Goal: Communication & Community: Answer question/provide support

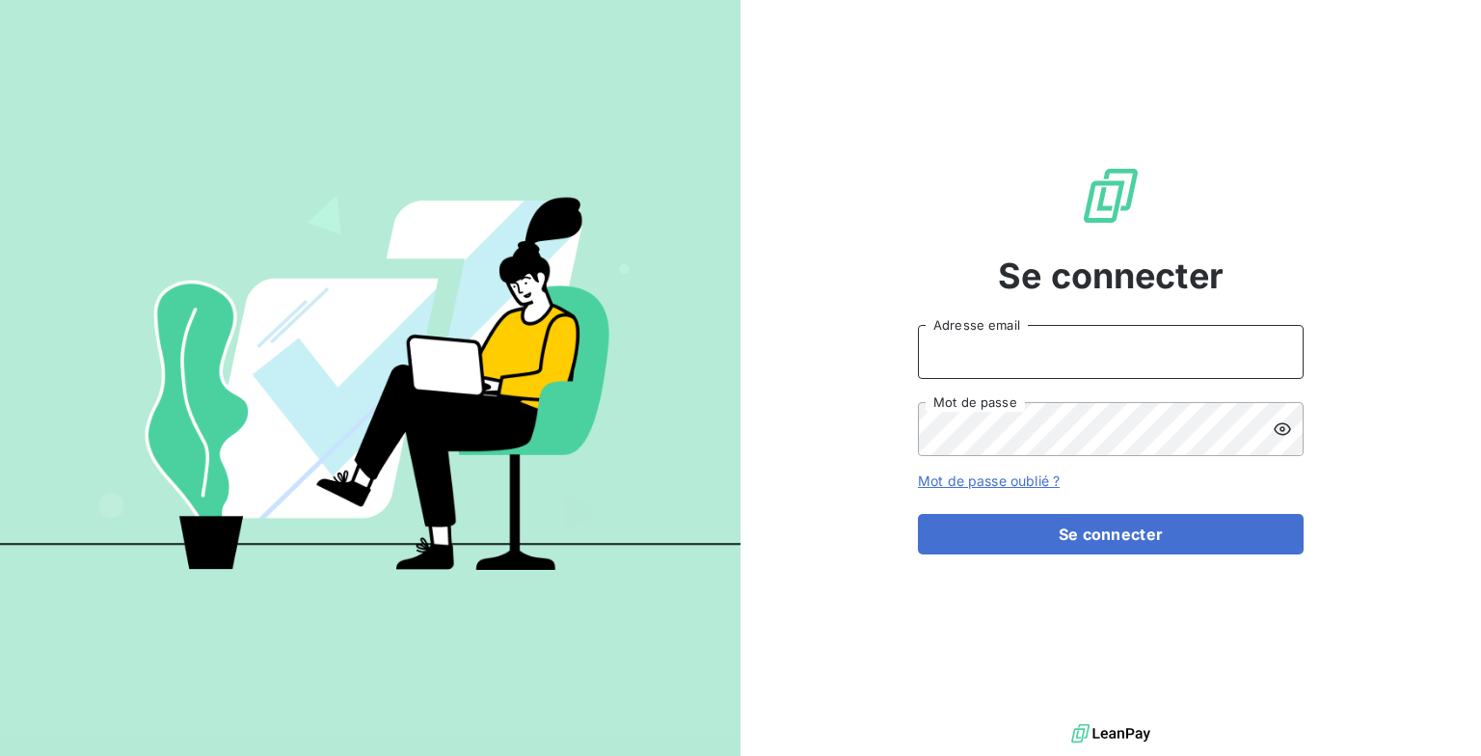
click at [636, 371] on input "Adresse email" at bounding box center [1111, 352] width 386 height 54
type input "[PERSON_NAME][EMAIL_ADDRESS][DOMAIN_NAME]"
click at [636, 456] on button "Se connecter" at bounding box center [1111, 534] width 386 height 41
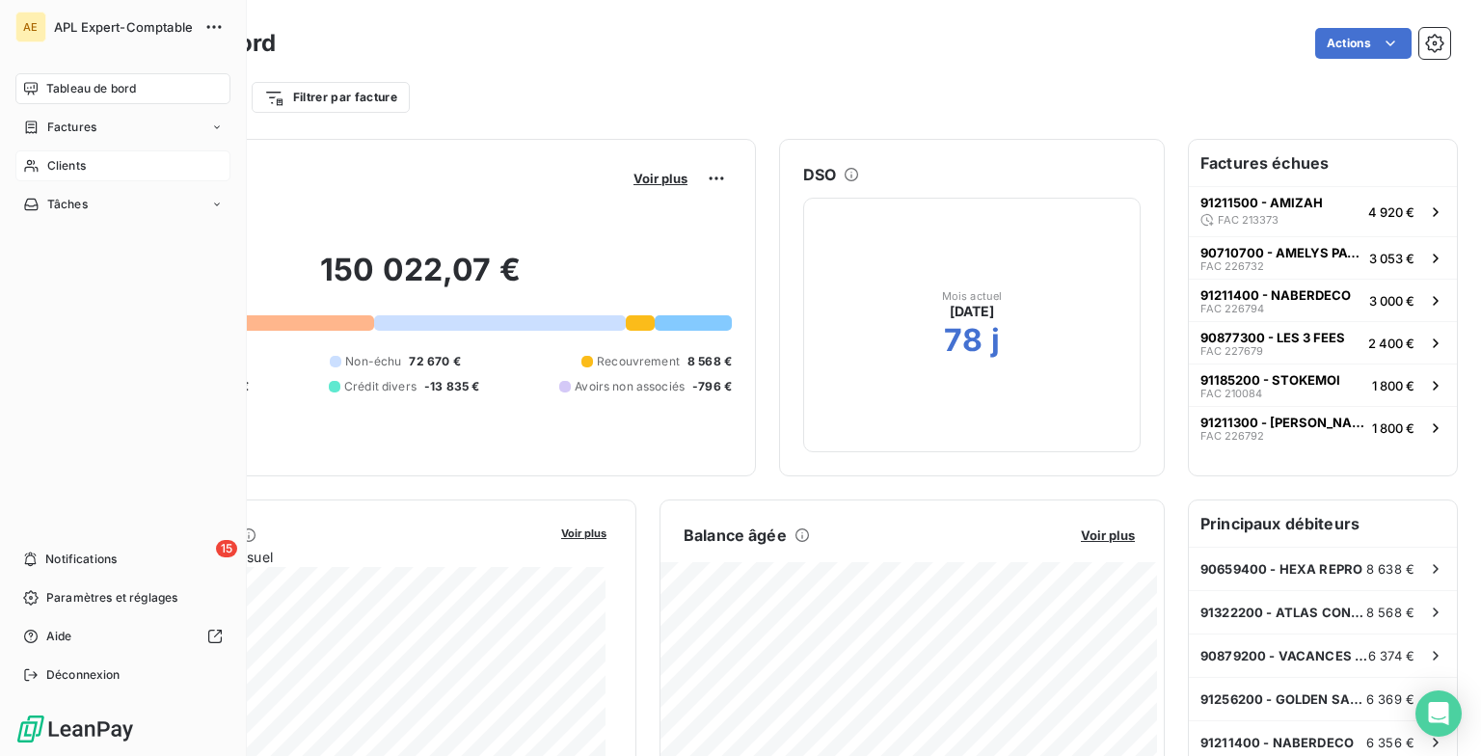
click at [110, 167] on div "Clients" at bounding box center [122, 165] width 215 height 31
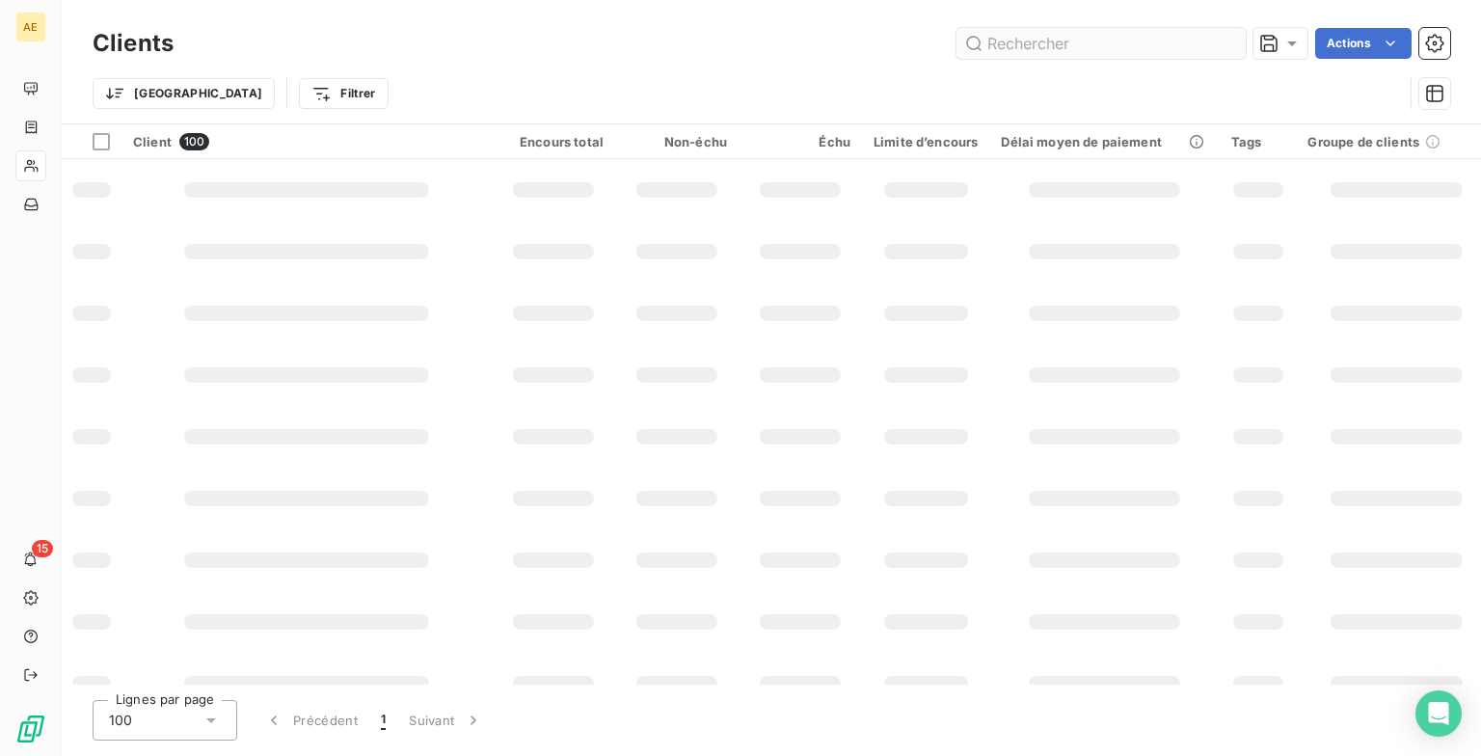
click at [636, 35] on input "text" at bounding box center [1101, 43] width 289 height 31
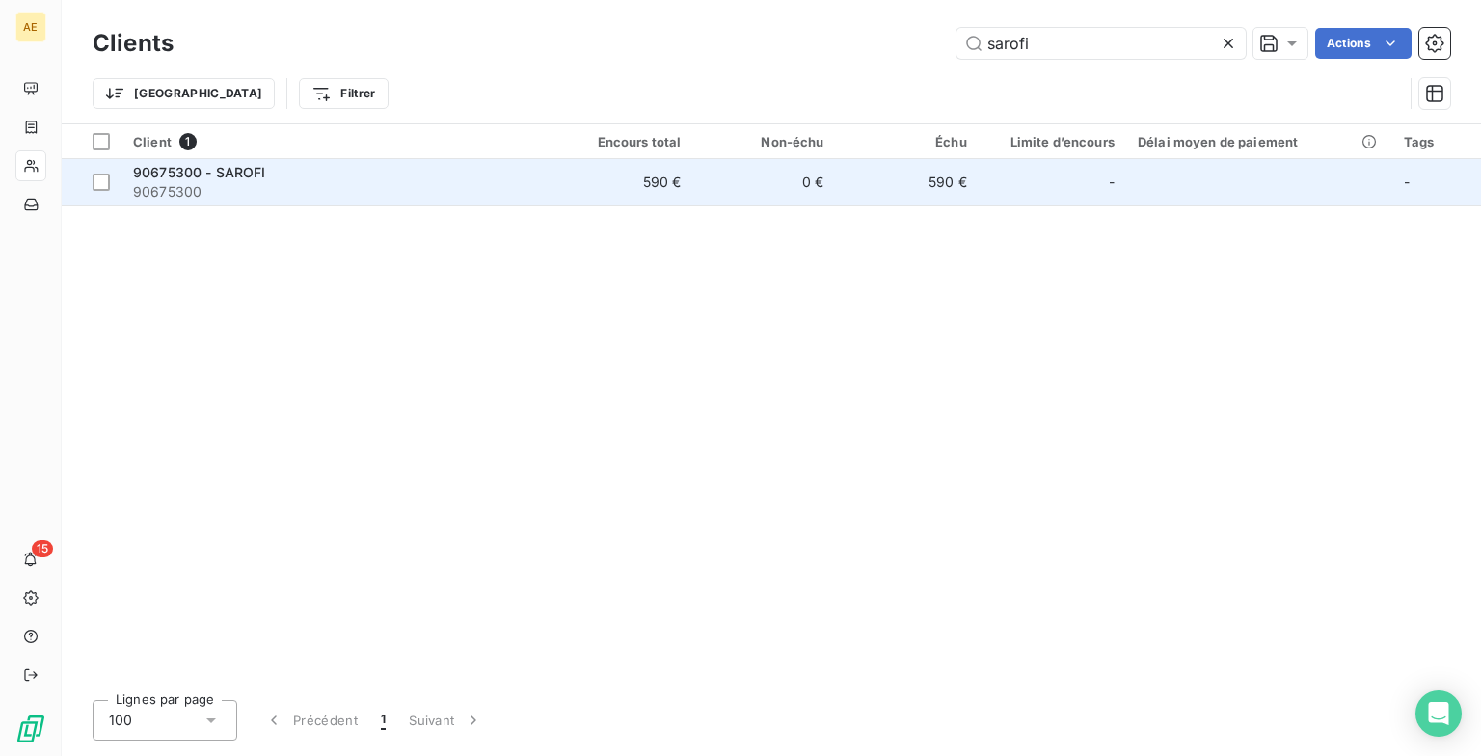
type input "sarofi"
click at [297, 188] on span "90675300" at bounding box center [335, 191] width 405 height 19
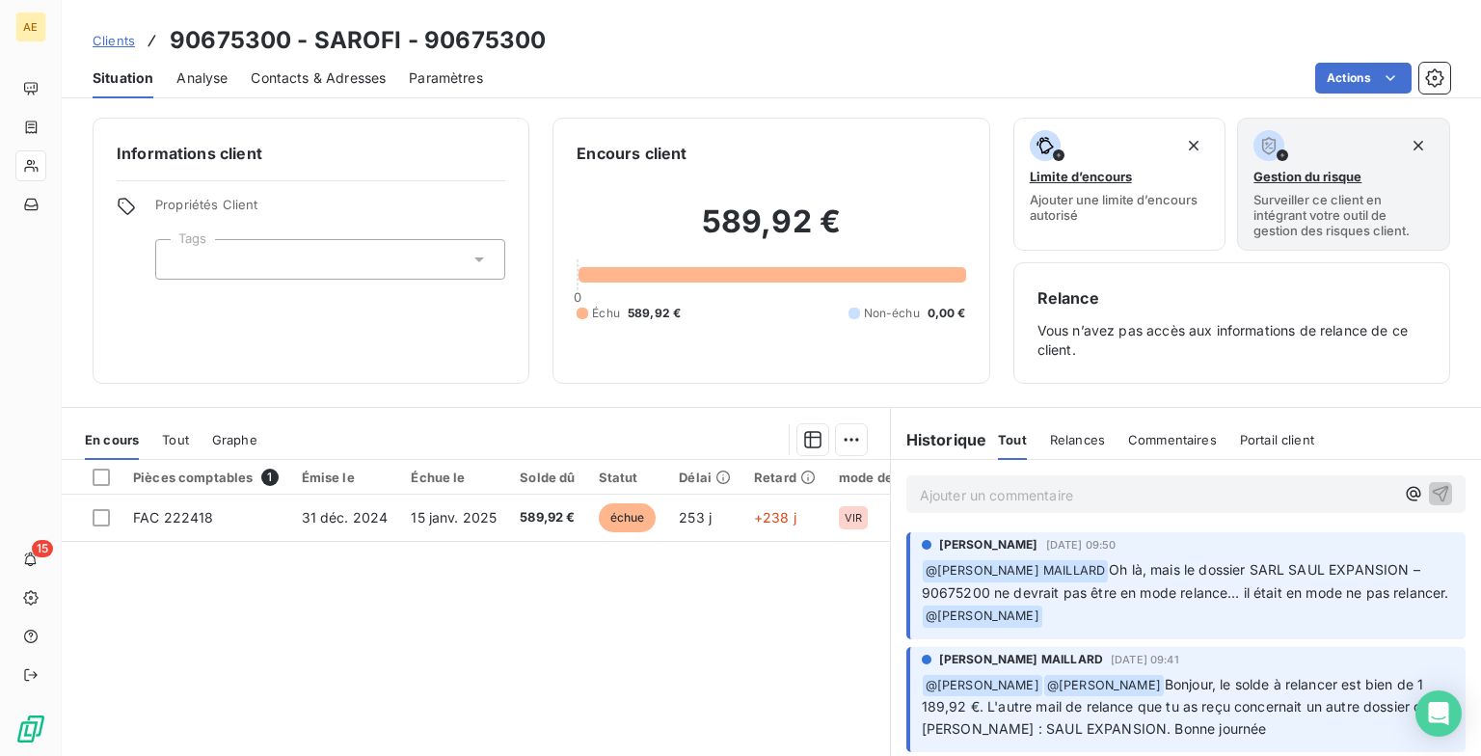
click at [124, 42] on span "Clients" at bounding box center [114, 40] width 42 height 15
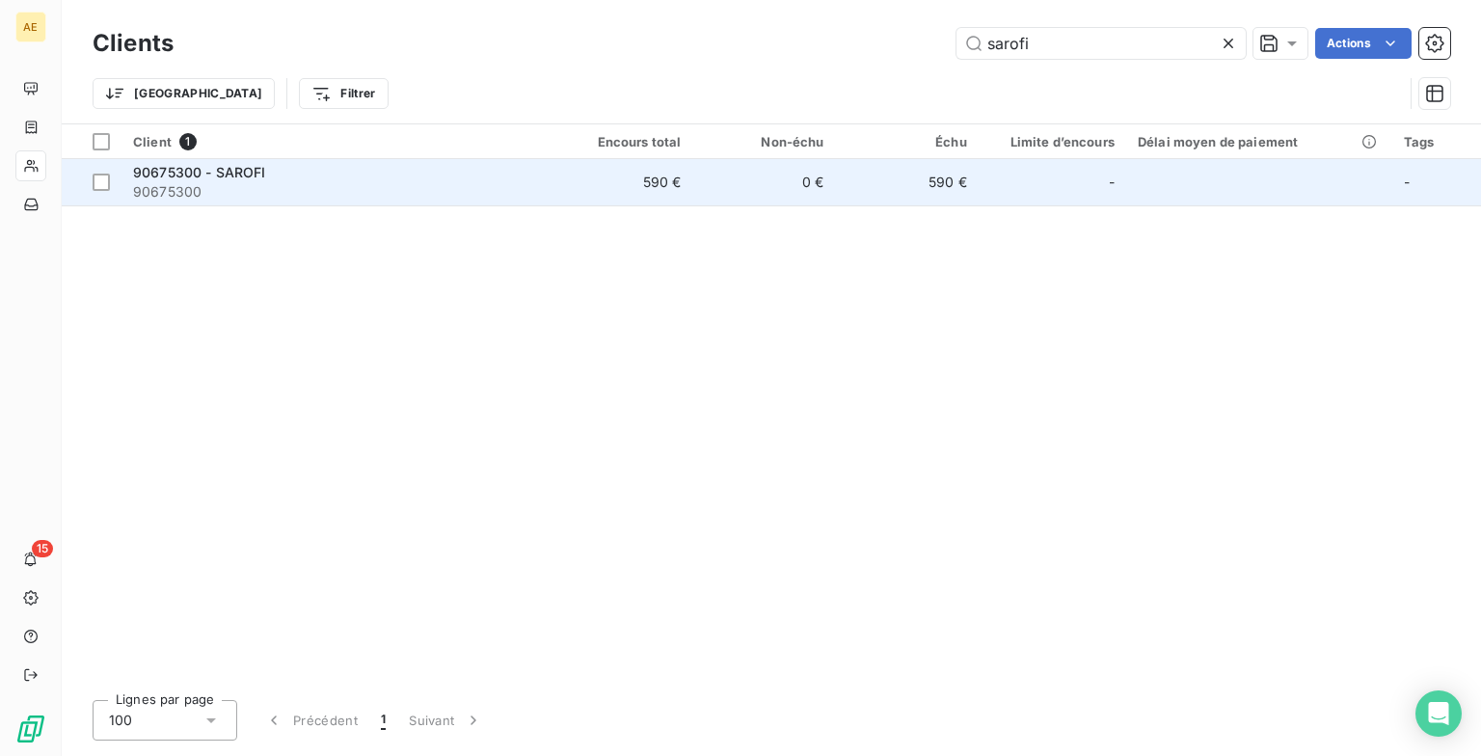
click at [224, 186] on span "90675300" at bounding box center [335, 191] width 405 height 19
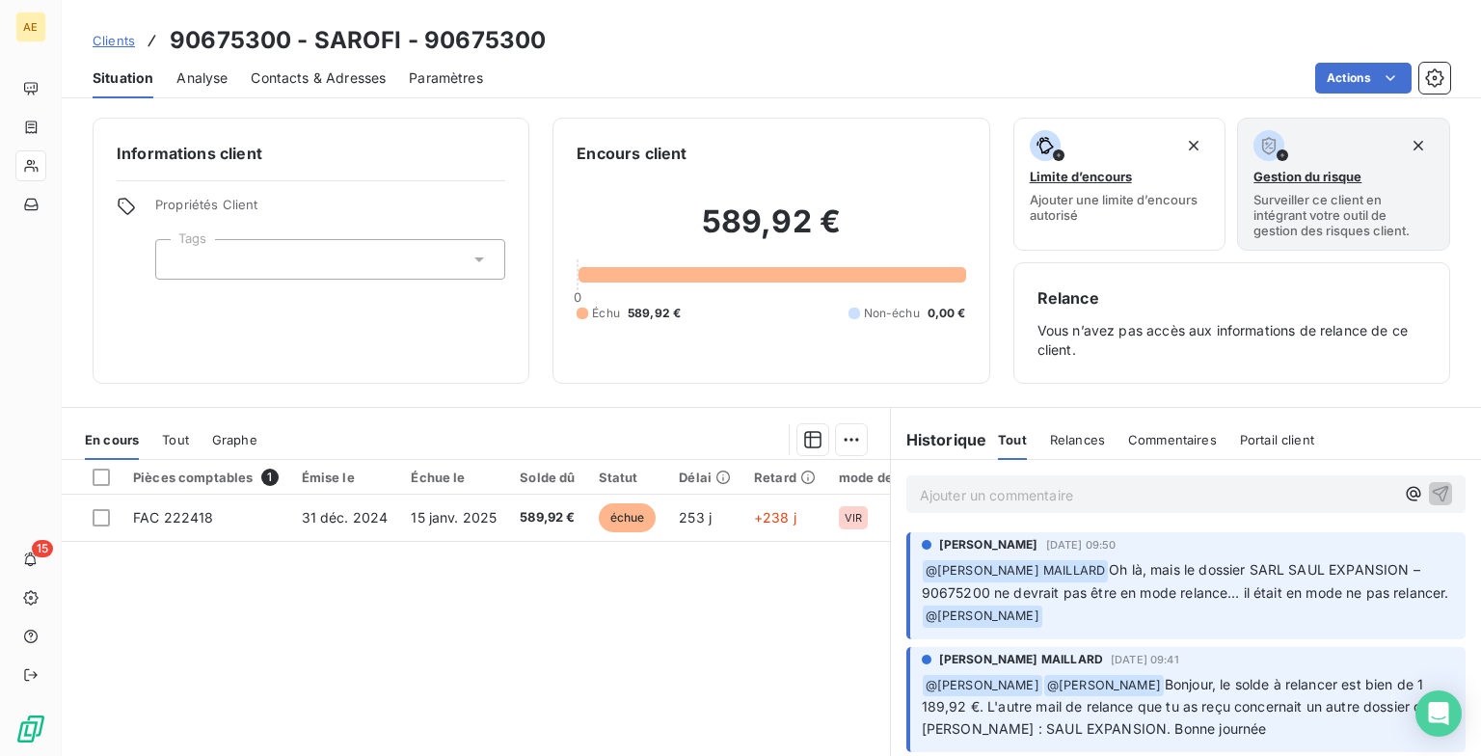
click at [177, 437] on span "Tout" at bounding box center [175, 439] width 27 height 15
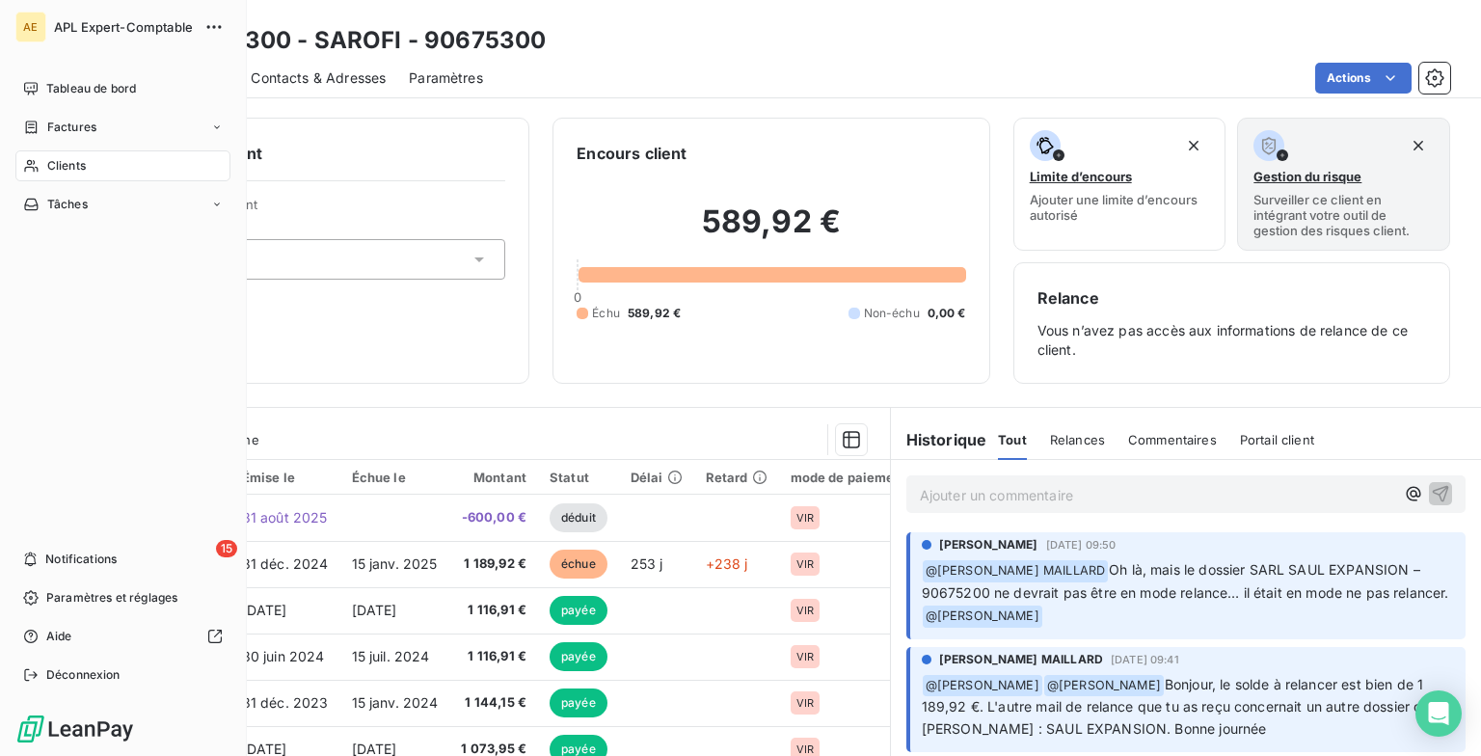
click at [81, 170] on span "Clients" at bounding box center [66, 165] width 39 height 17
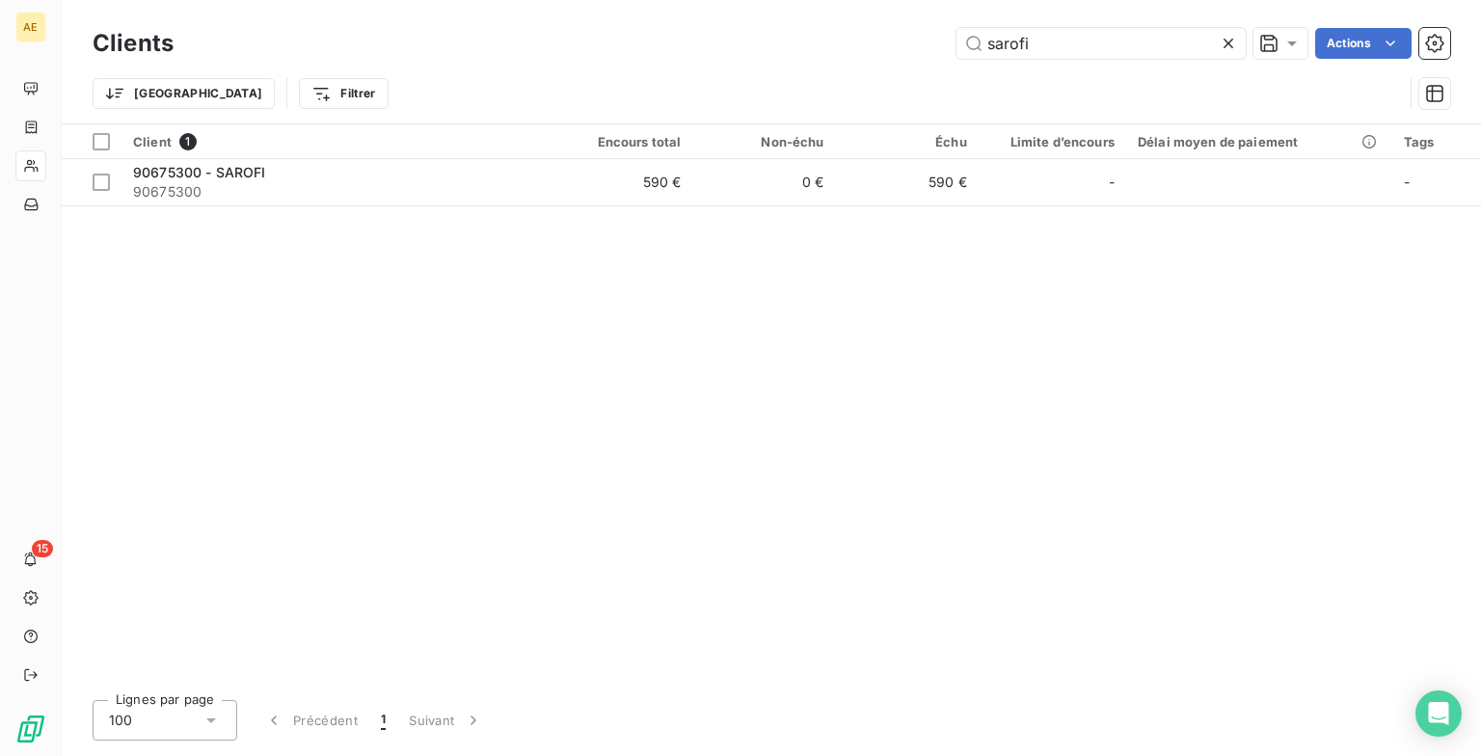
drag, startPoint x: 918, startPoint y: 52, endPoint x: 784, endPoint y: 56, distance: 134.1
click at [636, 56] on div "sarofi Actions" at bounding box center [824, 43] width 1254 height 31
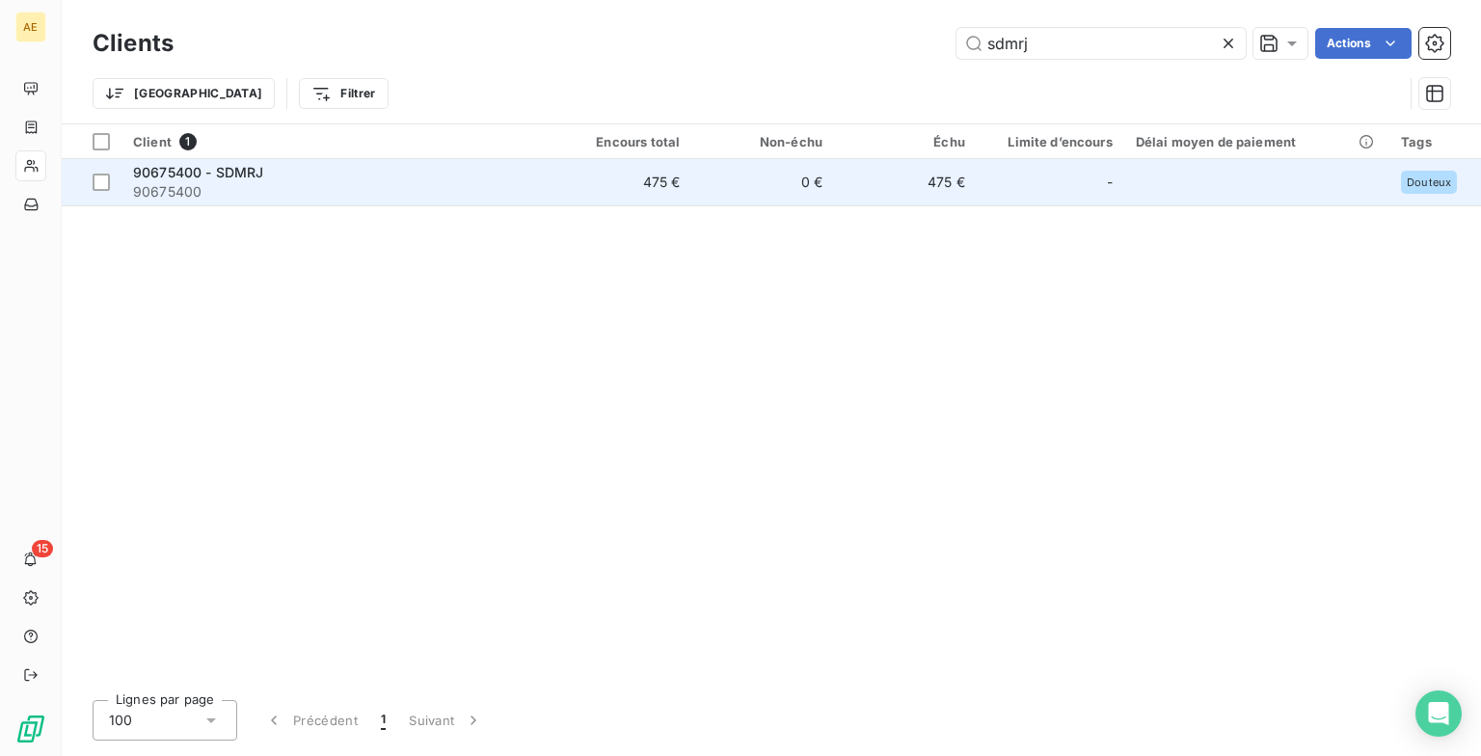
type input "sdmrj"
click at [221, 188] on span "90675400" at bounding box center [335, 191] width 404 height 19
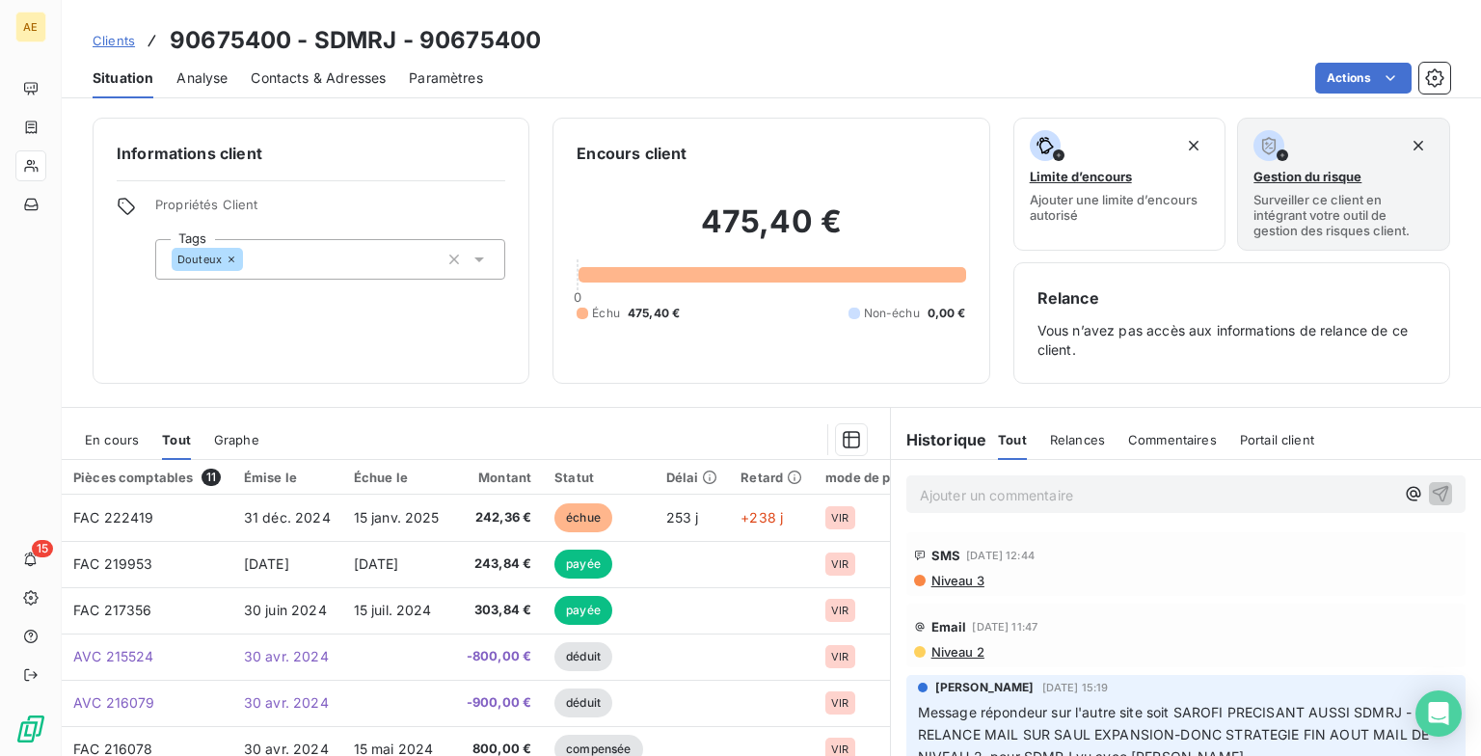
click at [115, 48] on link "Clients" at bounding box center [114, 40] width 42 height 19
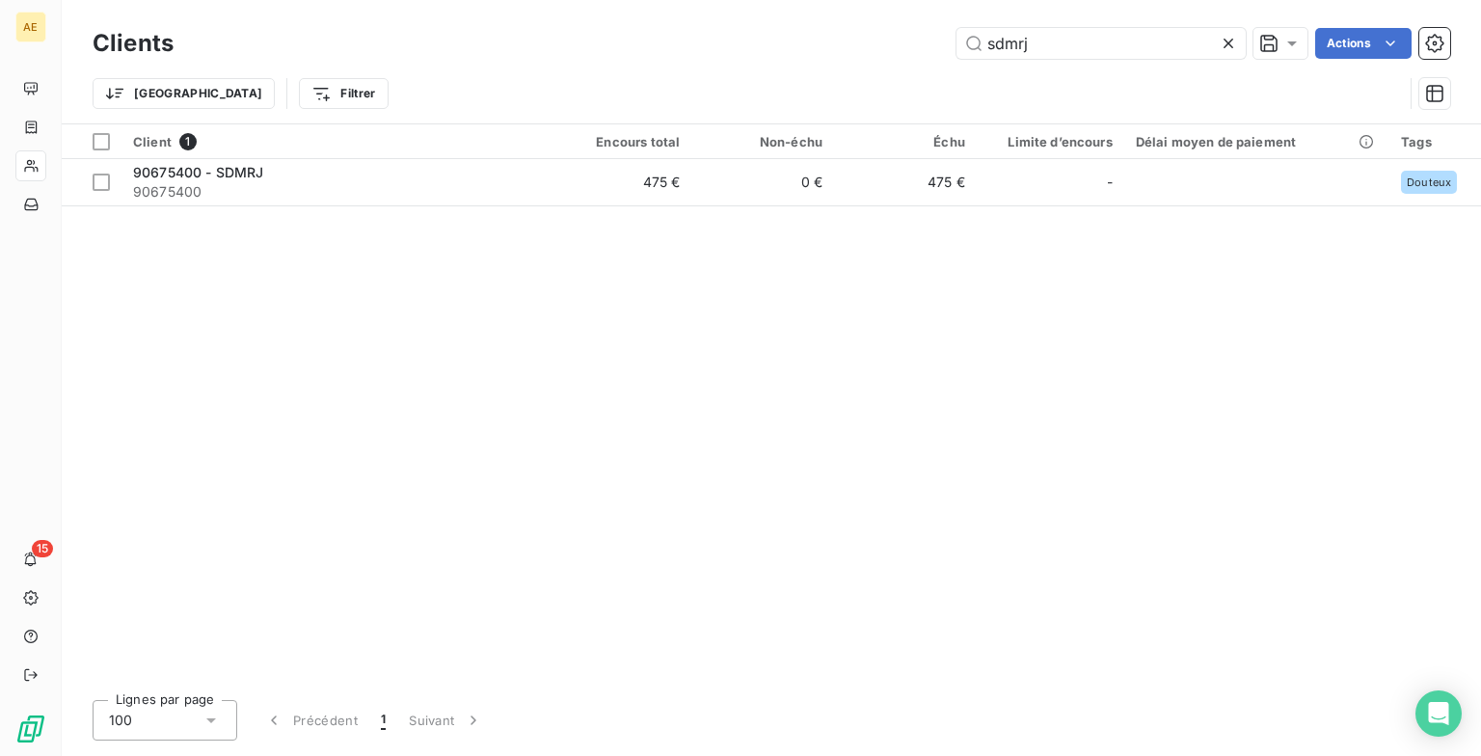
drag, startPoint x: 1071, startPoint y: 54, endPoint x: 517, endPoint y: 59, distance: 553.6
click at [517, 59] on div "Clients sdmrj Actions" at bounding box center [772, 43] width 1358 height 41
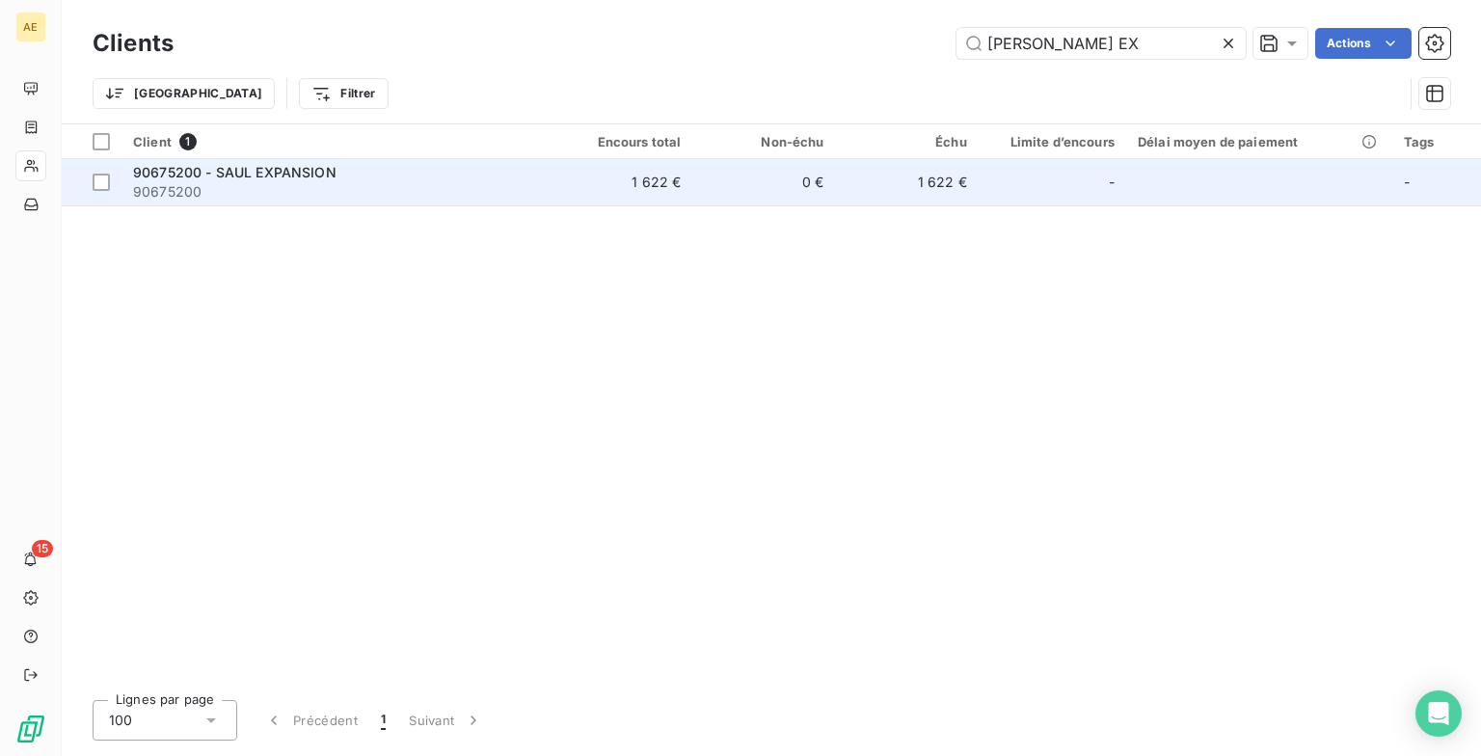
type input "[PERSON_NAME] EX"
click at [261, 193] on span "90675200" at bounding box center [335, 191] width 405 height 19
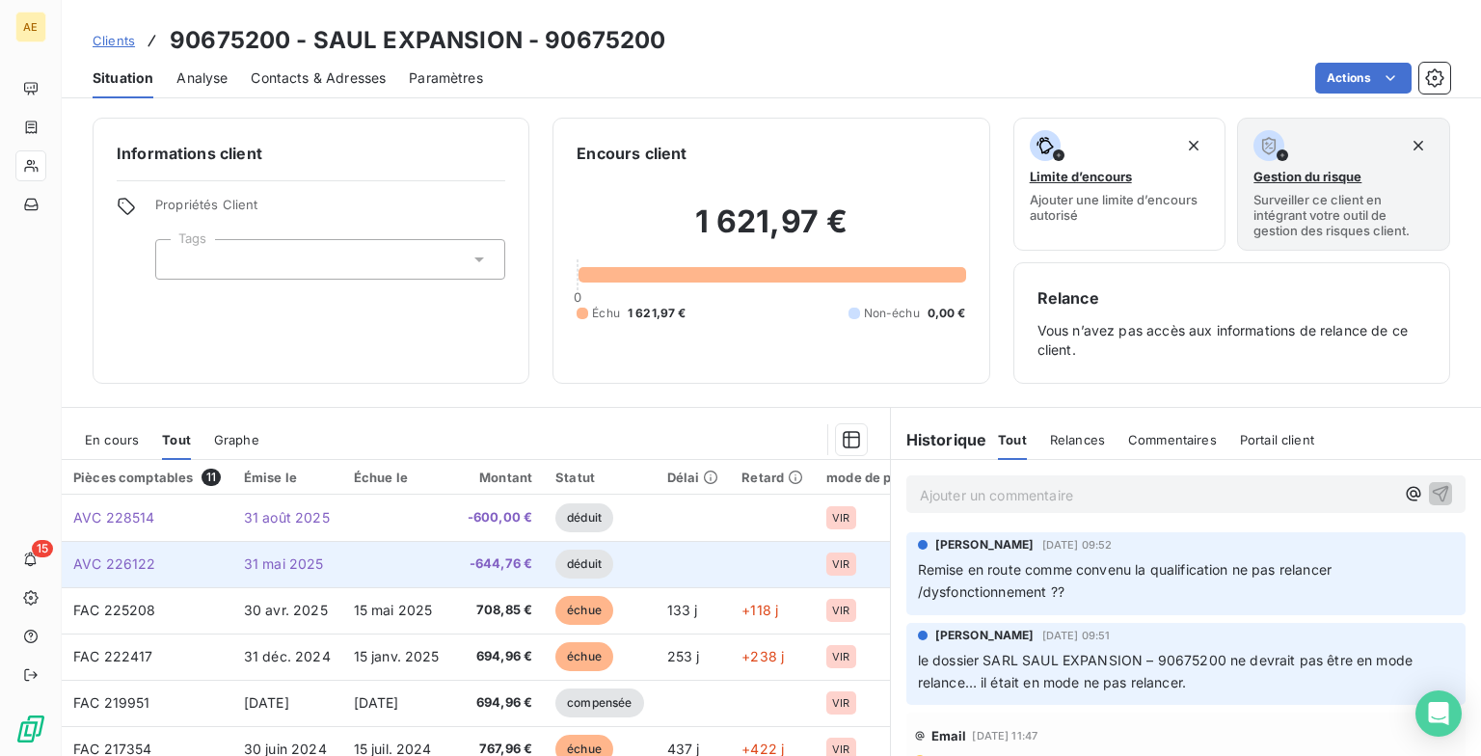
scroll to position [96, 0]
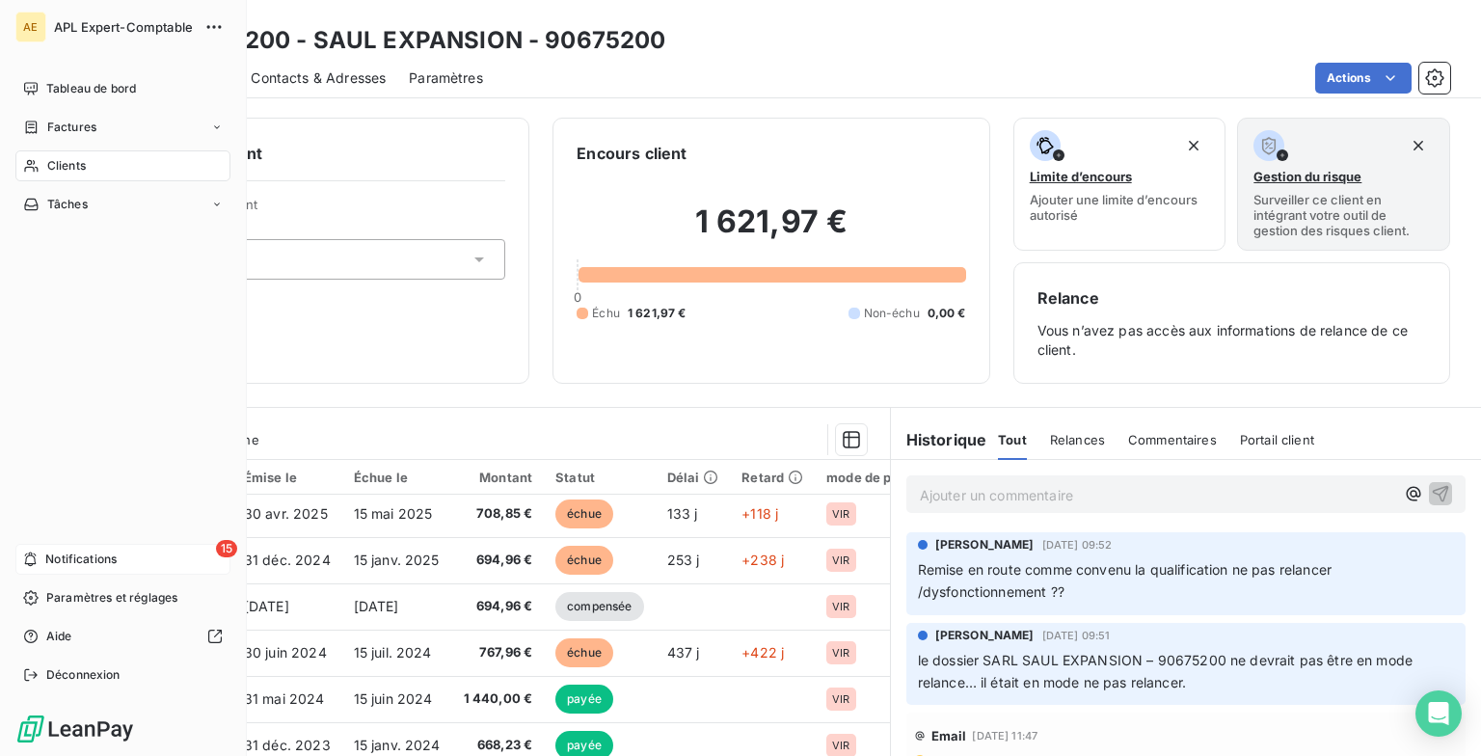
click at [85, 456] on span "Notifications" at bounding box center [80, 559] width 71 height 17
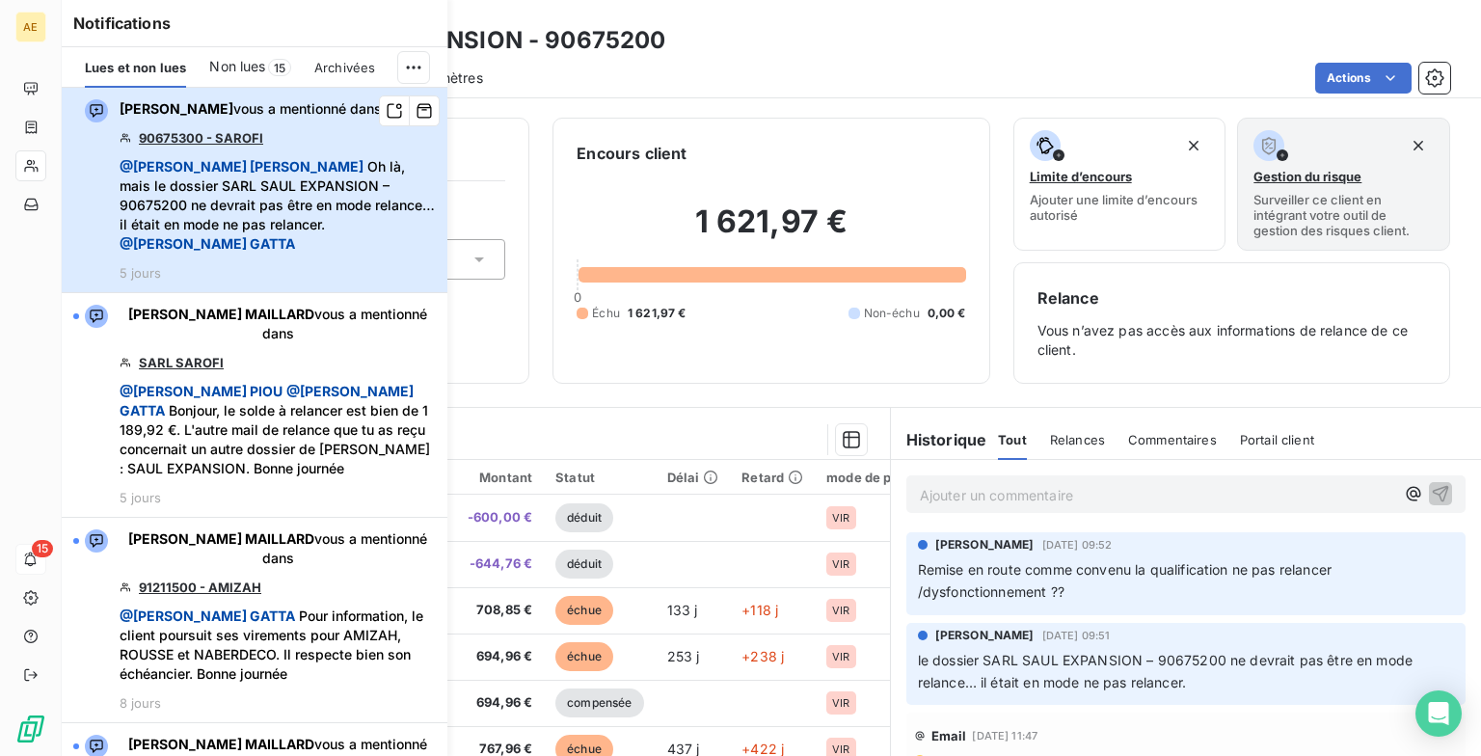
click at [309, 136] on div "[PERSON_NAME] vous a mentionné dans 90675300 - SAROFI @ [PERSON_NAME] MAILLARD …" at bounding box center [278, 189] width 316 height 181
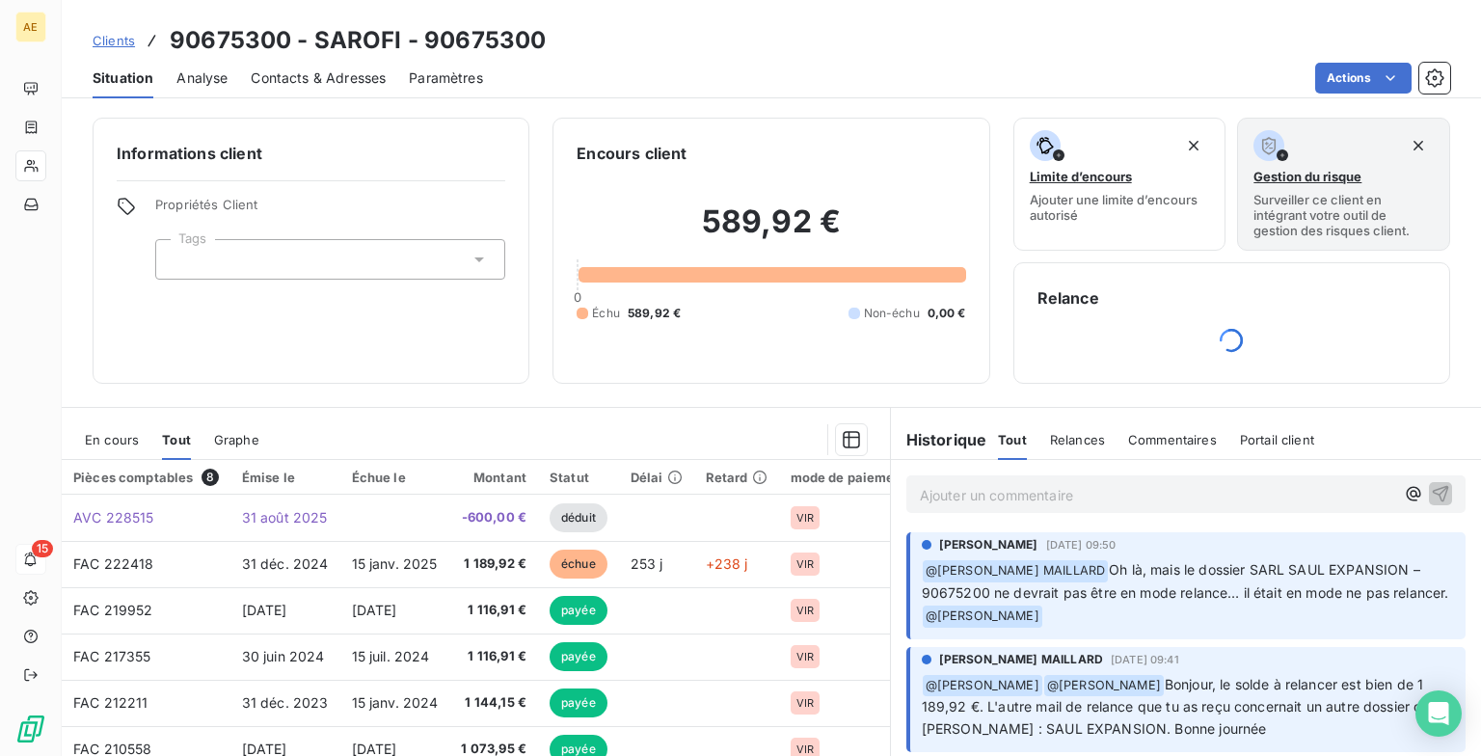
click at [636, 456] on p "Ajouter un commentaire ﻿" at bounding box center [1157, 495] width 475 height 24
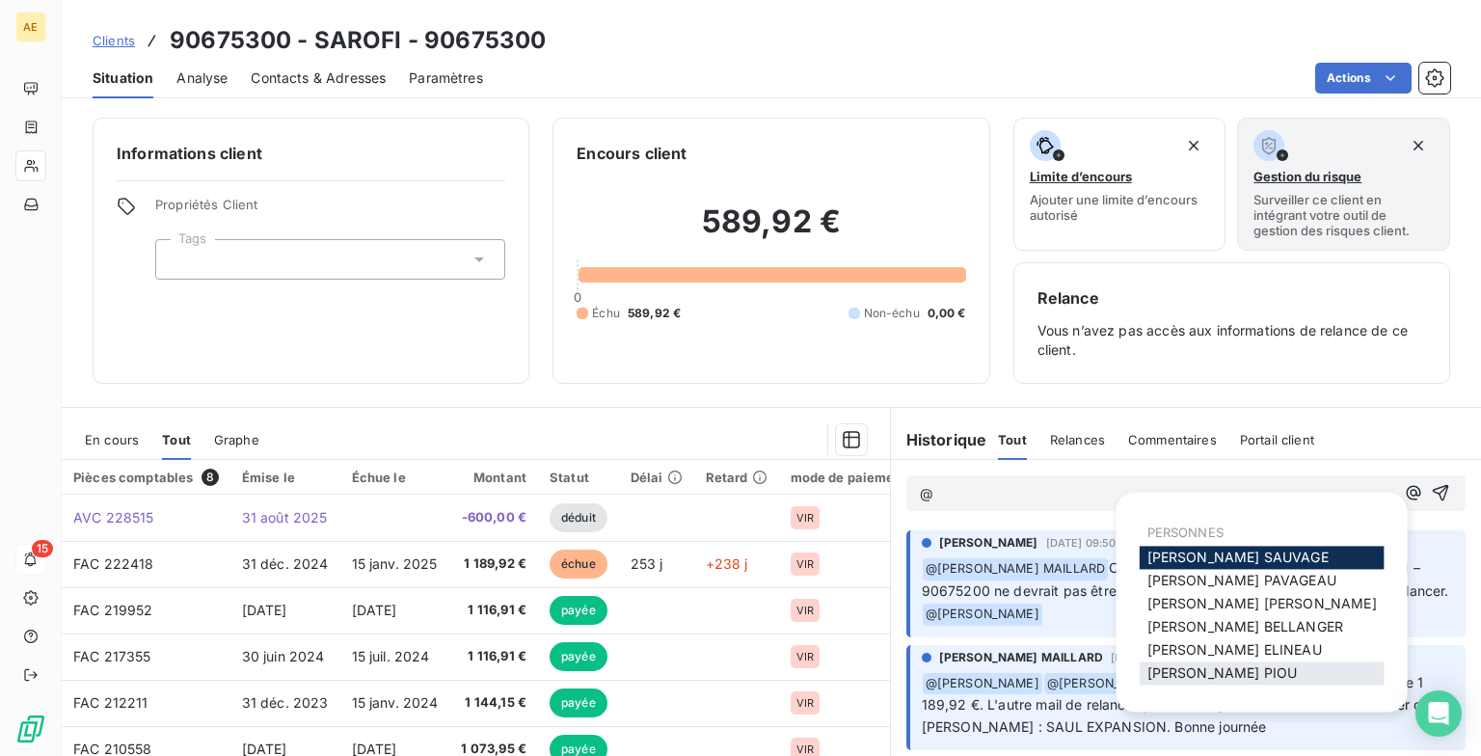
click at [636, 456] on span "[PERSON_NAME]" at bounding box center [1223, 672] width 150 height 16
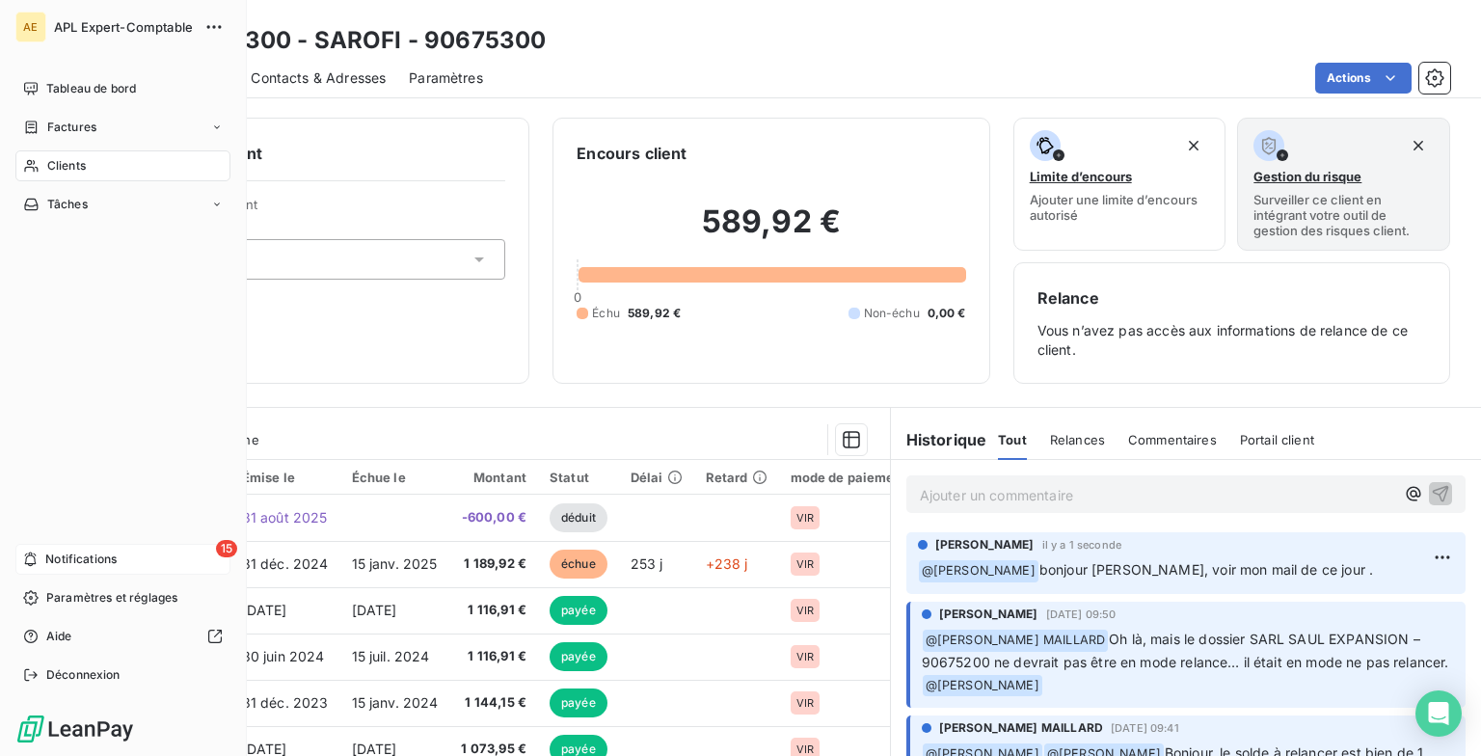
click at [66, 456] on span "Notifications" at bounding box center [80, 559] width 71 height 17
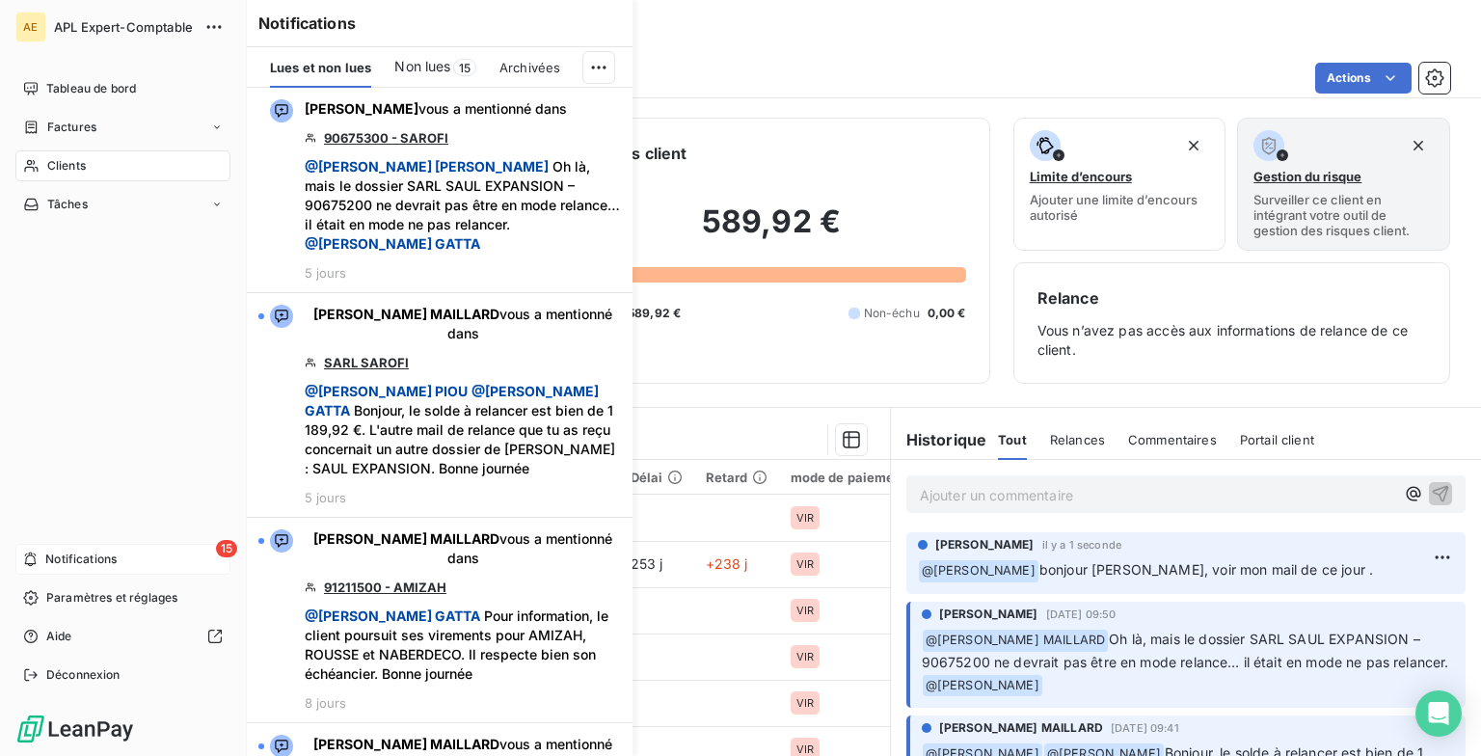
click at [66, 456] on span "Notifications" at bounding box center [80, 559] width 71 height 17
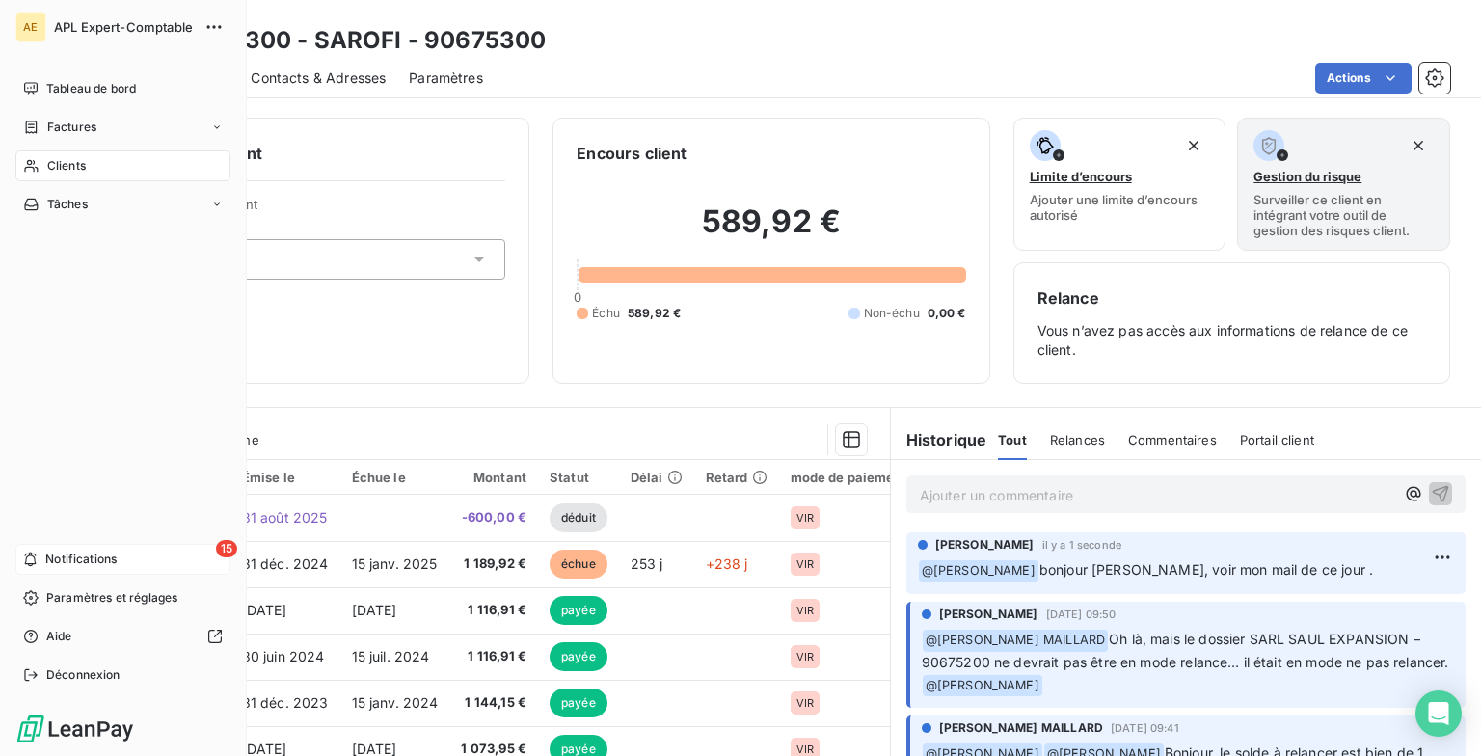
click at [66, 456] on span "Notifications" at bounding box center [80, 559] width 71 height 17
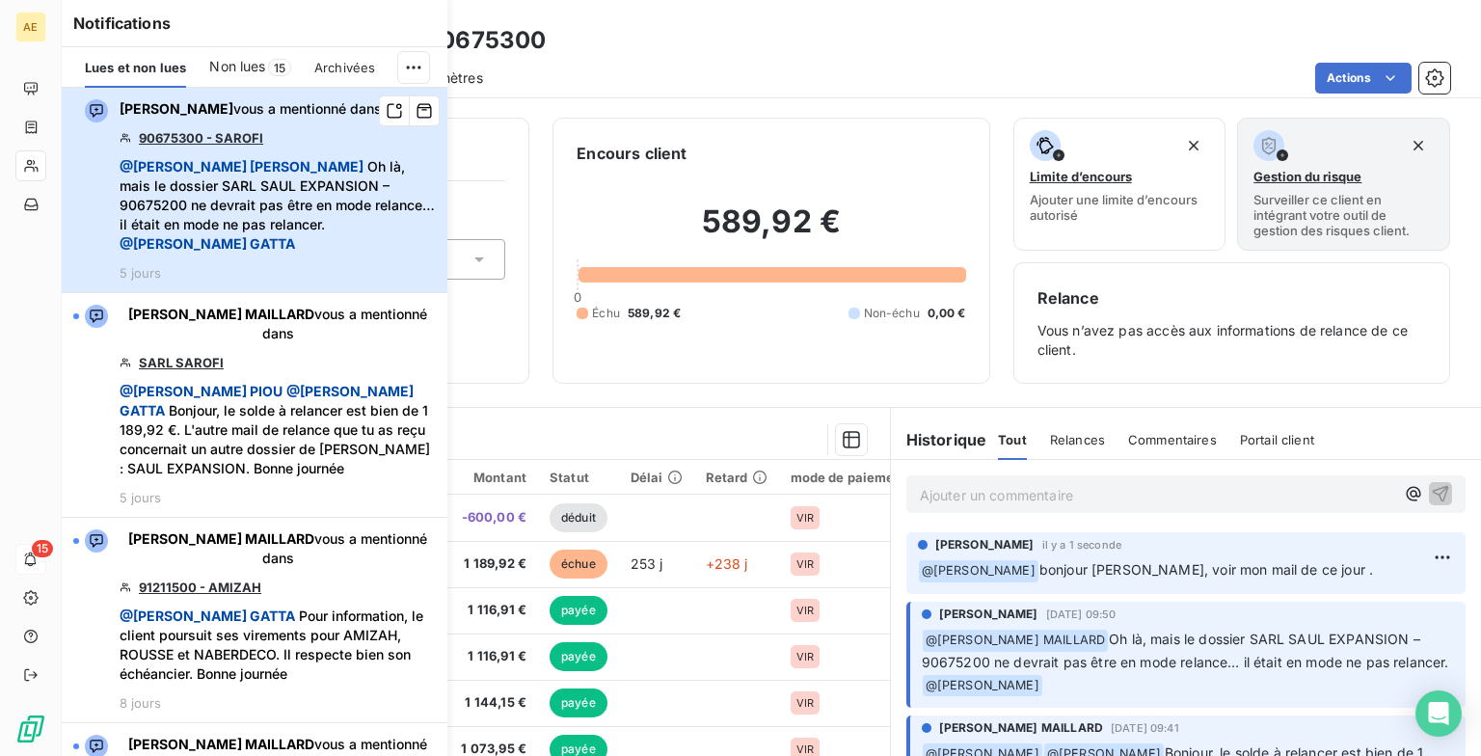
click at [233, 173] on span "@ [PERSON_NAME] MAILLARD" at bounding box center [242, 166] width 244 height 16
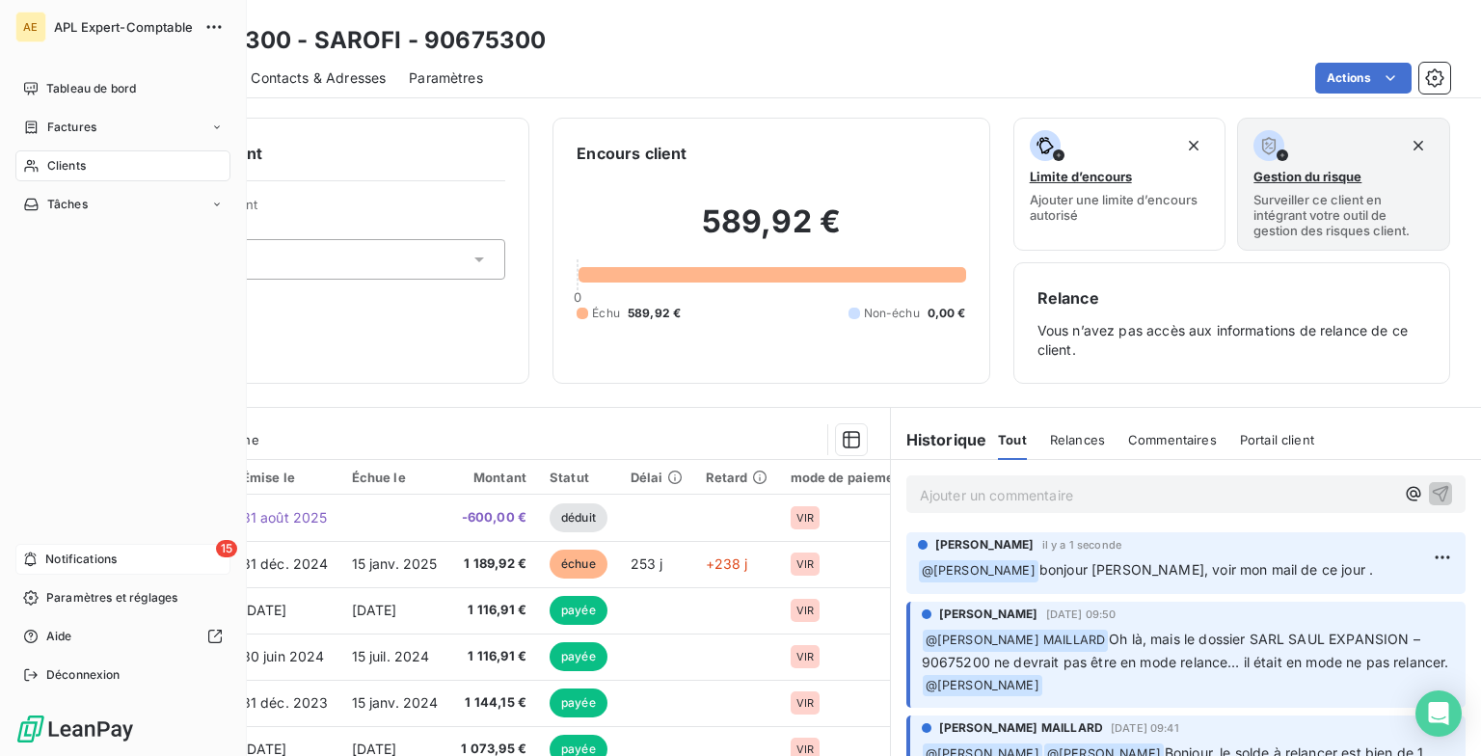
click at [85, 456] on span "Notifications" at bounding box center [80, 559] width 71 height 17
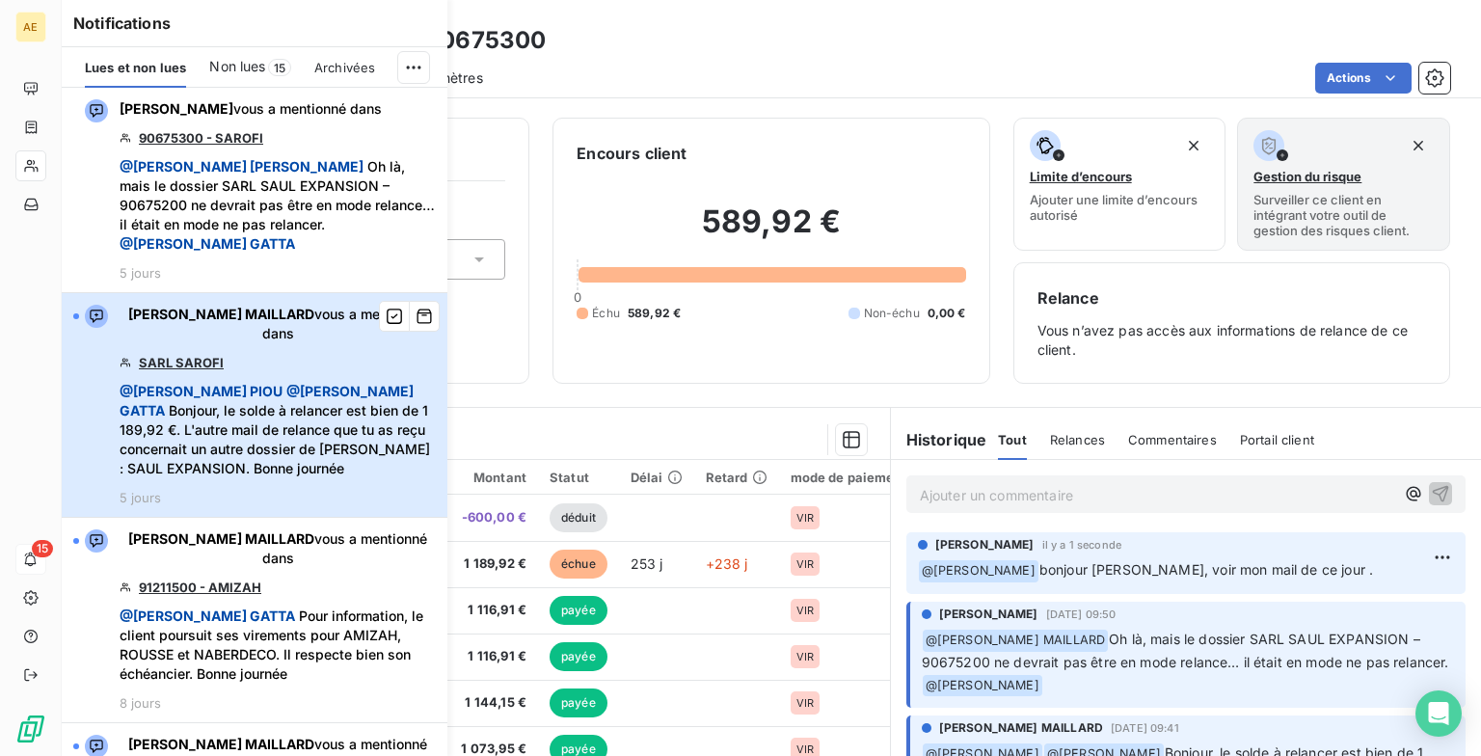
click at [230, 382] on span "@ [PERSON_NAME] @ [PERSON_NAME], le solde à relancer est bien de 1 189,92 €. L'…" at bounding box center [278, 430] width 316 height 96
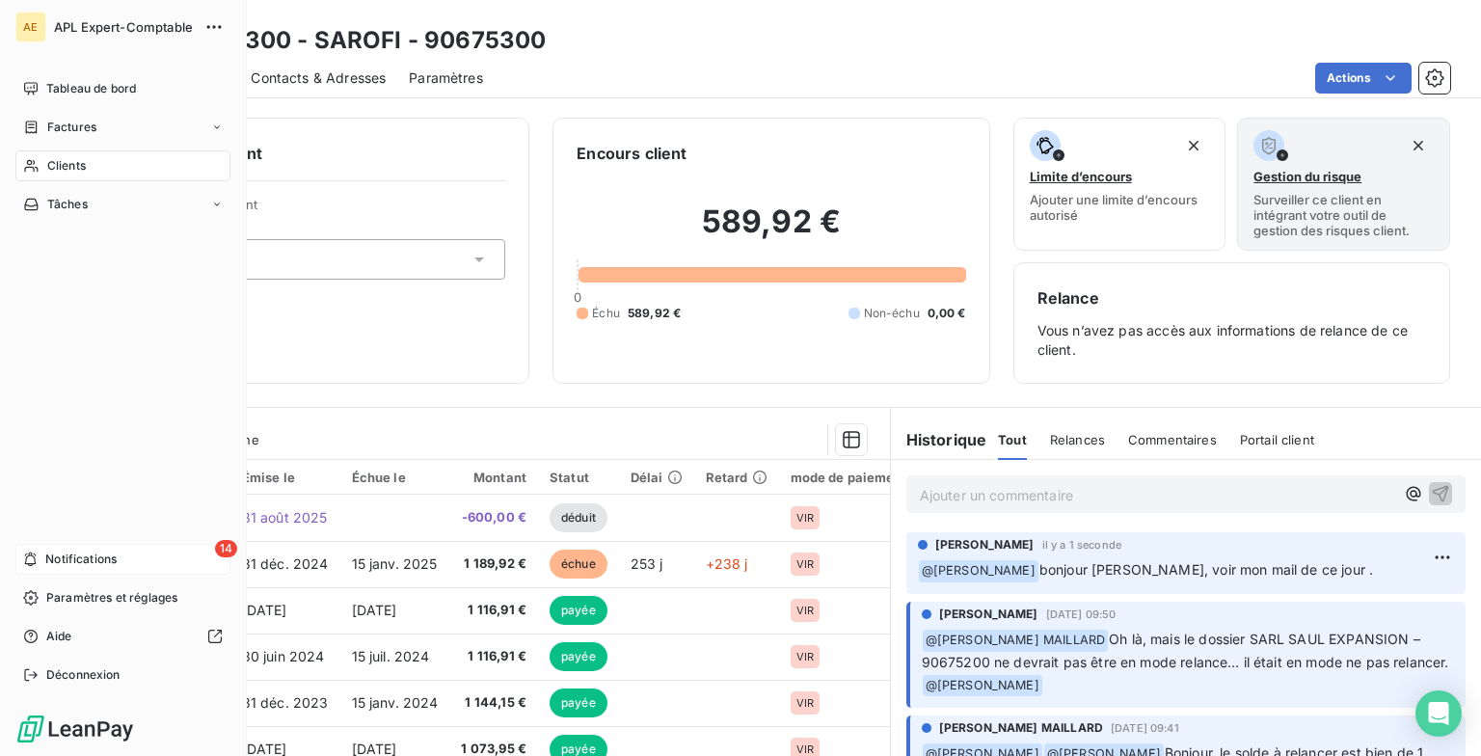
click at [70, 456] on span "Notifications" at bounding box center [80, 559] width 71 height 17
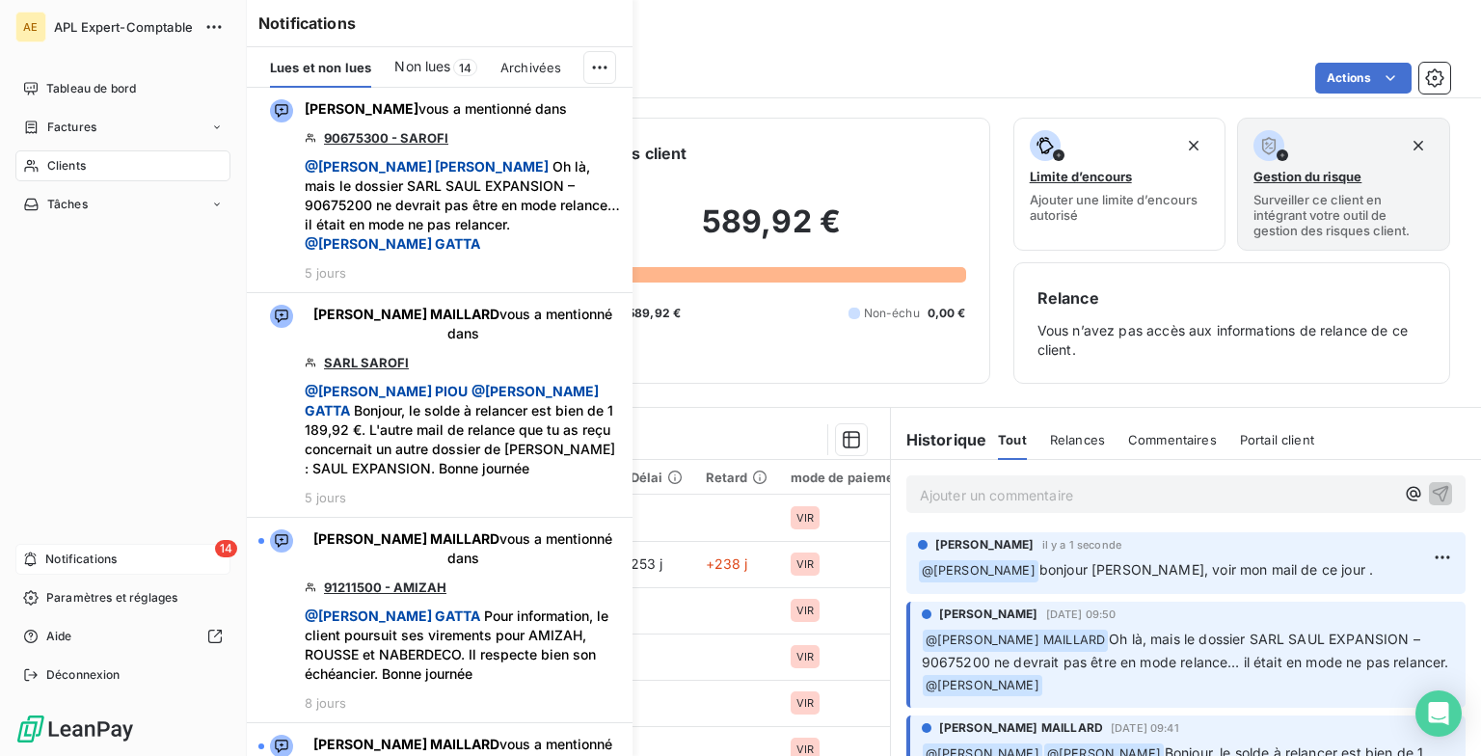
click at [61, 456] on span "Notifications" at bounding box center [80, 559] width 71 height 17
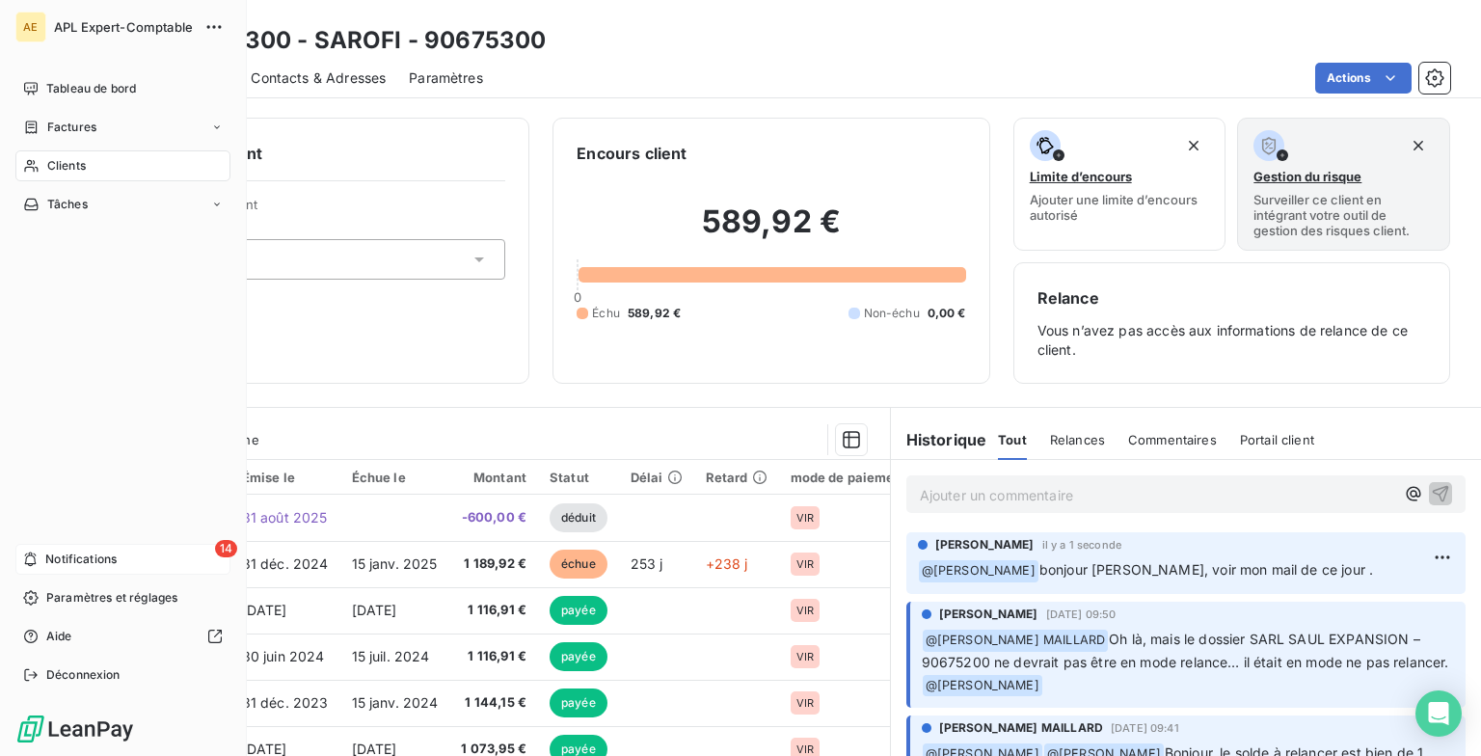
click at [61, 456] on span "Notifications" at bounding box center [80, 559] width 71 height 17
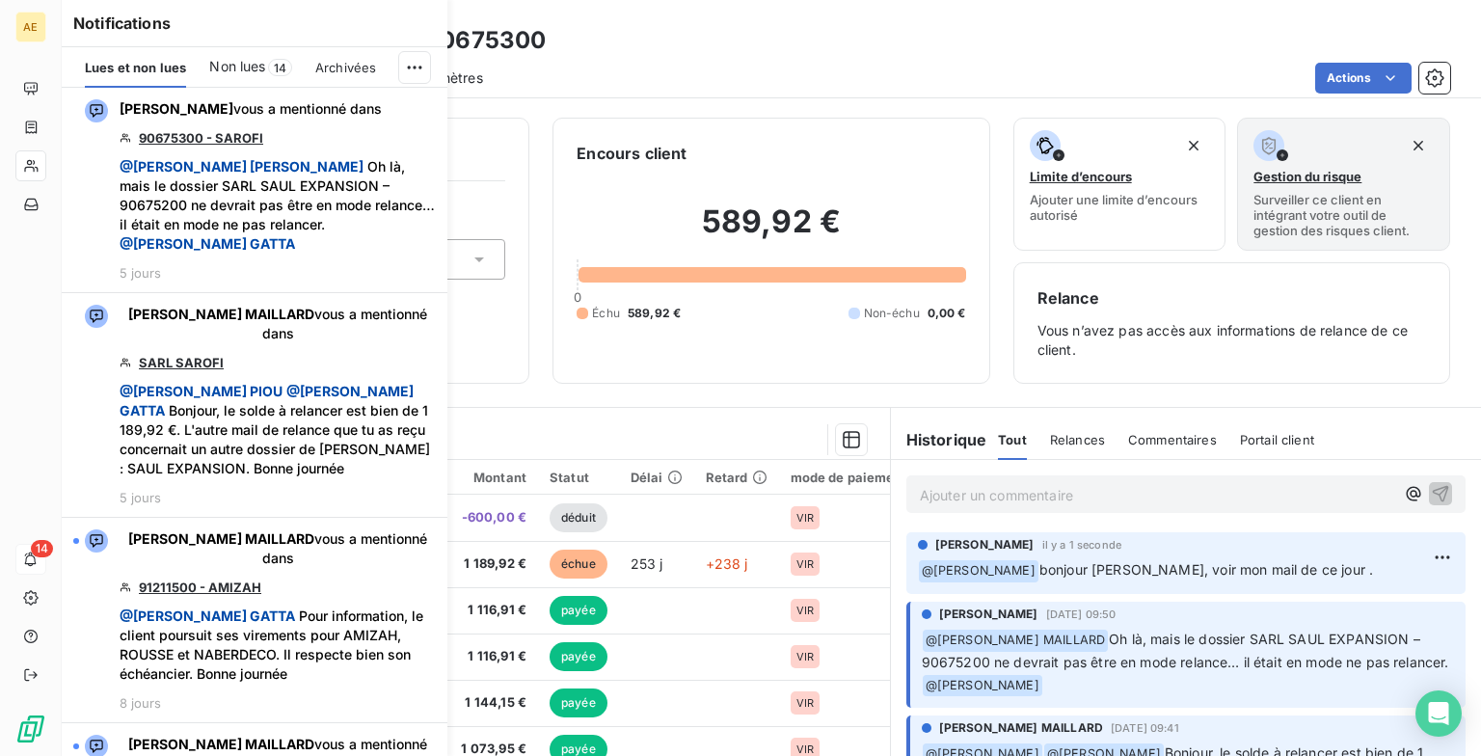
click at [256, 72] on span "Non lues" at bounding box center [237, 66] width 56 height 19
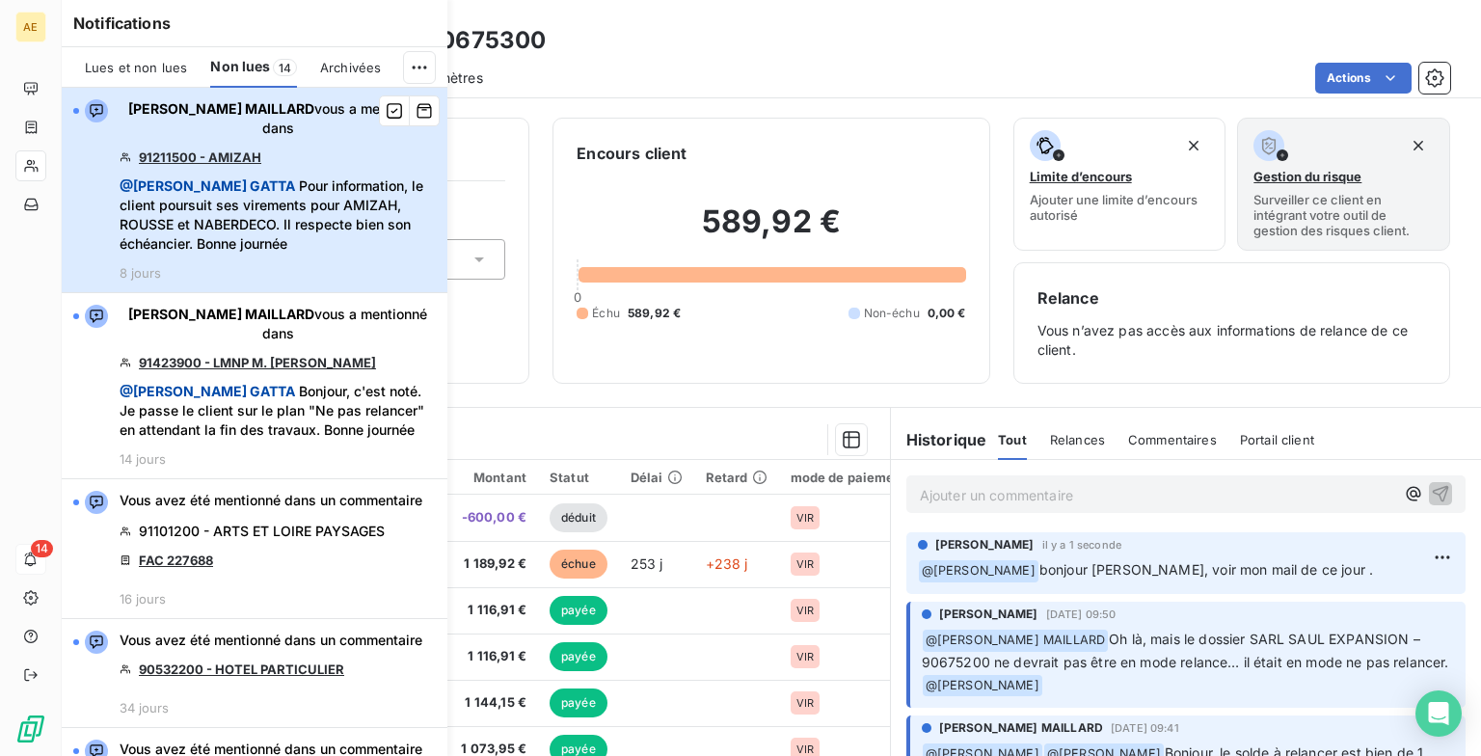
click at [325, 176] on span "@ [PERSON_NAME] Pour information, le client poursuit ses virements pour [PERSON…" at bounding box center [278, 214] width 316 height 77
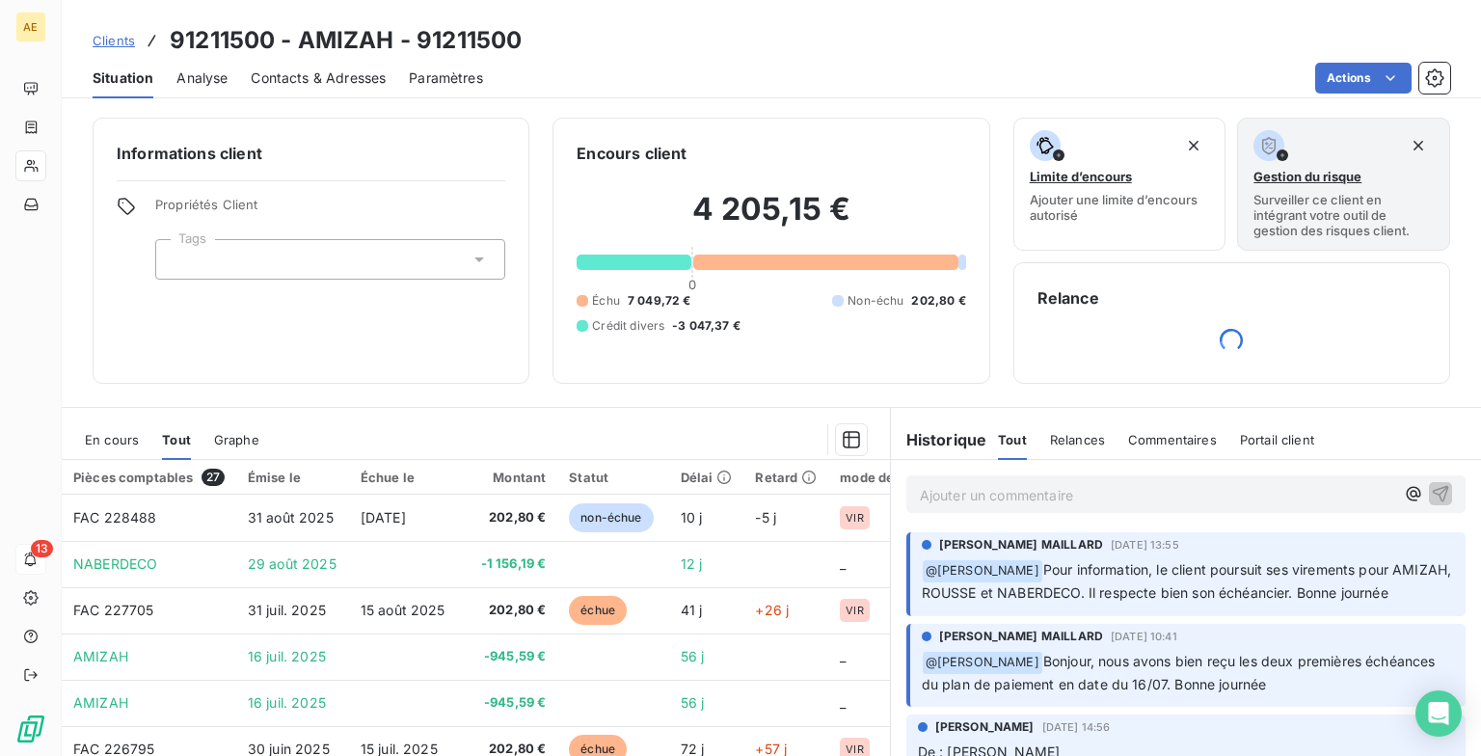
click at [636, 456] on p "Ajouter un commentaire ﻿" at bounding box center [1157, 495] width 475 height 24
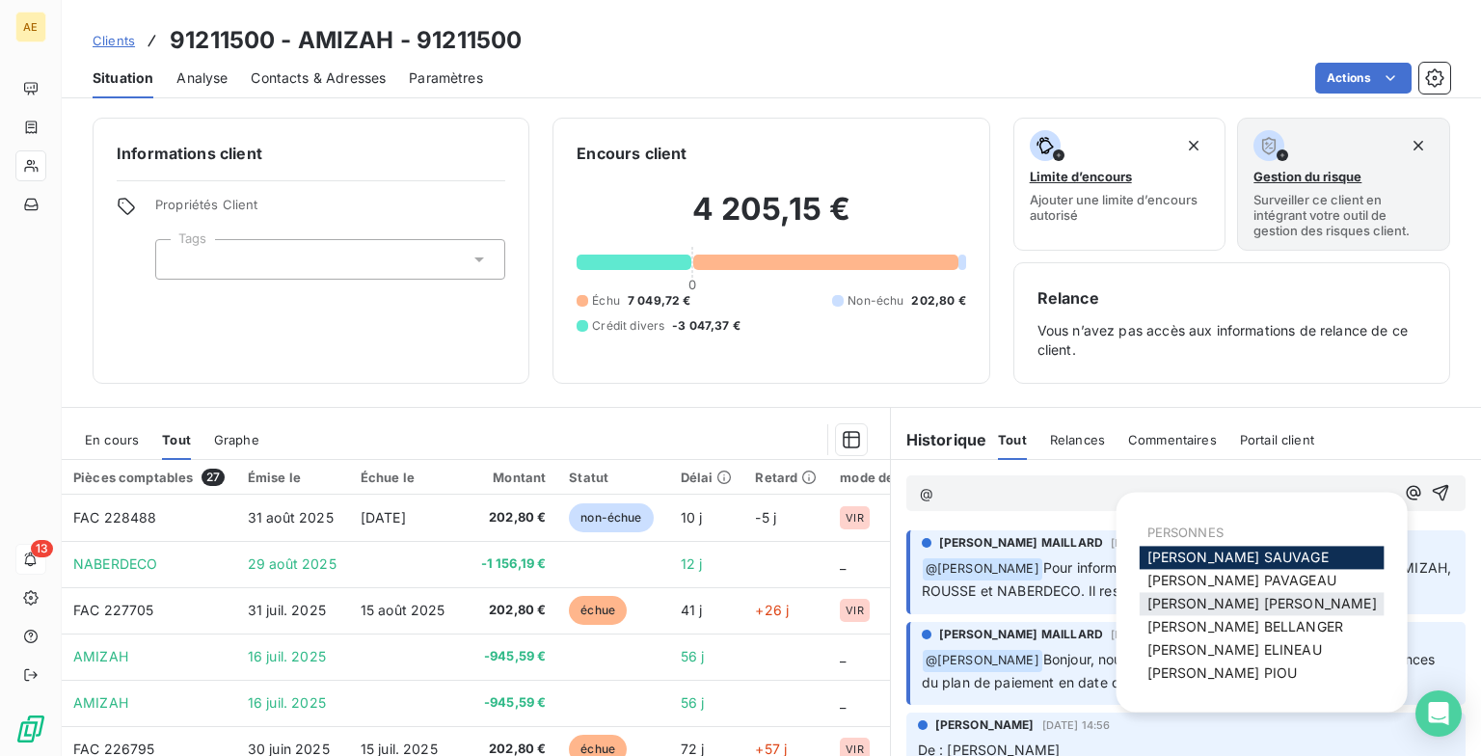
click at [636, 456] on span "[PERSON_NAME] MAILLARD" at bounding box center [1263, 603] width 230 height 16
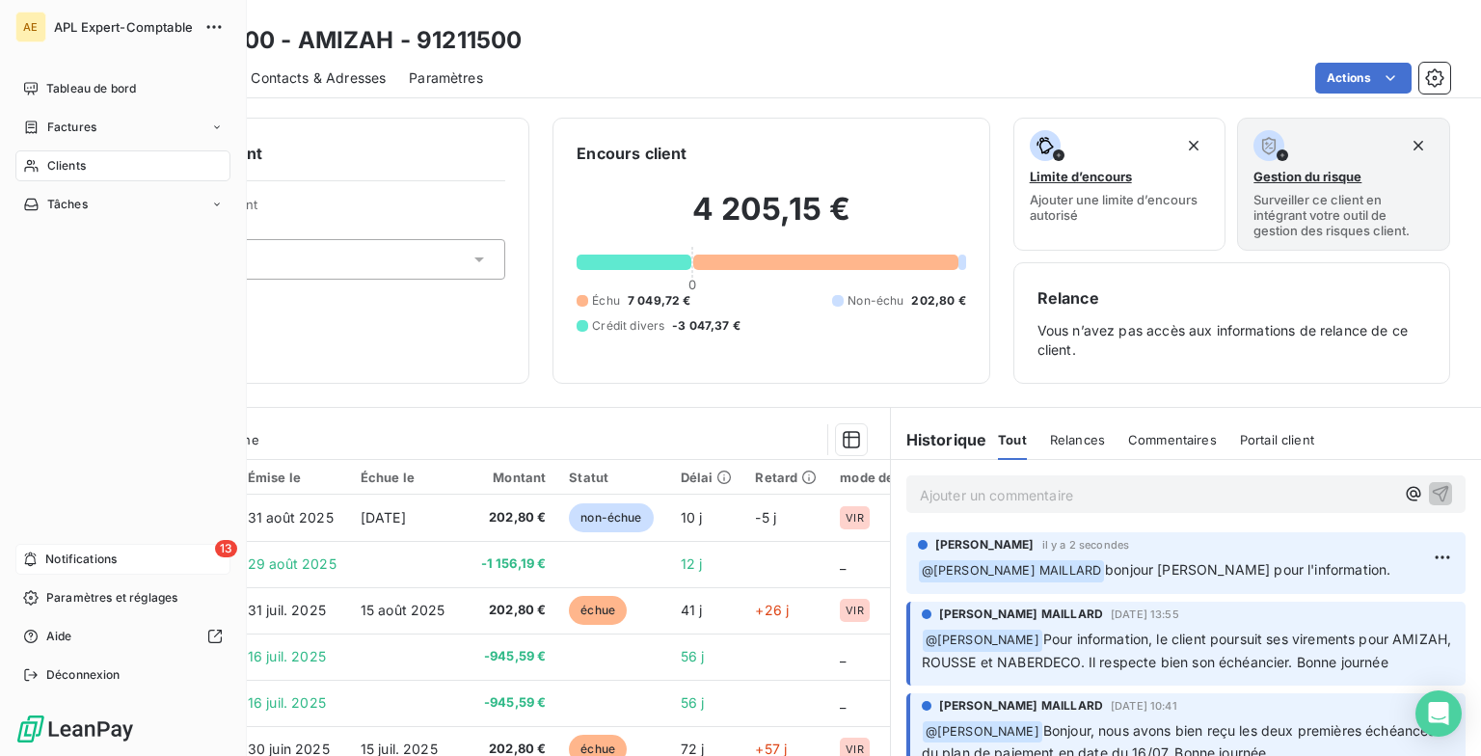
click at [79, 456] on span "Notifications" at bounding box center [80, 559] width 71 height 17
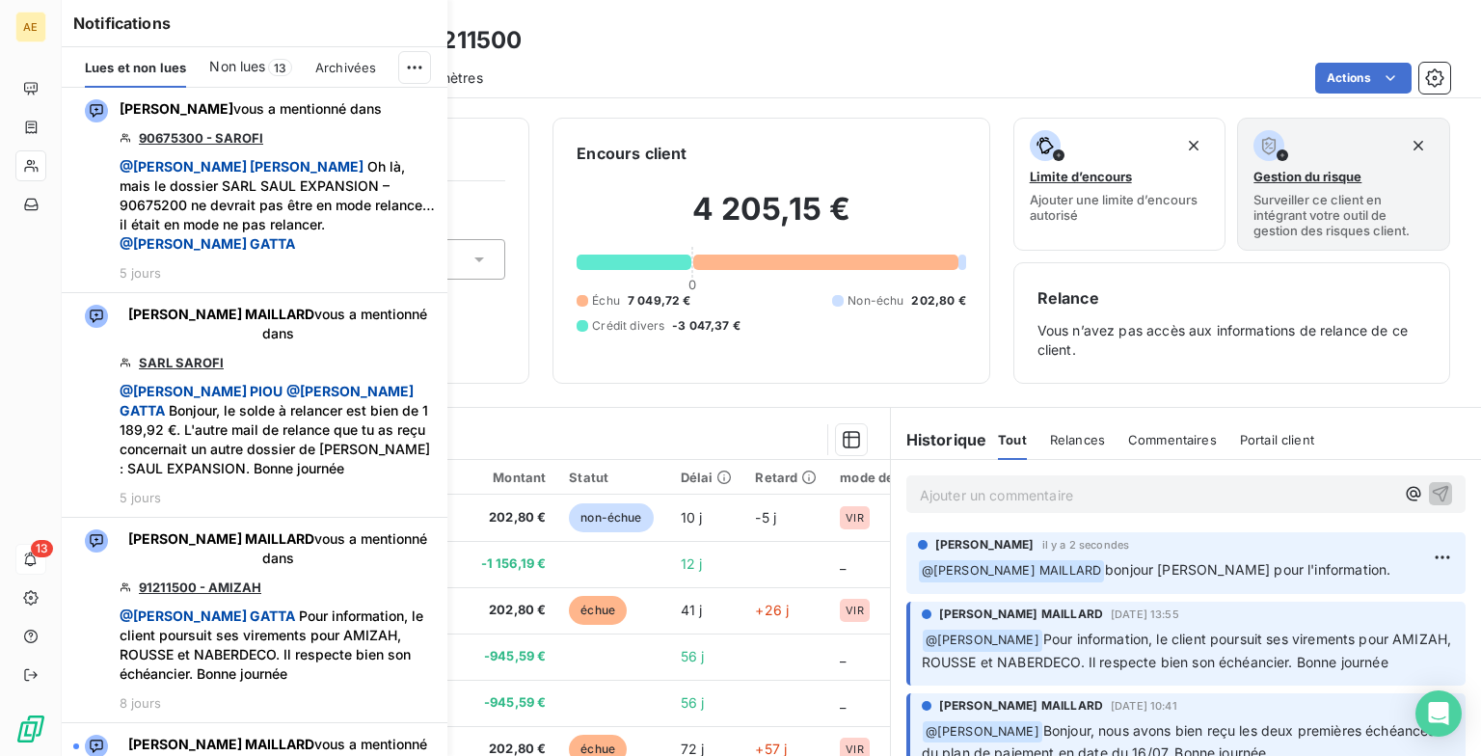
click at [265, 62] on span "Non lues" at bounding box center [237, 66] width 56 height 19
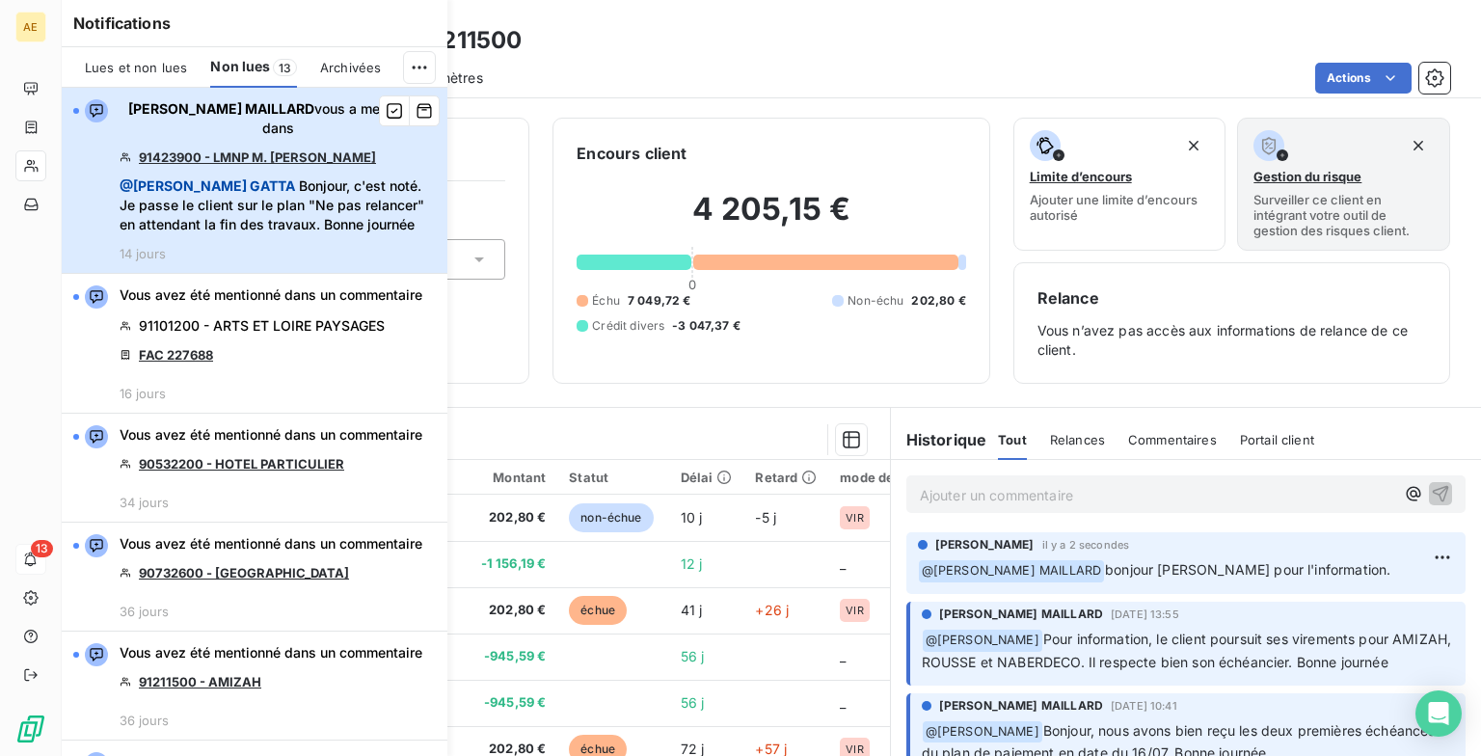
click at [276, 184] on span "@ [PERSON_NAME], c'est noté. Je passe le client sur le plan "Ne pas relancer" e…" at bounding box center [278, 205] width 316 height 58
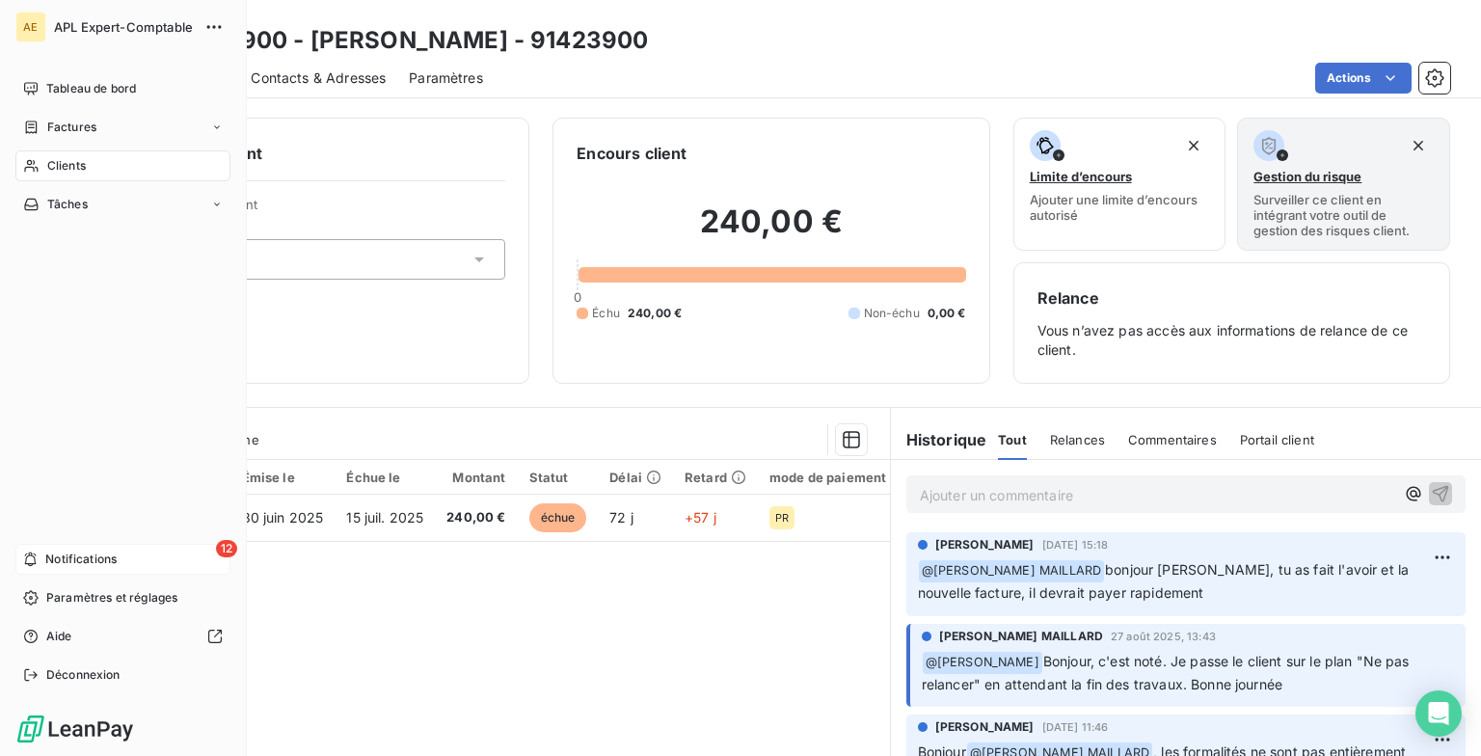
click at [116, 456] on span "Notifications" at bounding box center [80, 559] width 71 height 17
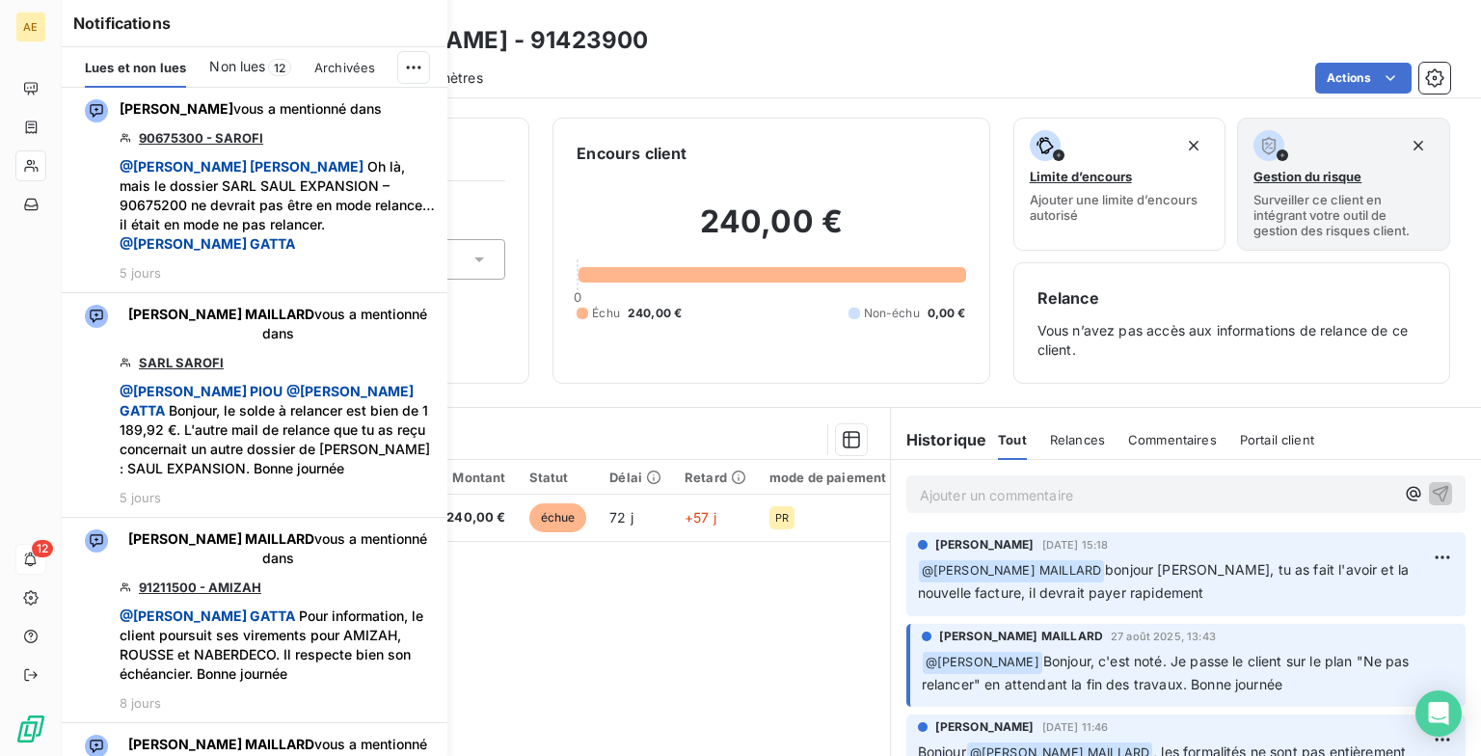
click at [236, 73] on span "Non lues" at bounding box center [237, 66] width 56 height 19
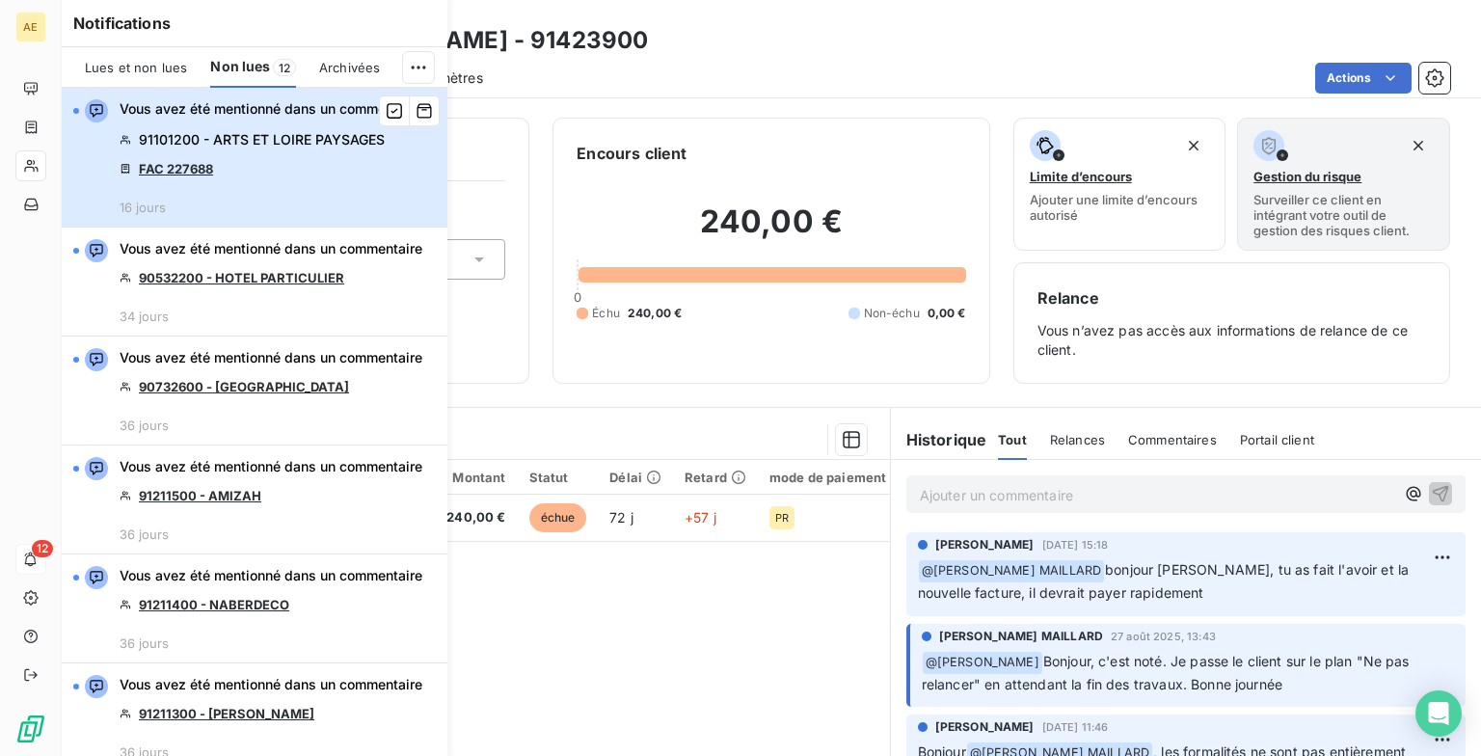
click at [275, 174] on div "Vous avez été mentionné dans un commentaire 91101200 - ARTS ET LOIRE PAYSAGES F…" at bounding box center [271, 157] width 303 height 116
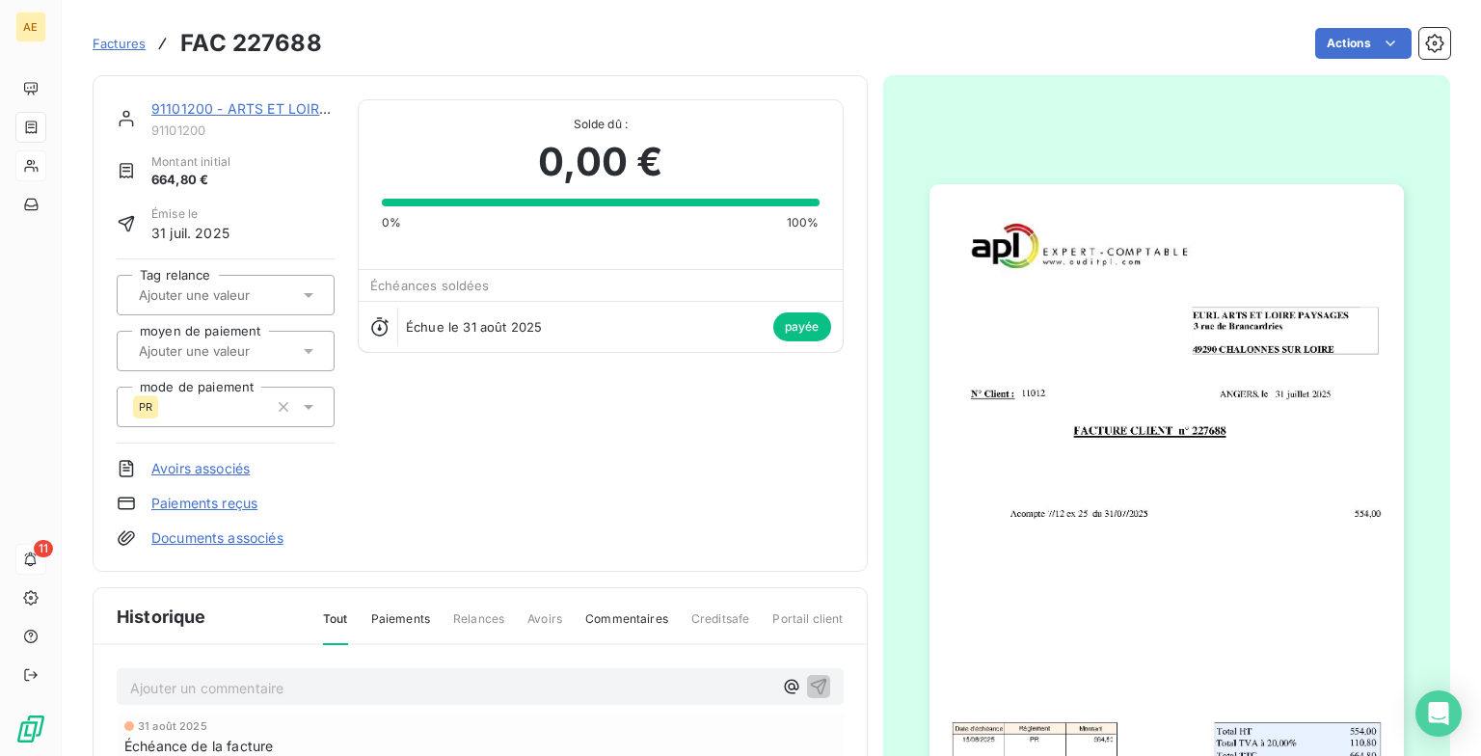
click at [122, 46] on span "Factures" at bounding box center [119, 43] width 53 height 15
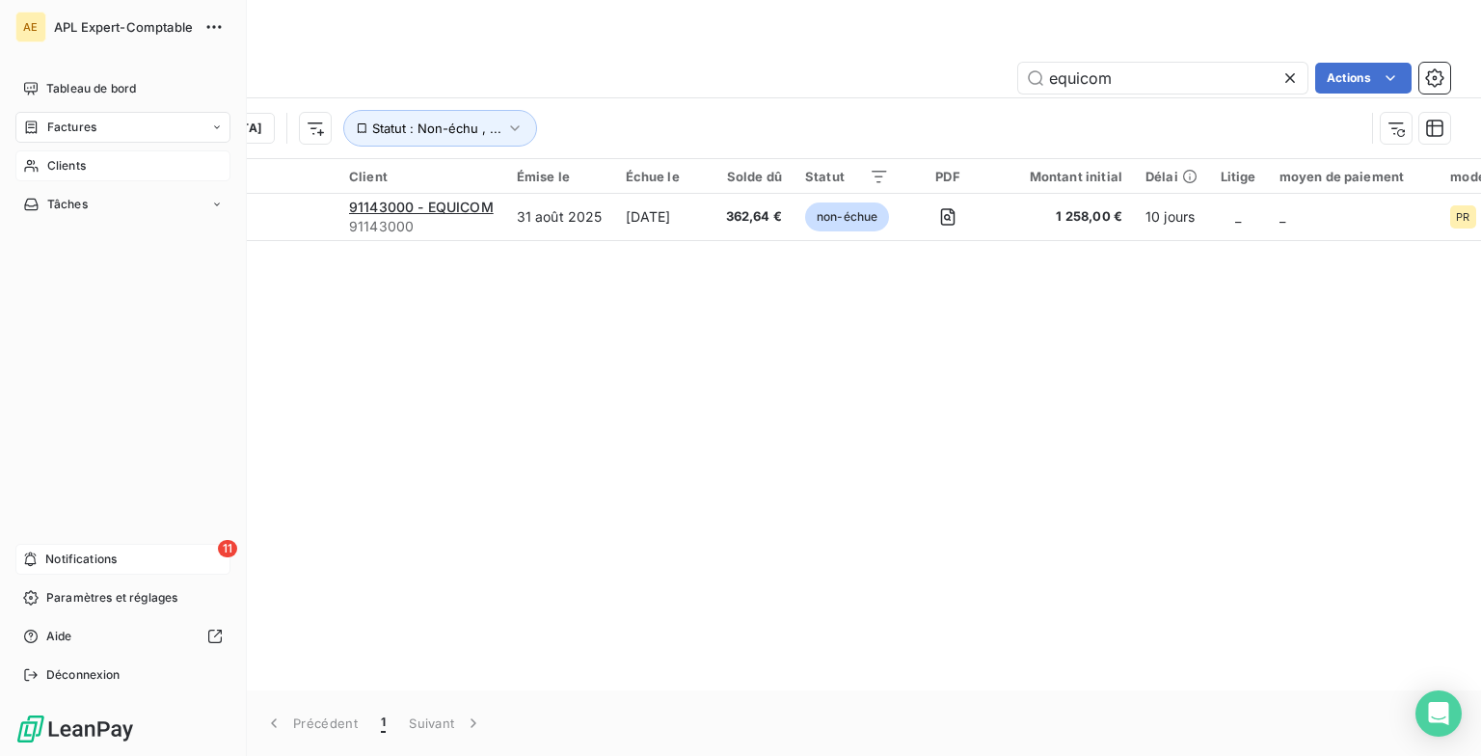
click at [73, 456] on span "Notifications" at bounding box center [80, 559] width 71 height 17
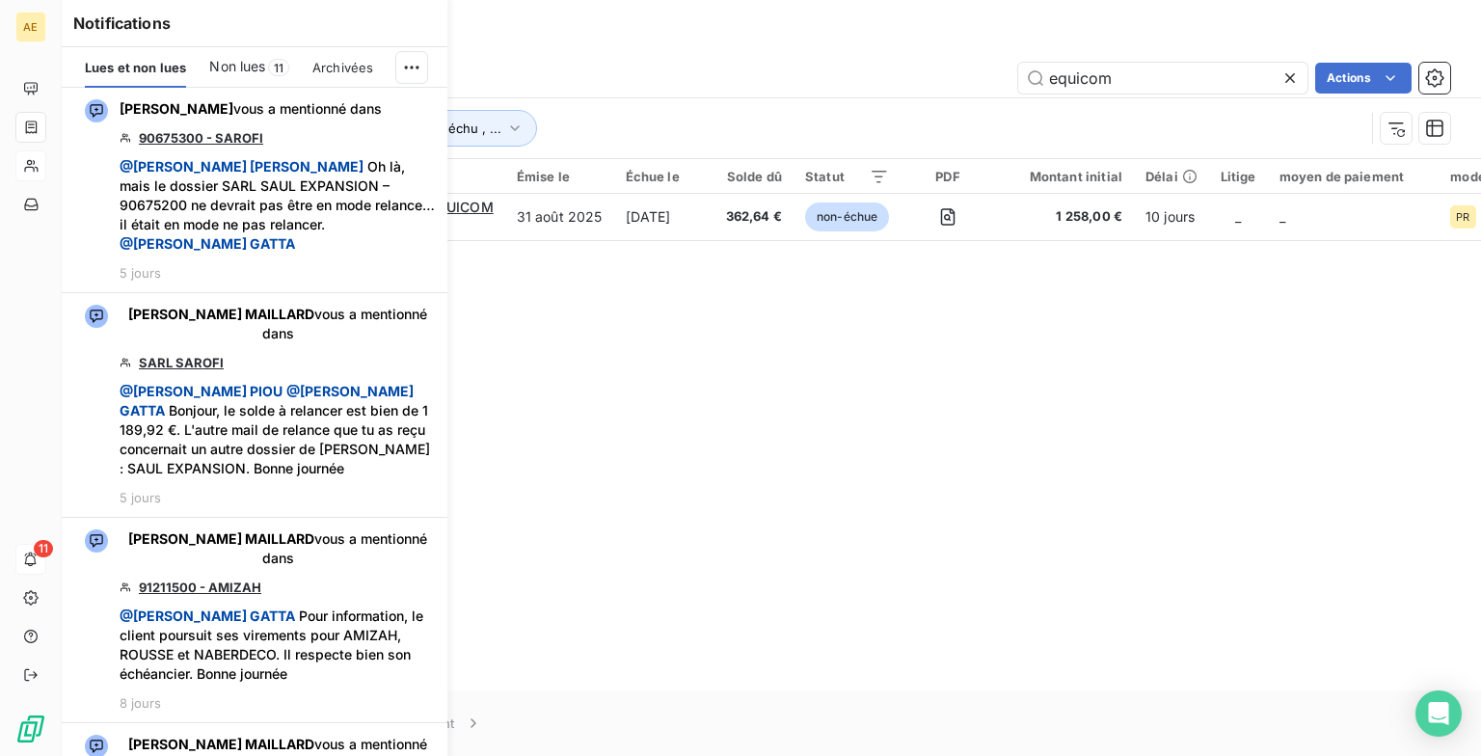
click at [242, 65] on span "Non lues" at bounding box center [237, 66] width 56 height 19
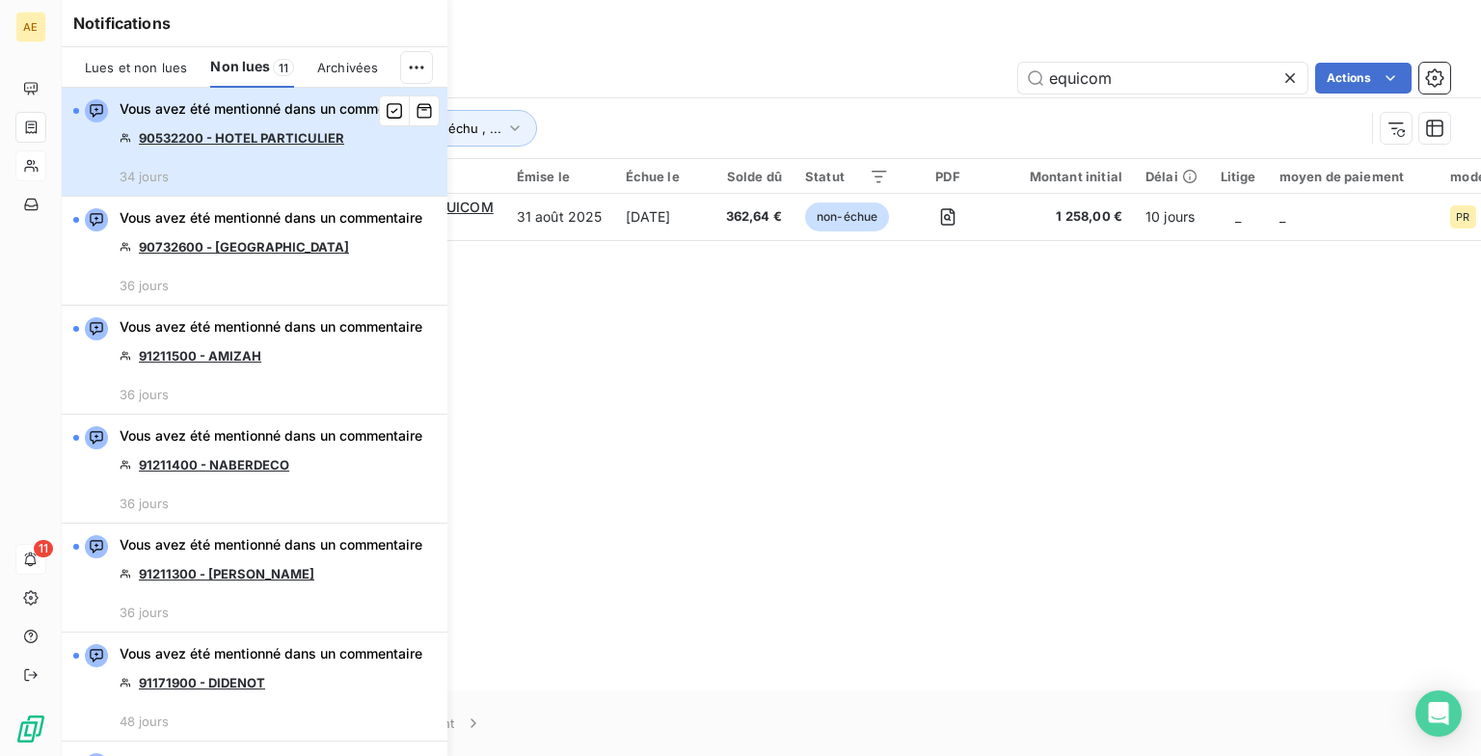
click at [231, 174] on div "Vous avez été mentionné dans un commentaire 90532200 - HOTEL PARTICULIER 34 jou…" at bounding box center [271, 141] width 303 height 85
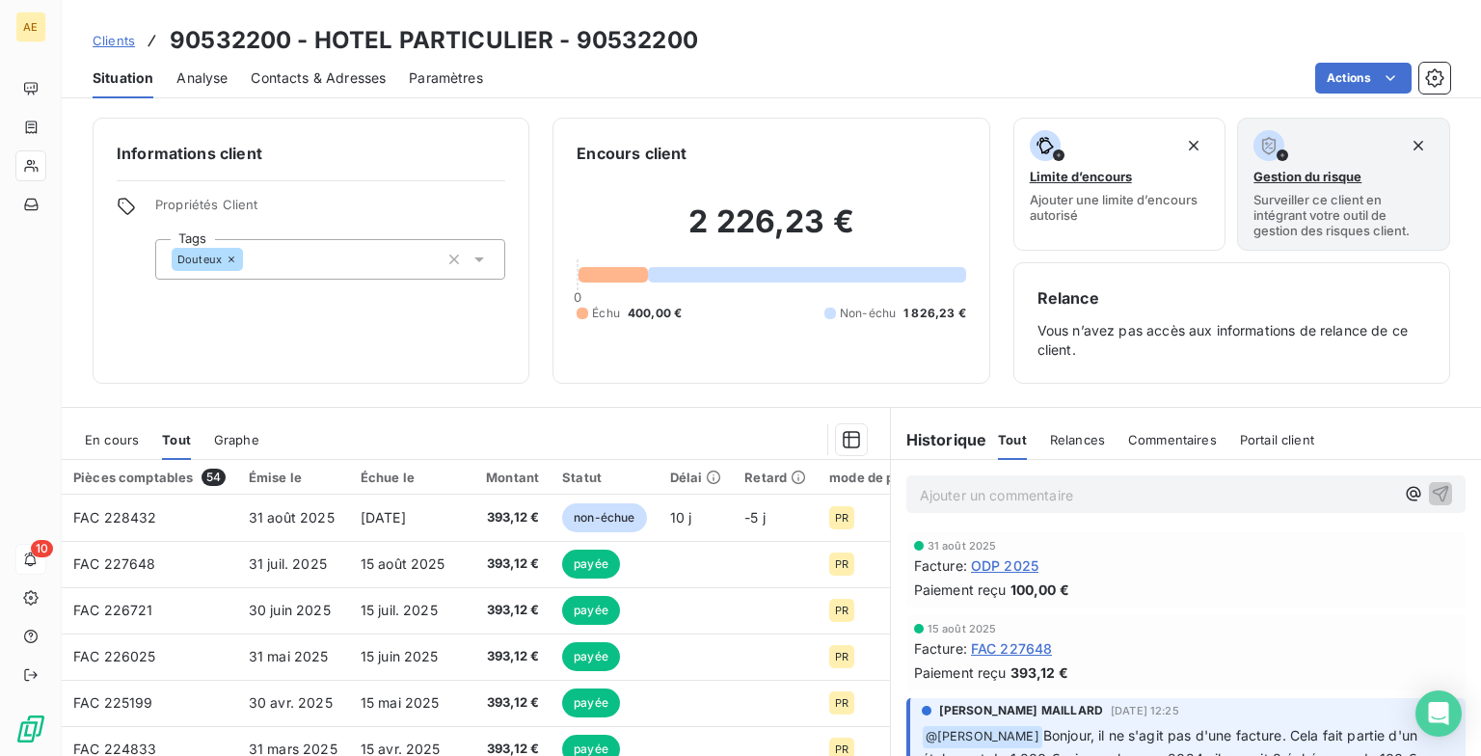
scroll to position [96, 0]
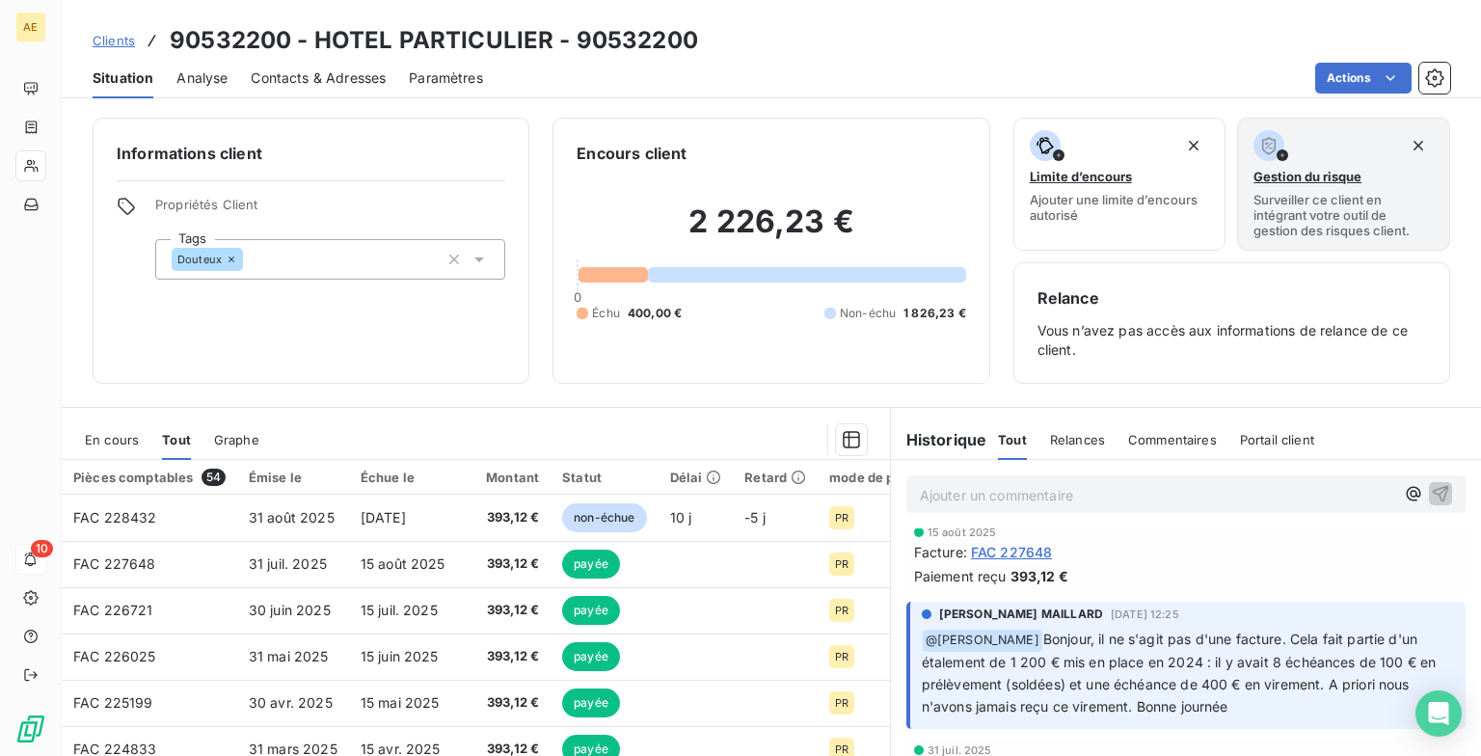
click at [121, 43] on span "Clients" at bounding box center [114, 40] width 42 height 15
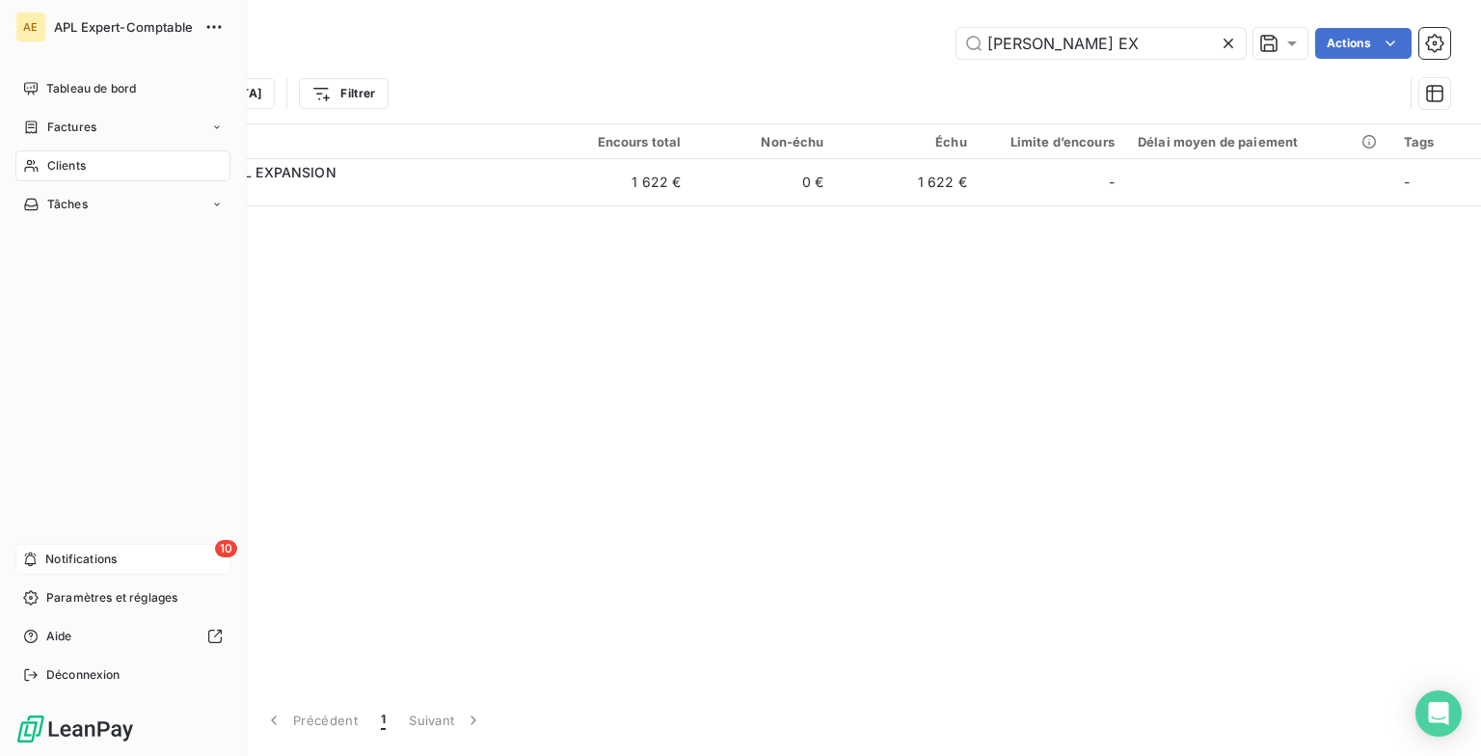
click at [77, 456] on span "Notifications" at bounding box center [80, 559] width 71 height 17
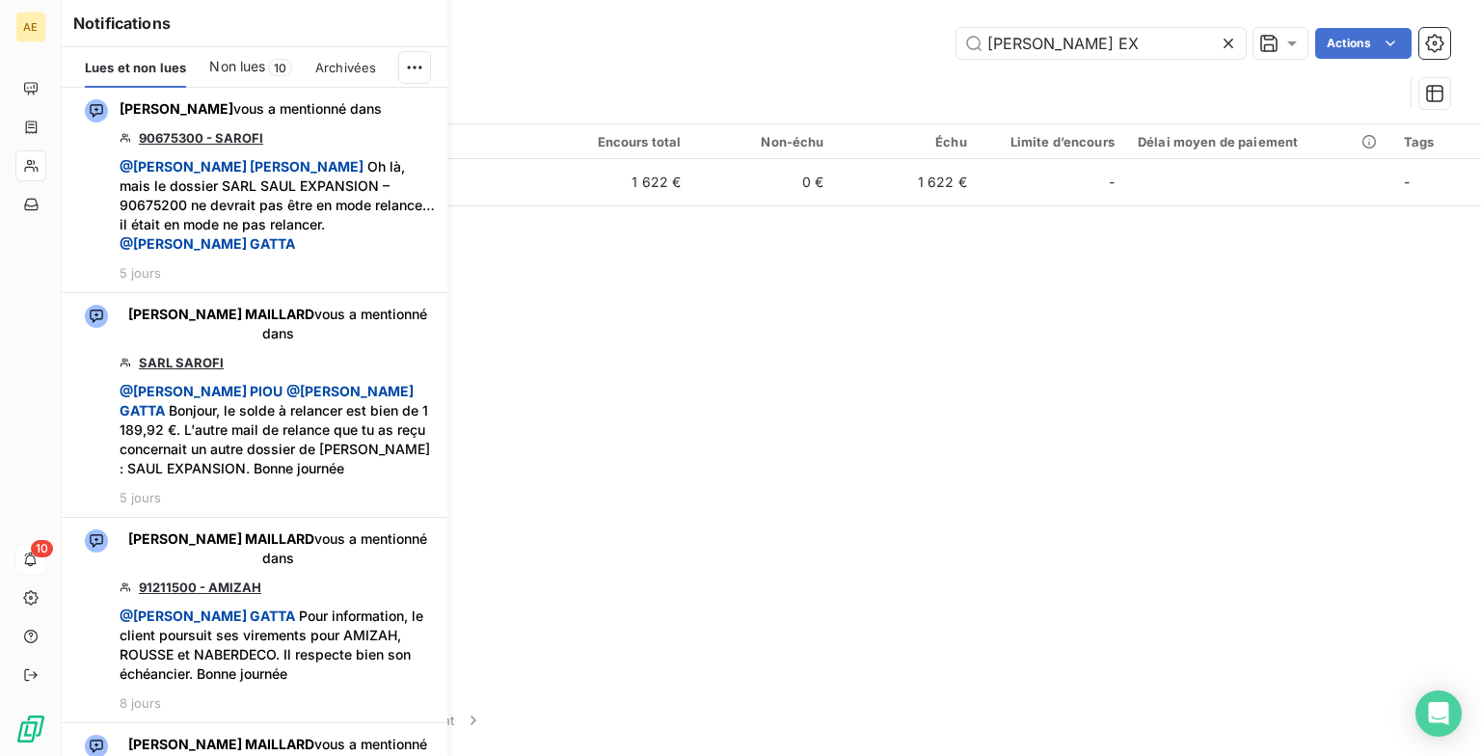
click at [247, 60] on span "Non lues" at bounding box center [237, 66] width 56 height 19
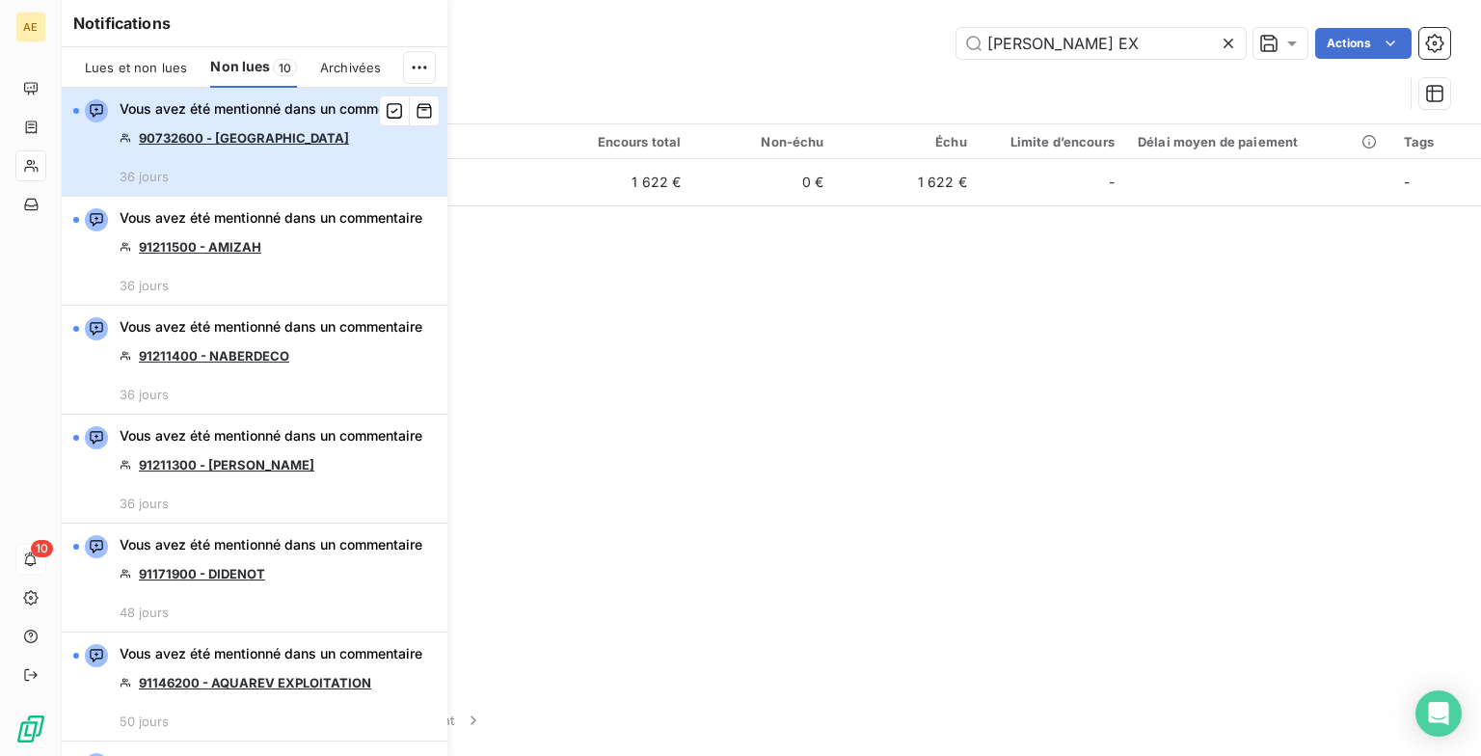
click at [236, 184] on div "Vous avez été mentionné dans un commentaire 90732600 - AGDER 36 jours" at bounding box center [271, 141] width 303 height 85
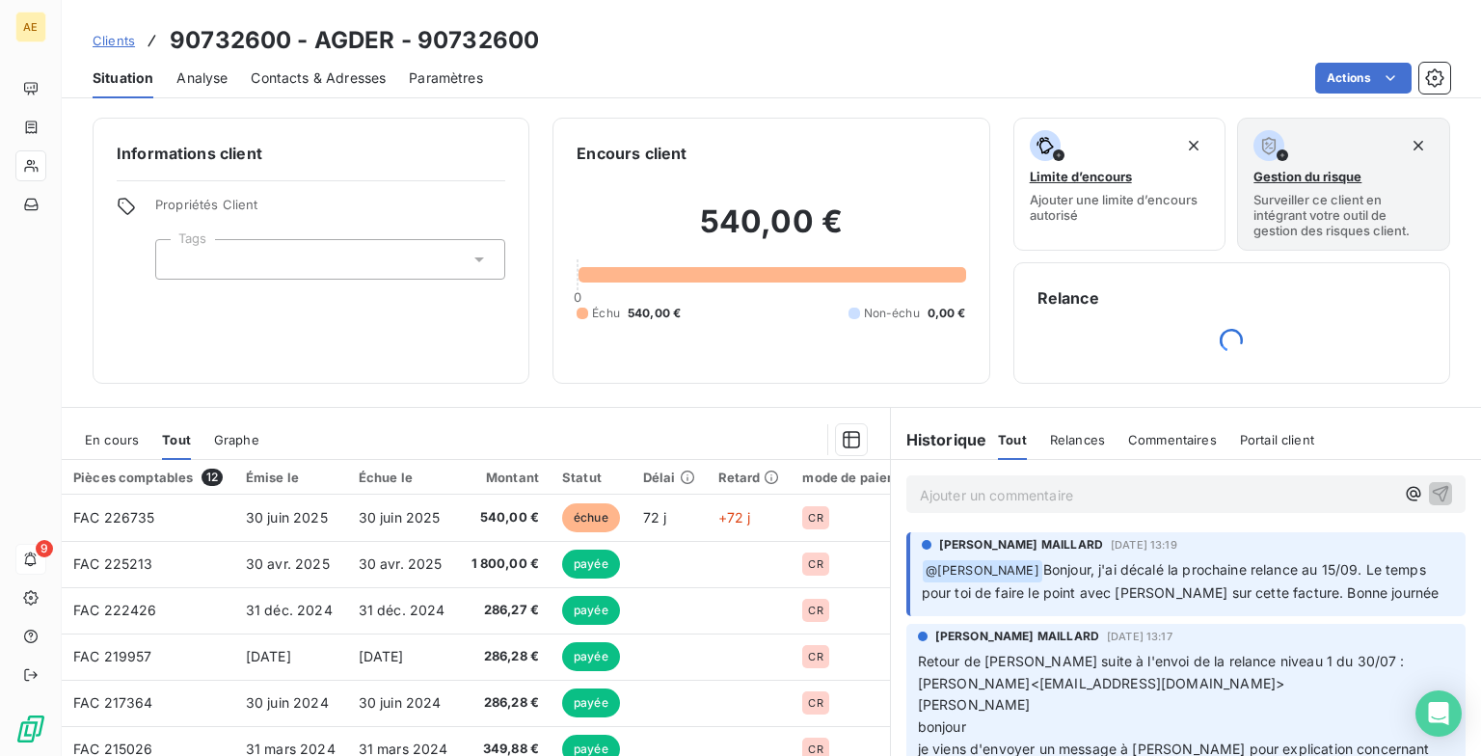
click at [636, 456] on p "Ajouter un commentaire ﻿" at bounding box center [1157, 495] width 475 height 24
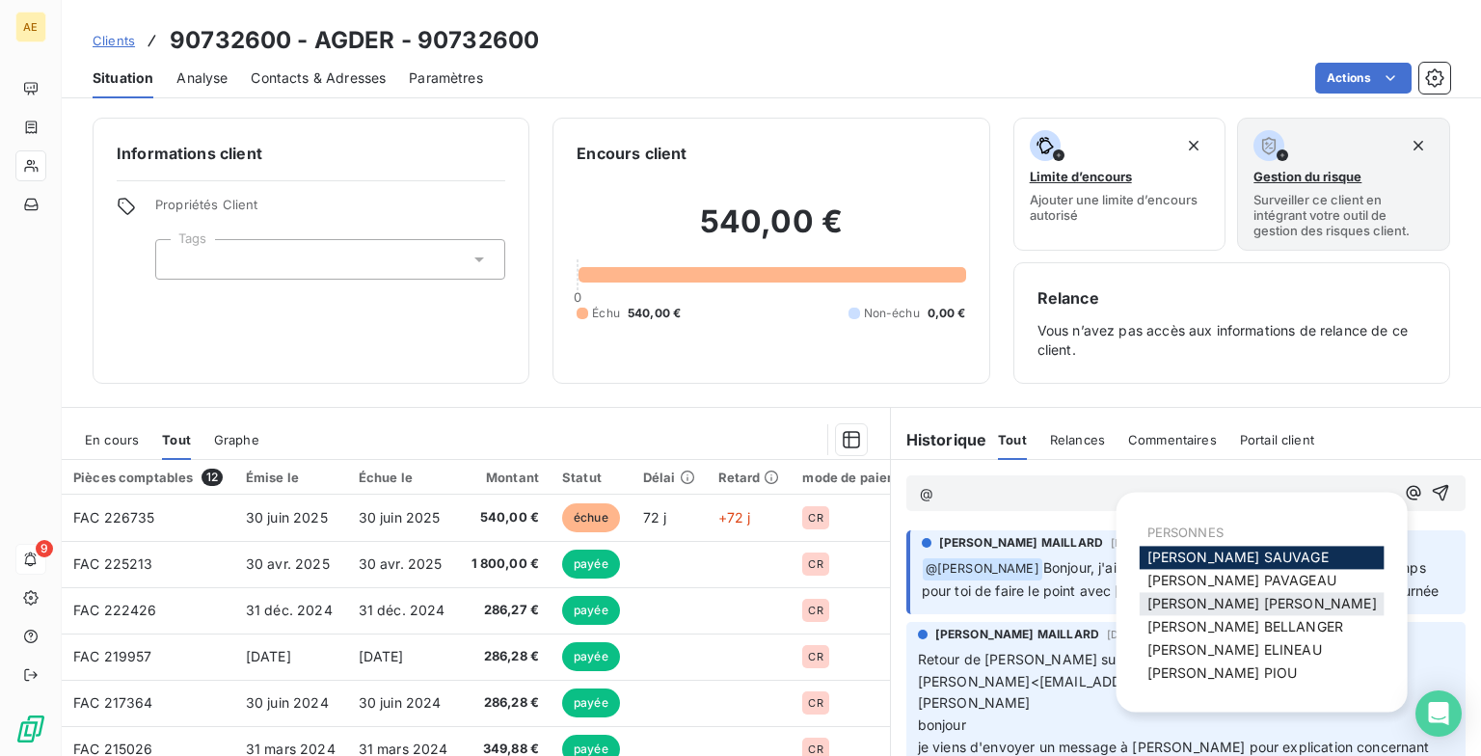
click at [636, 456] on span "[PERSON_NAME] MAILLARD" at bounding box center [1263, 603] width 230 height 16
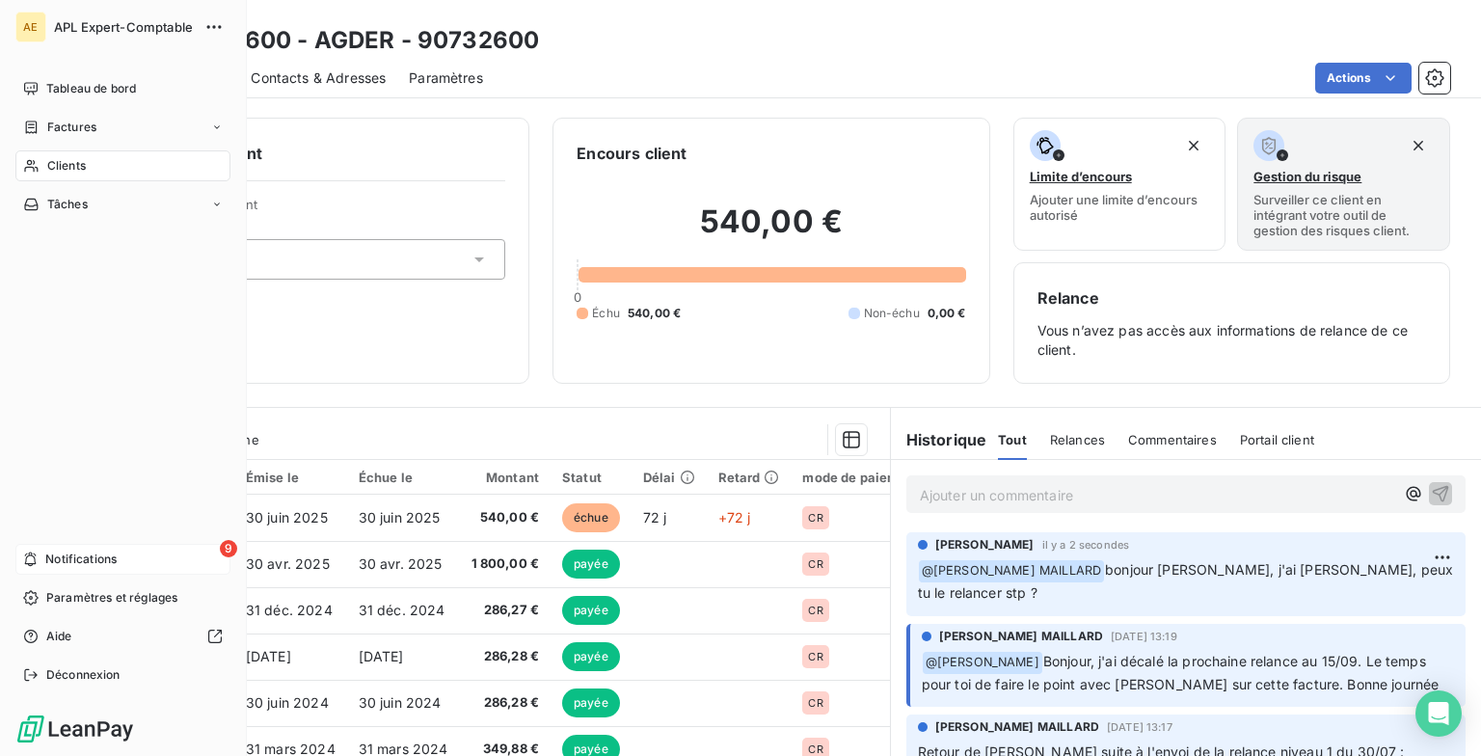
click at [139, 456] on div "9 Notifications" at bounding box center [122, 559] width 215 height 31
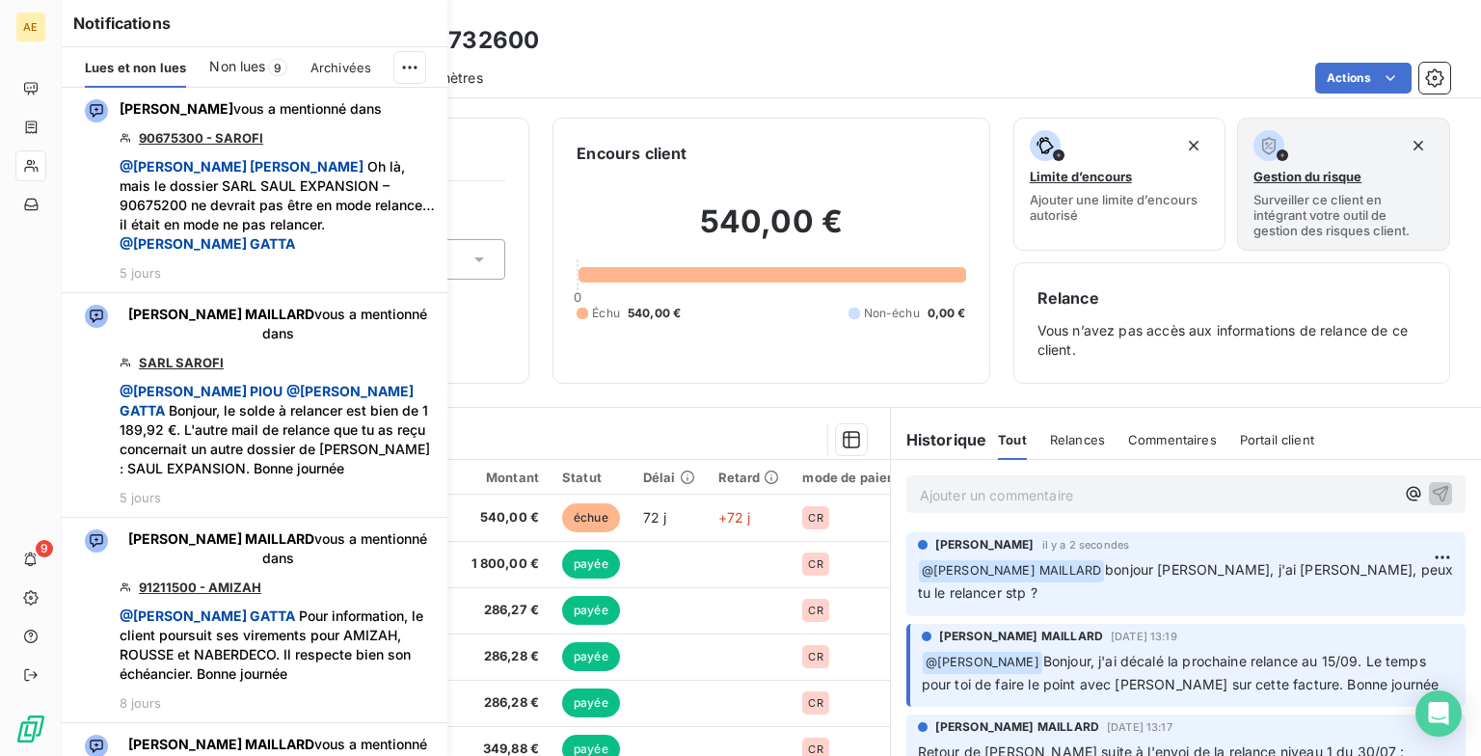
click at [258, 63] on span "Non lues" at bounding box center [237, 66] width 56 height 19
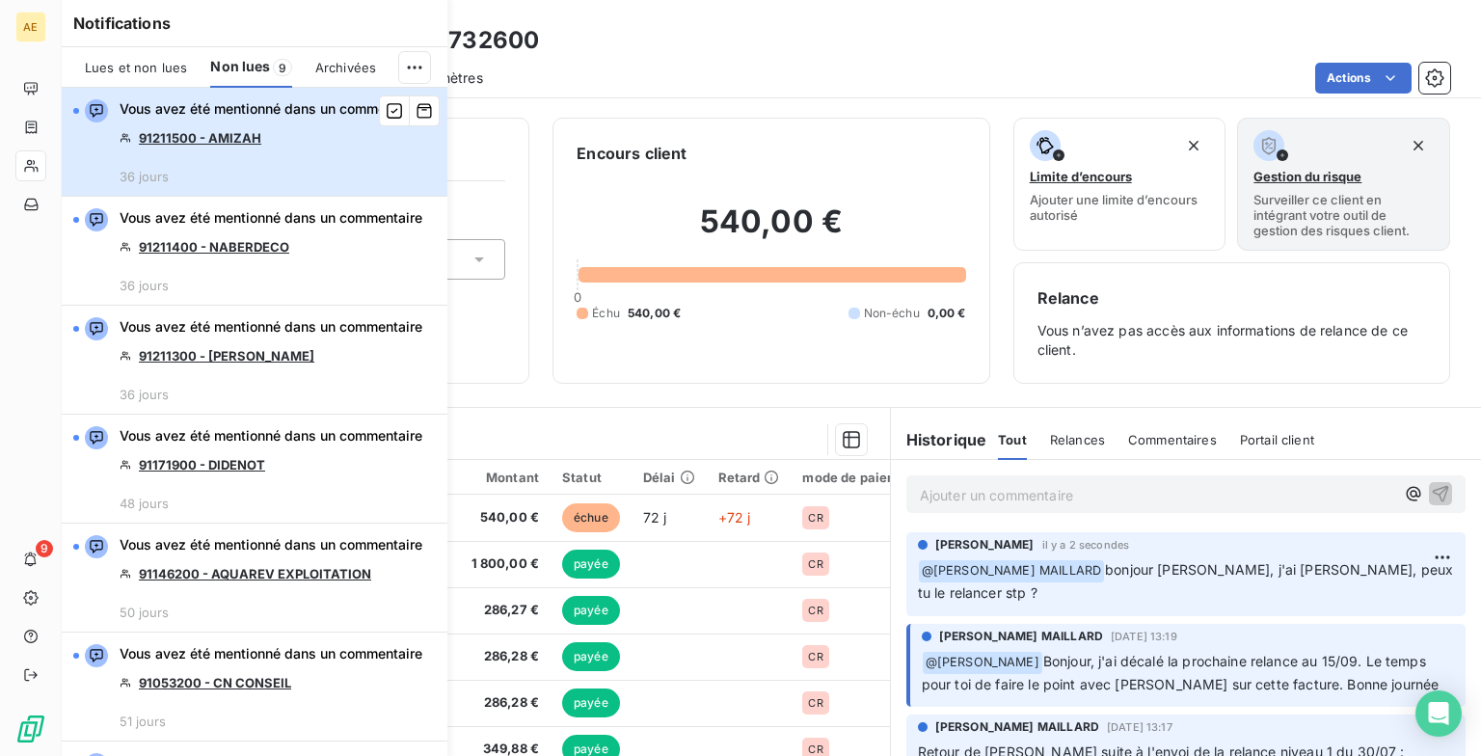
click at [263, 150] on div "Vous avez été mentionné dans un commentaire 91211500 - AMIZAH 36 jours" at bounding box center [271, 141] width 303 height 85
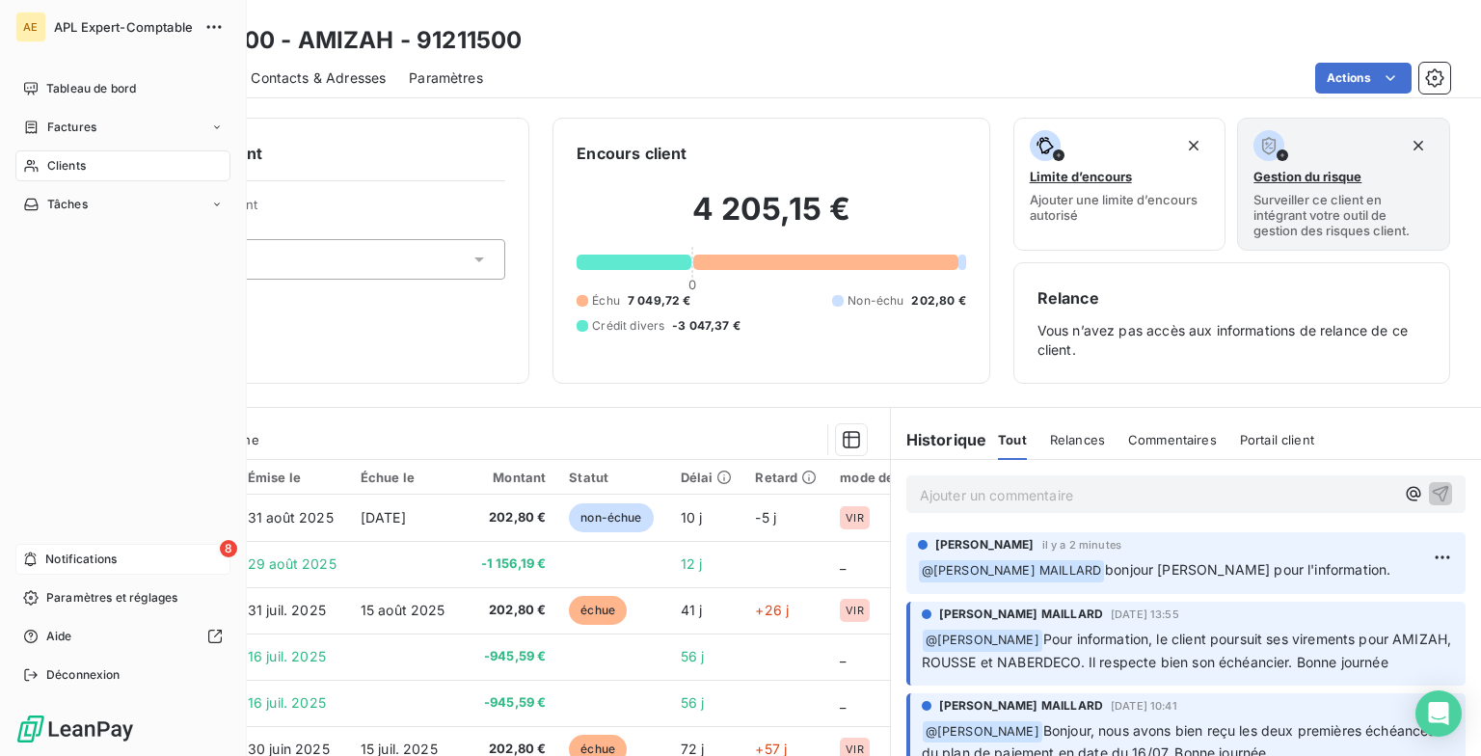
click at [111, 456] on span "Notifications" at bounding box center [80, 559] width 71 height 17
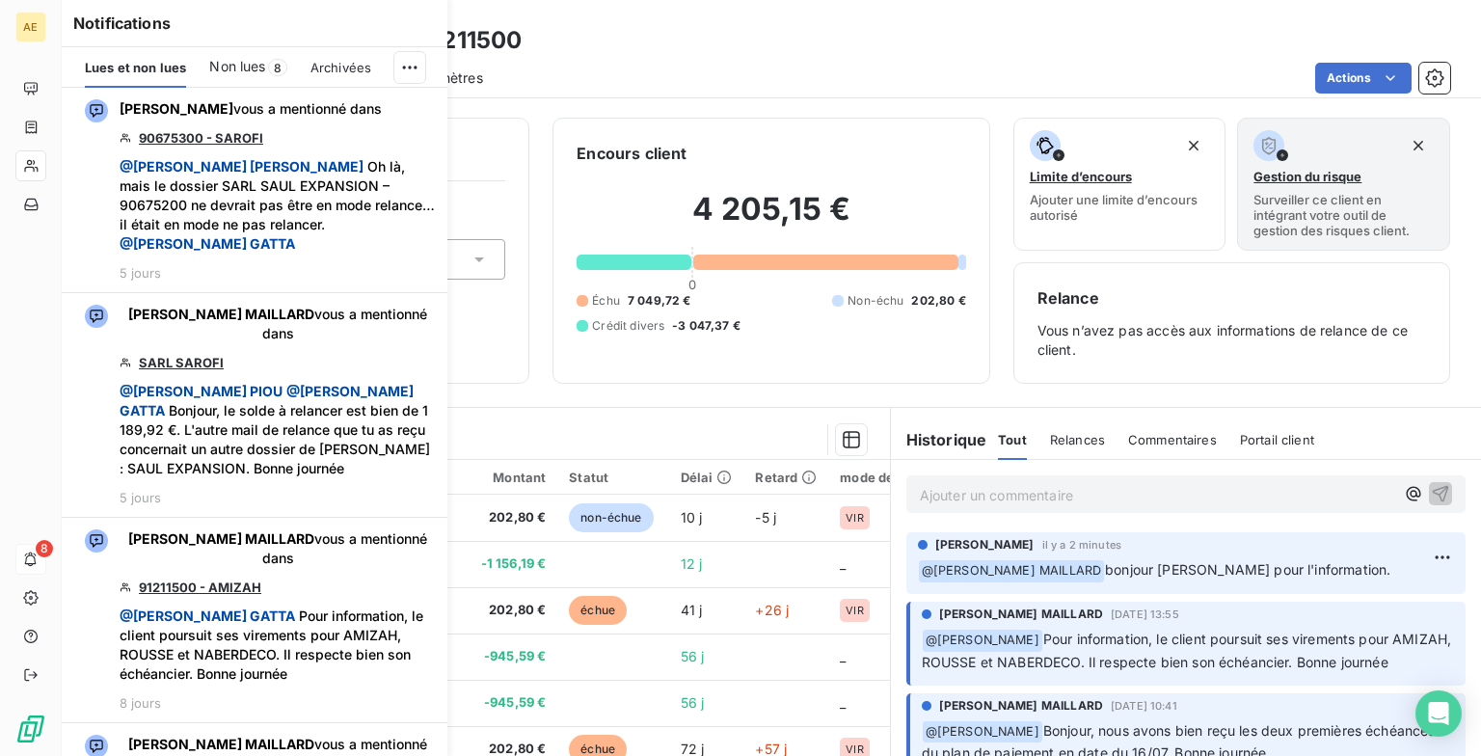
click at [232, 62] on span "Non lues" at bounding box center [237, 66] width 56 height 19
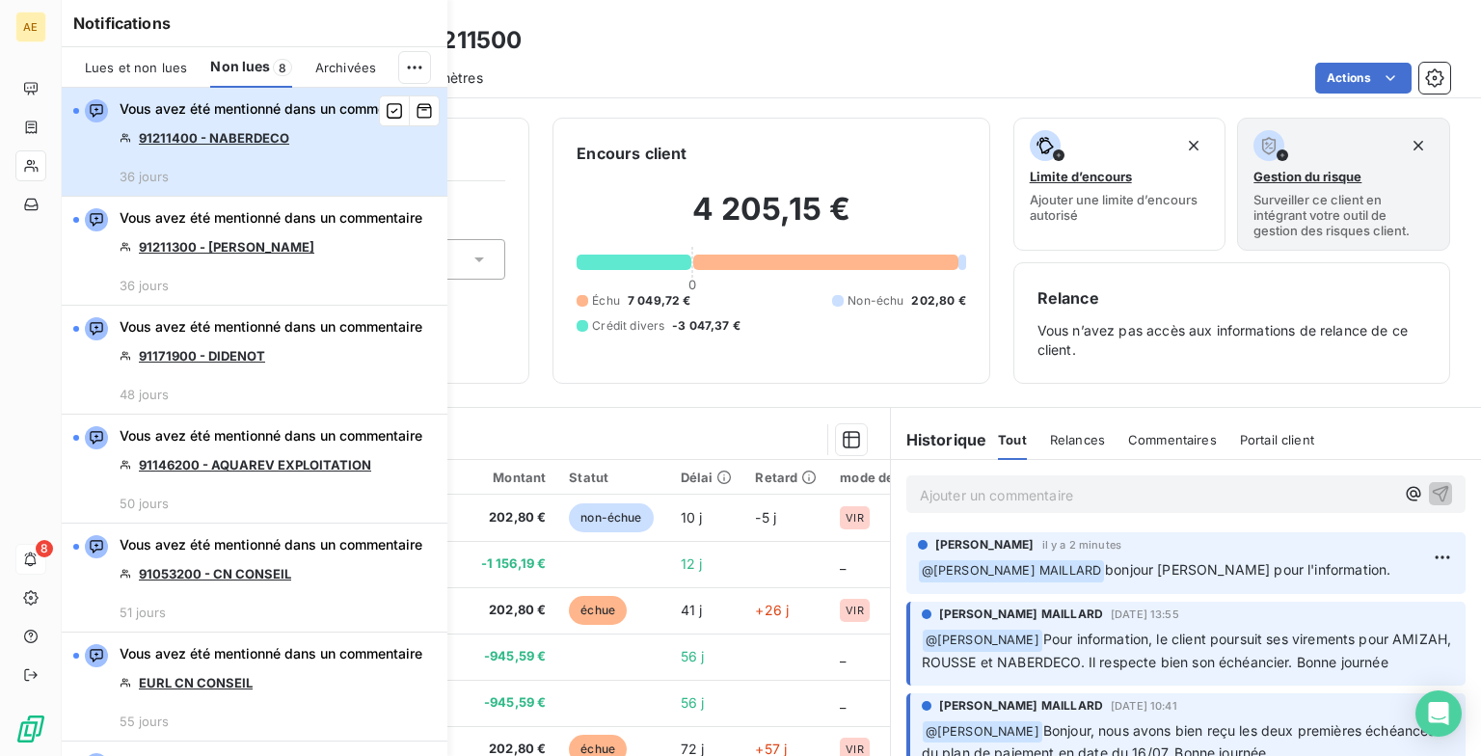
click at [270, 184] on div "Vous avez été mentionné dans un commentaire 91211400 - NABERDECO 36 jours" at bounding box center [271, 141] width 303 height 85
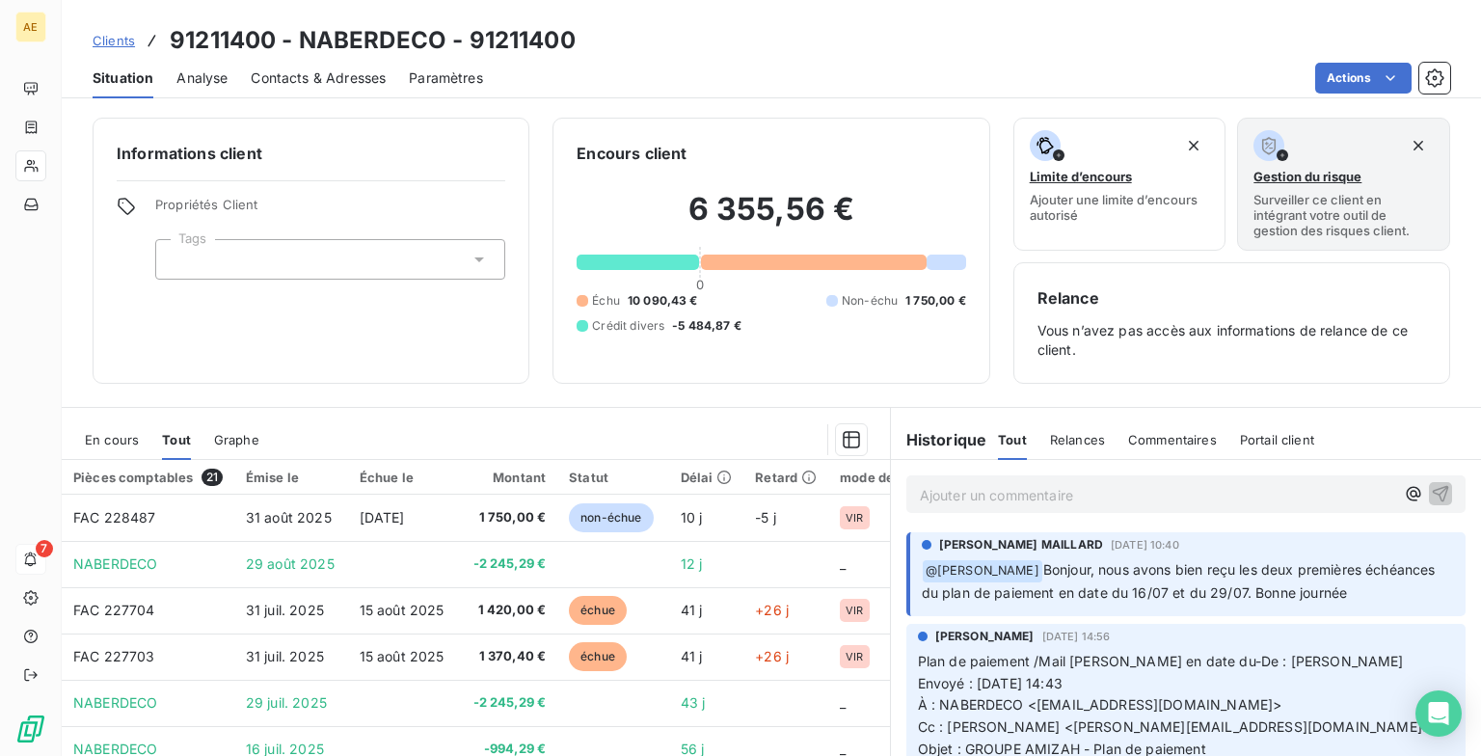
click at [636, 456] on p "Ajouter un commentaire ﻿" at bounding box center [1157, 495] width 475 height 24
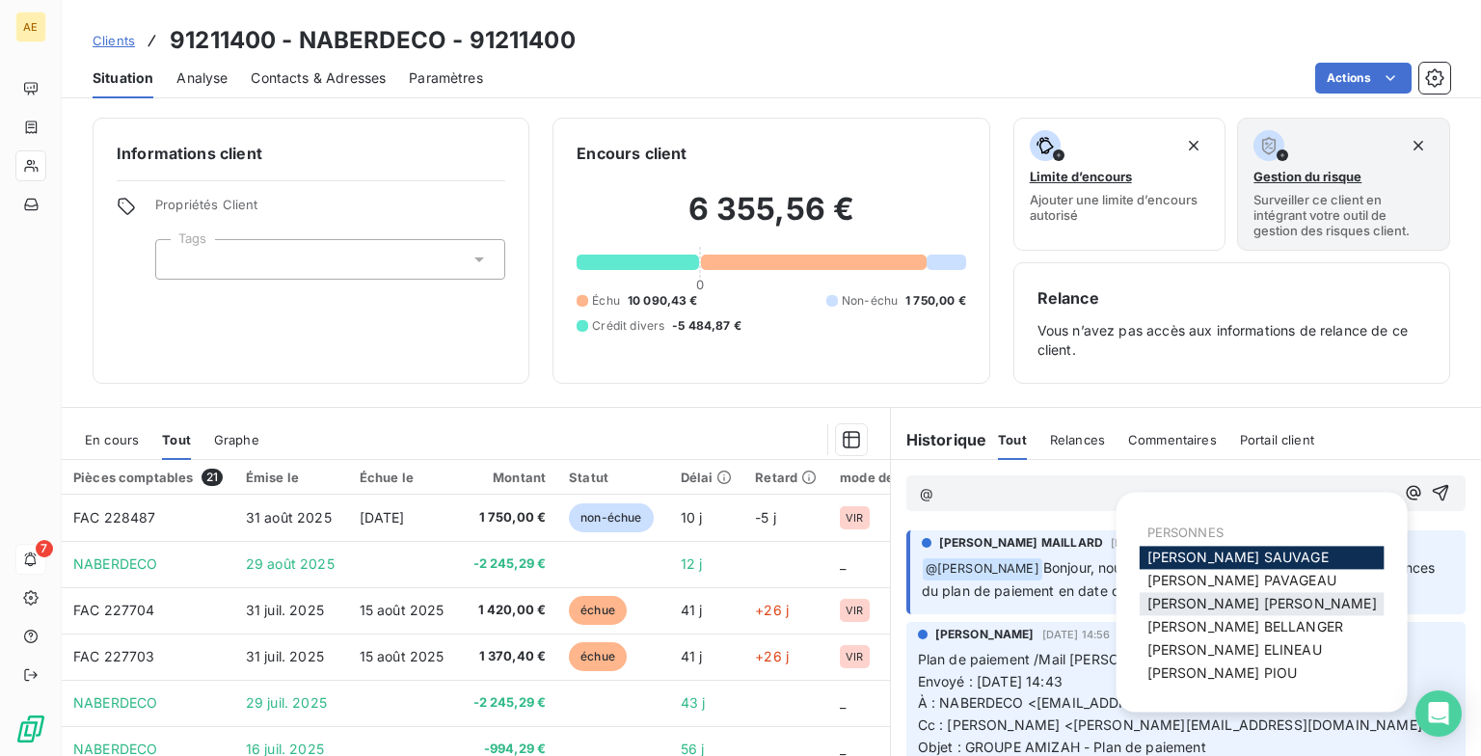
click at [636, 456] on span "[PERSON_NAME] MAILLARD" at bounding box center [1263, 603] width 230 height 16
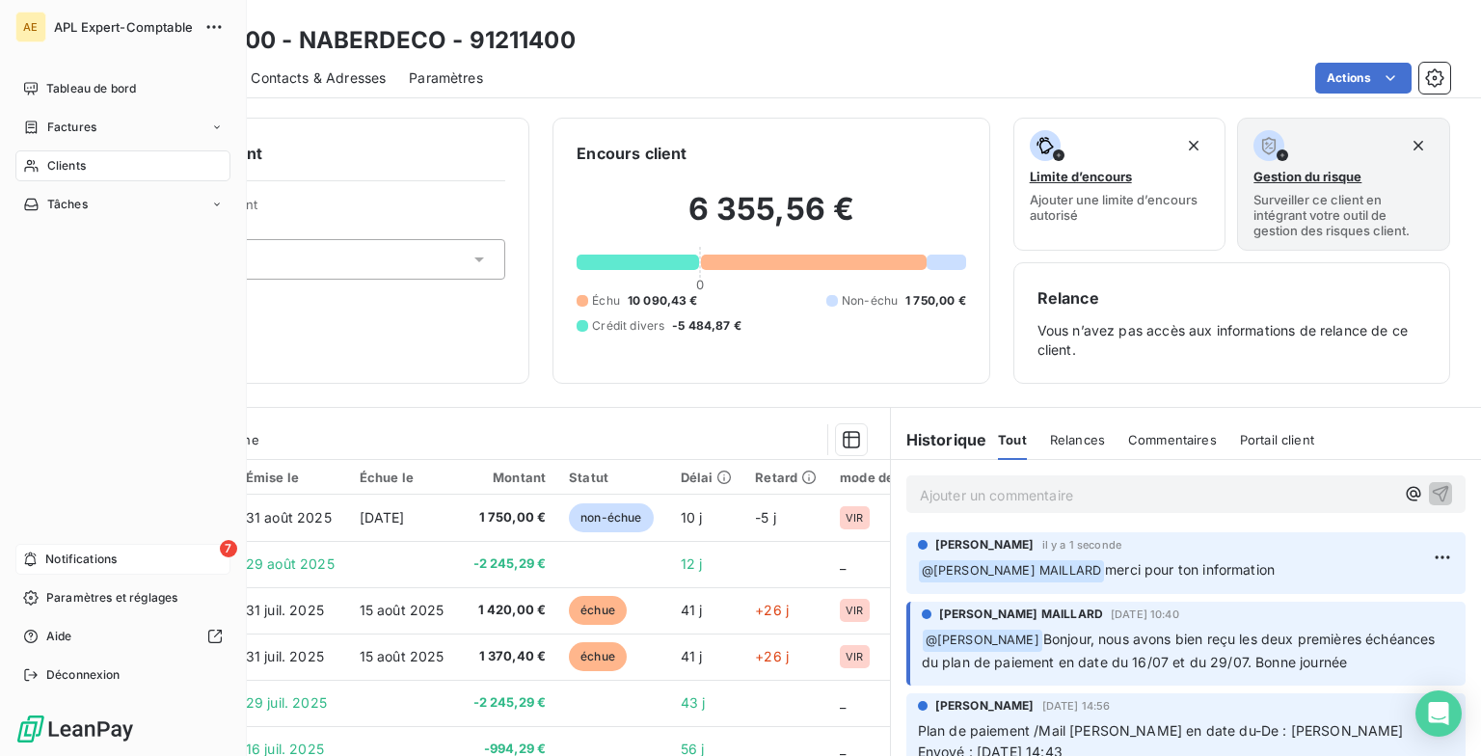
click at [120, 456] on div "7 Notifications" at bounding box center [122, 559] width 215 height 31
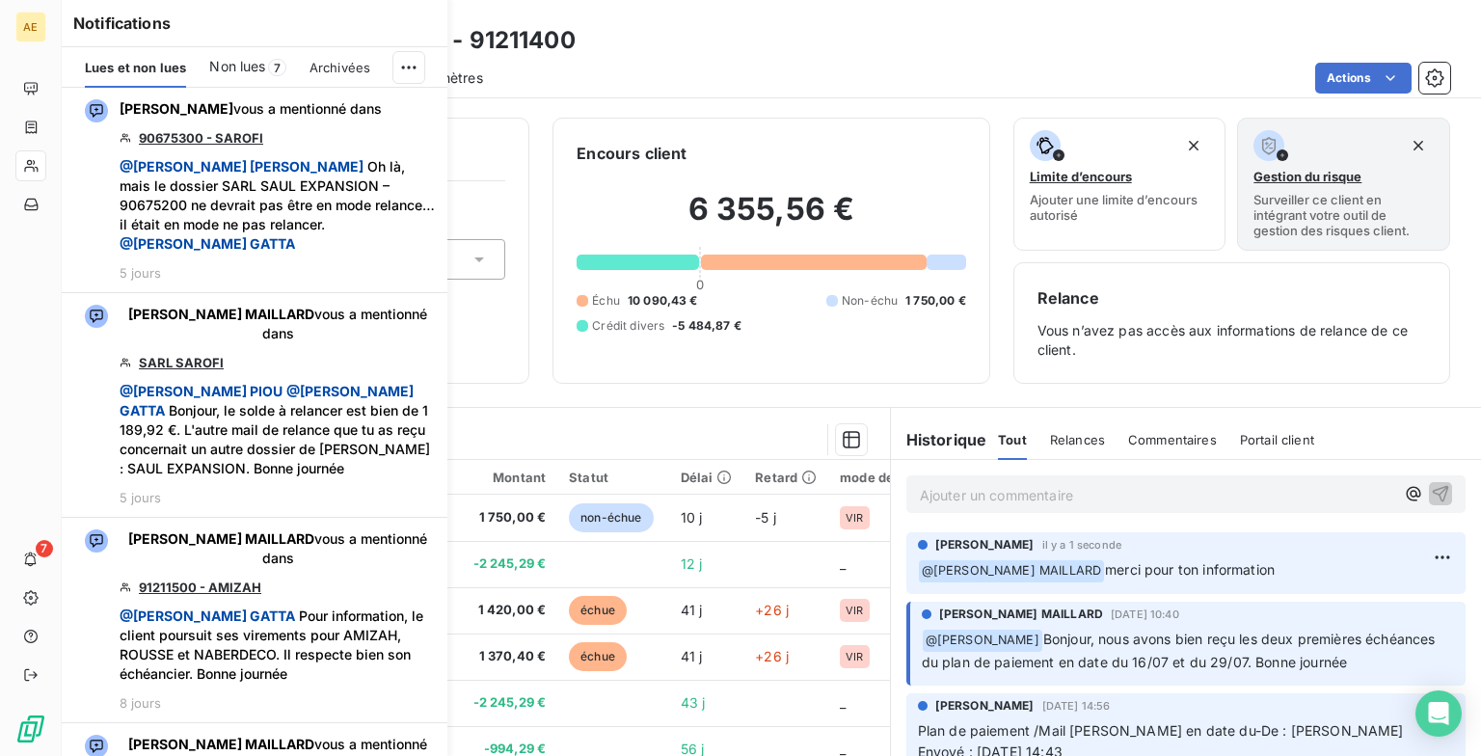
click at [247, 67] on span "Non lues" at bounding box center [237, 66] width 56 height 19
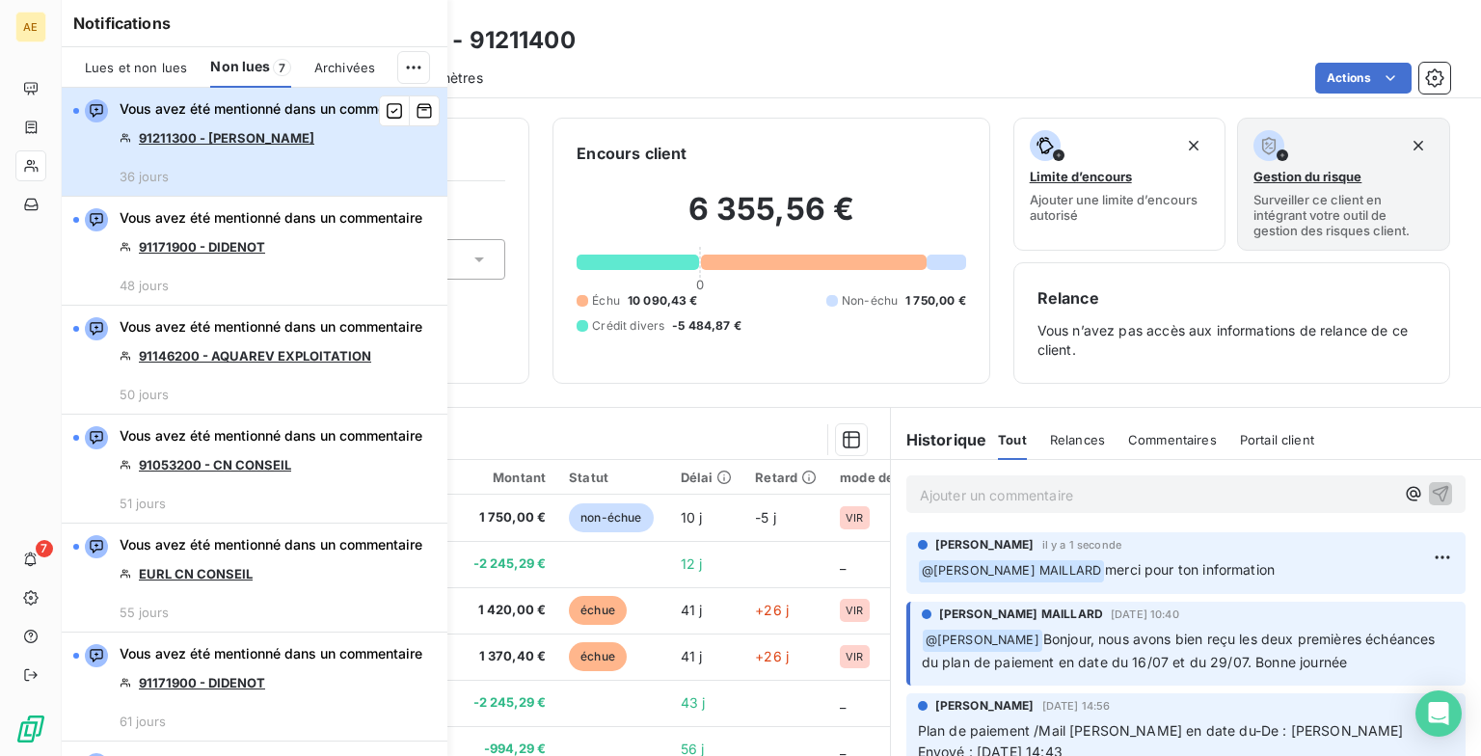
click at [254, 175] on div "Vous avez été mentionné dans un commentaire 91211300 - [PERSON_NAME] 36 jours" at bounding box center [271, 141] width 303 height 85
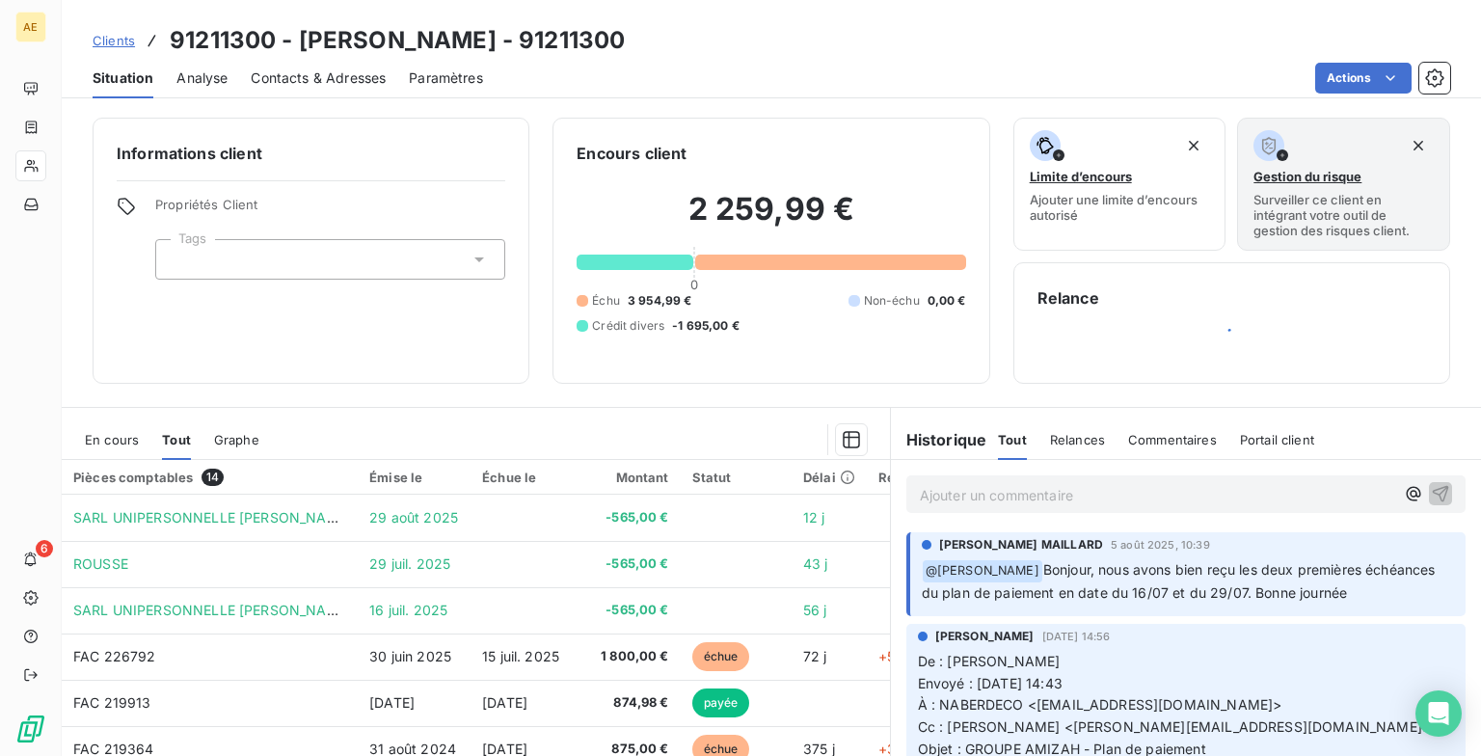
click at [636, 456] on p "Ajouter un commentaire ﻿" at bounding box center [1157, 495] width 475 height 24
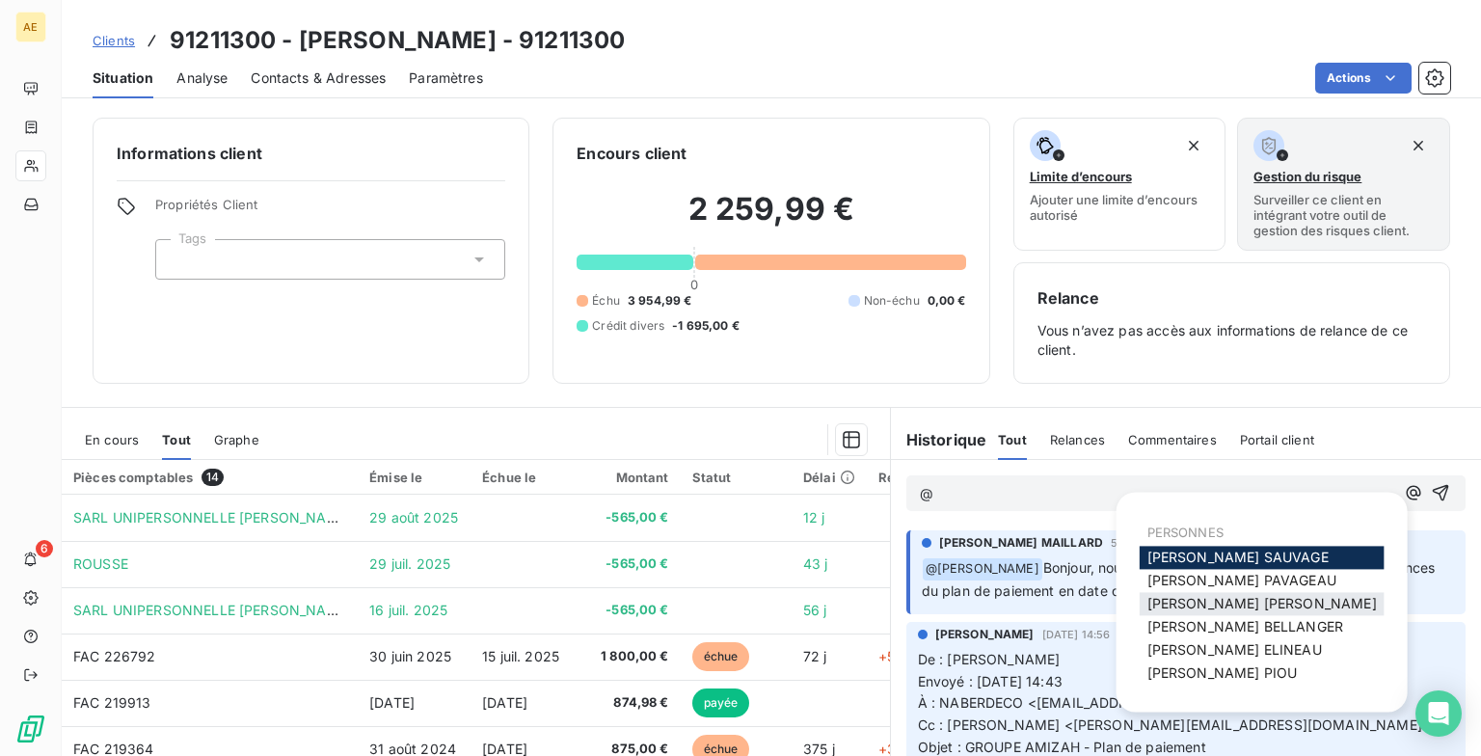
click at [636, 456] on span "[PERSON_NAME] MAILLARD" at bounding box center [1263, 603] width 230 height 16
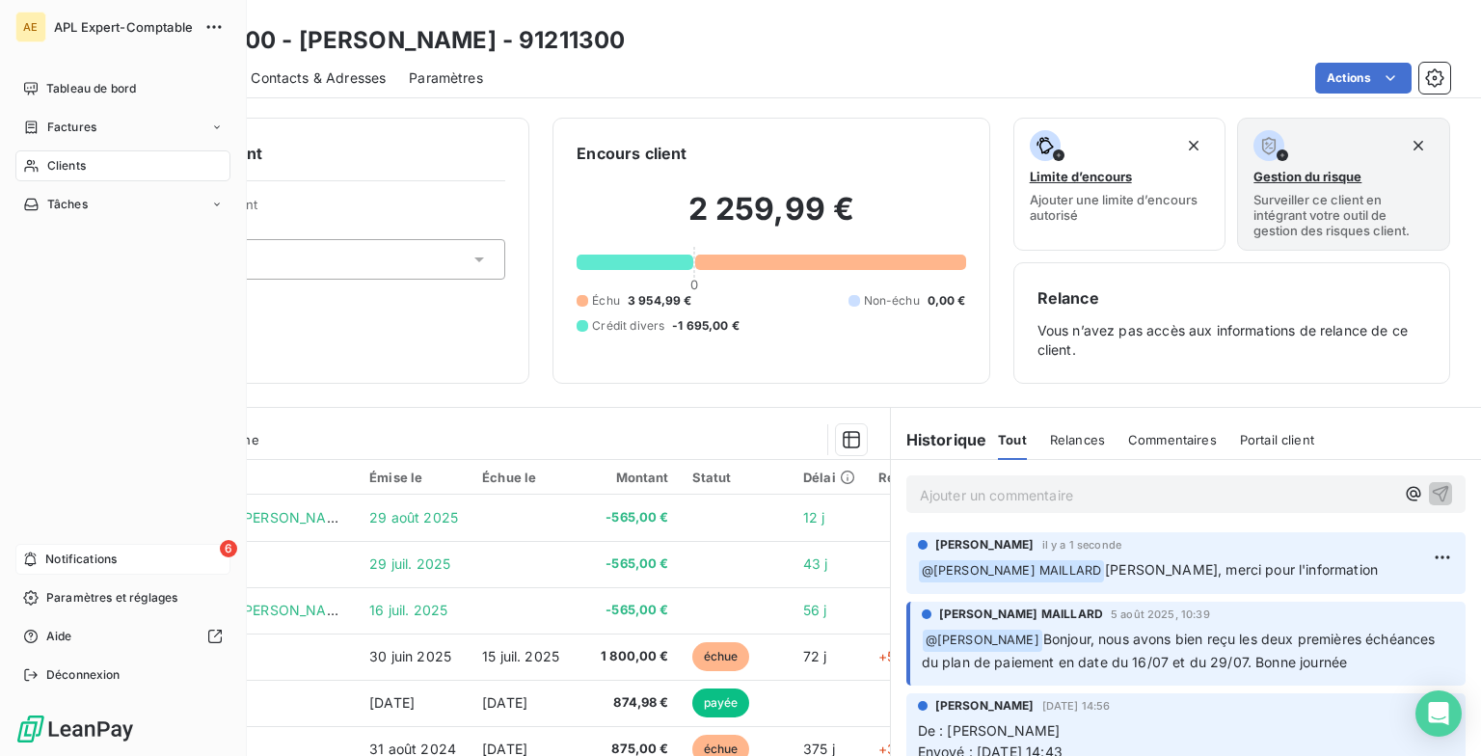
click at [78, 456] on span "Notifications" at bounding box center [80, 559] width 71 height 17
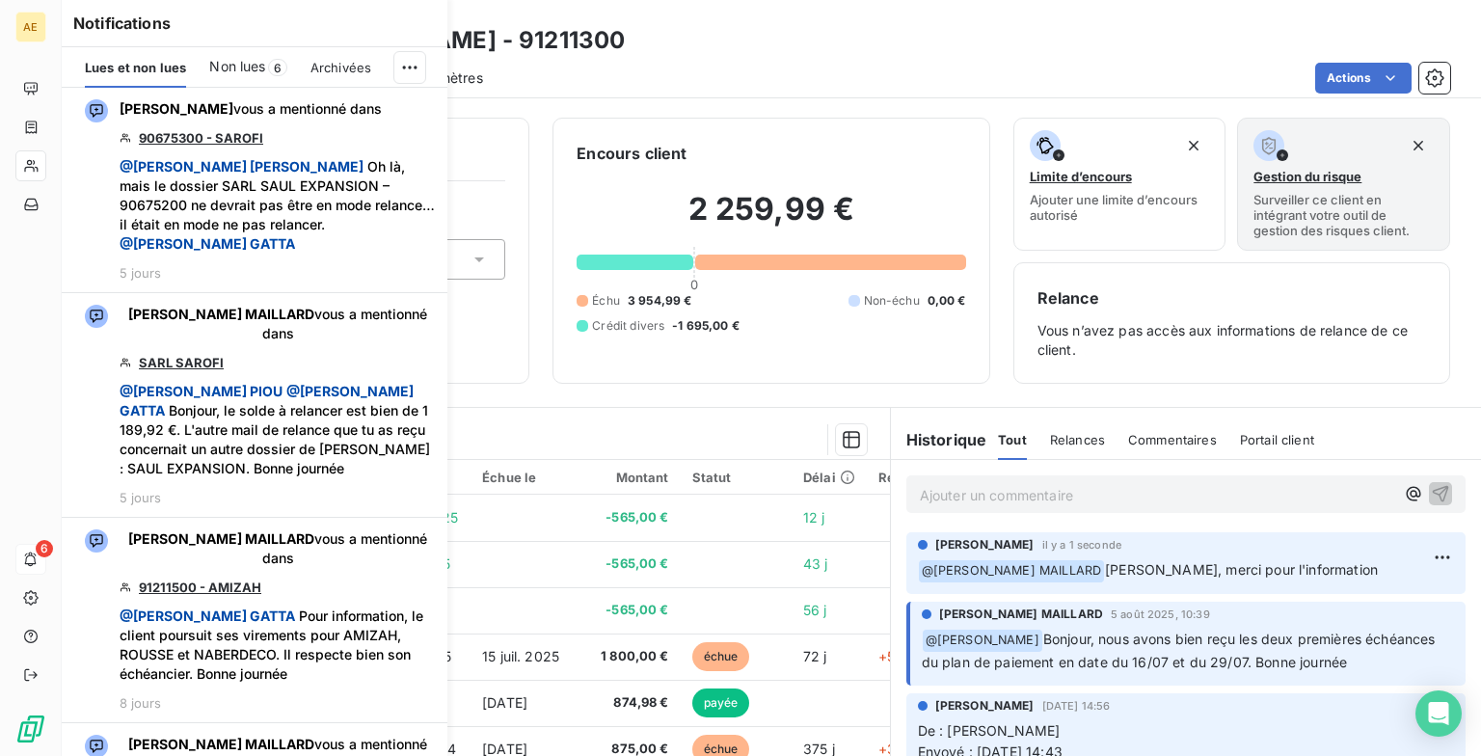
click at [234, 65] on span "Non lues" at bounding box center [237, 66] width 56 height 19
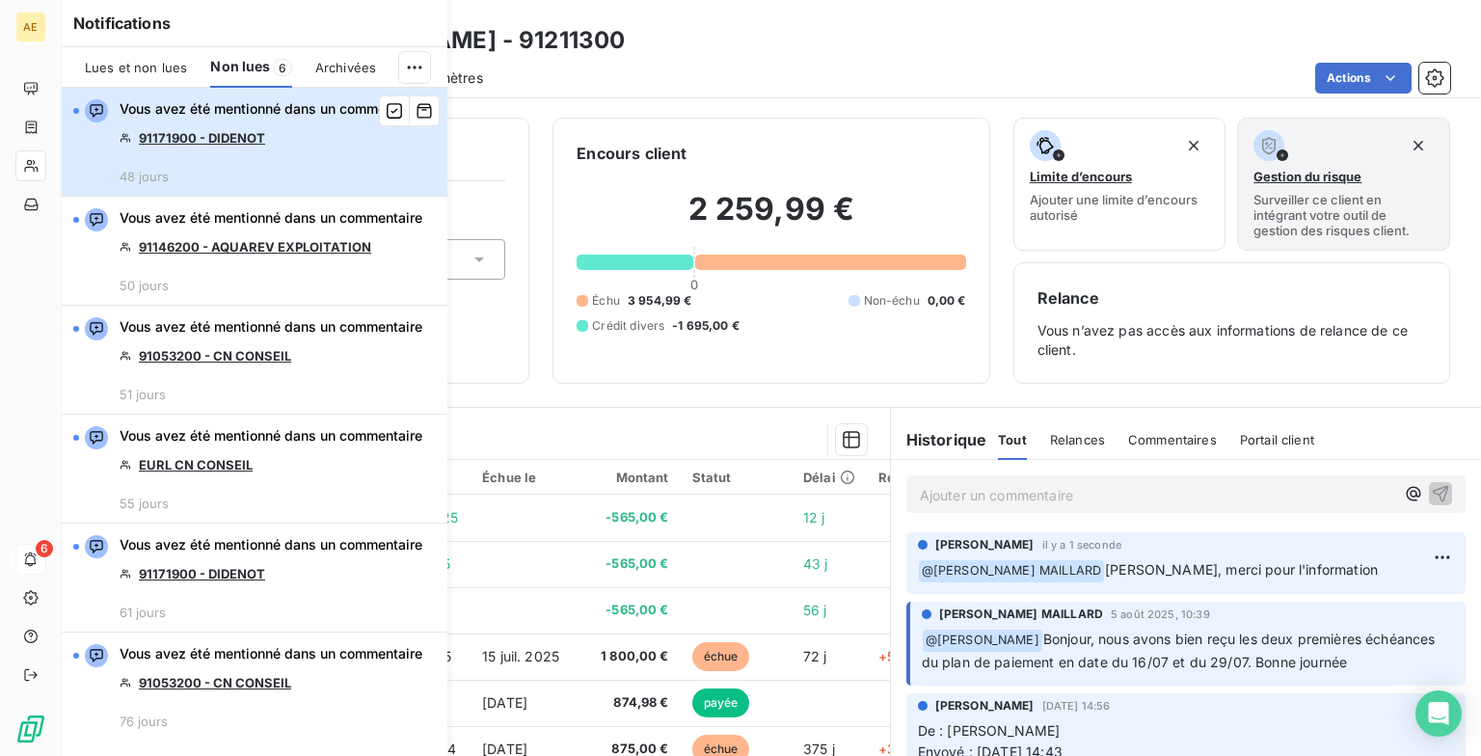
click at [223, 174] on div "Vous avez été mentionné dans un commentaire 91171900 - DIDENOT 48 jours" at bounding box center [271, 141] width 303 height 85
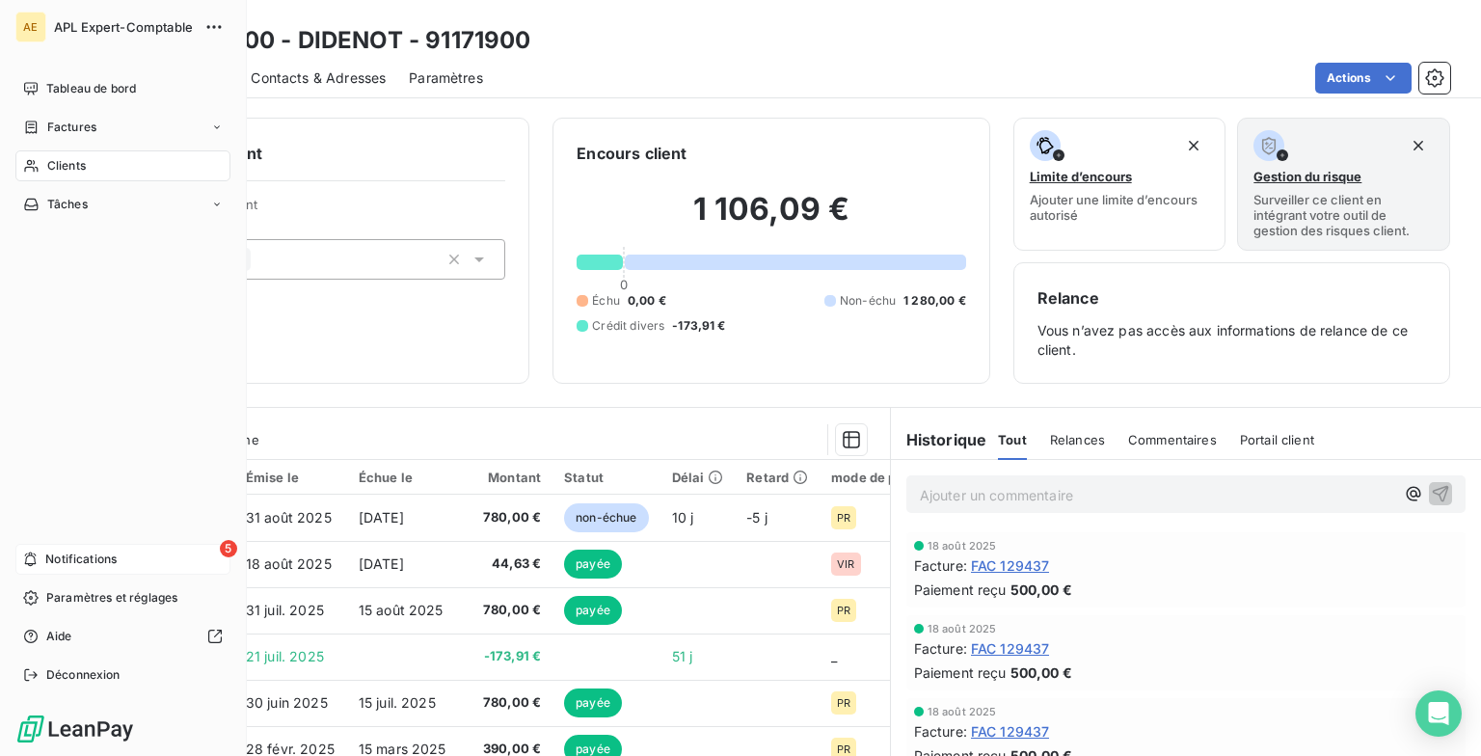
click at [91, 456] on span "Notifications" at bounding box center [80, 559] width 71 height 17
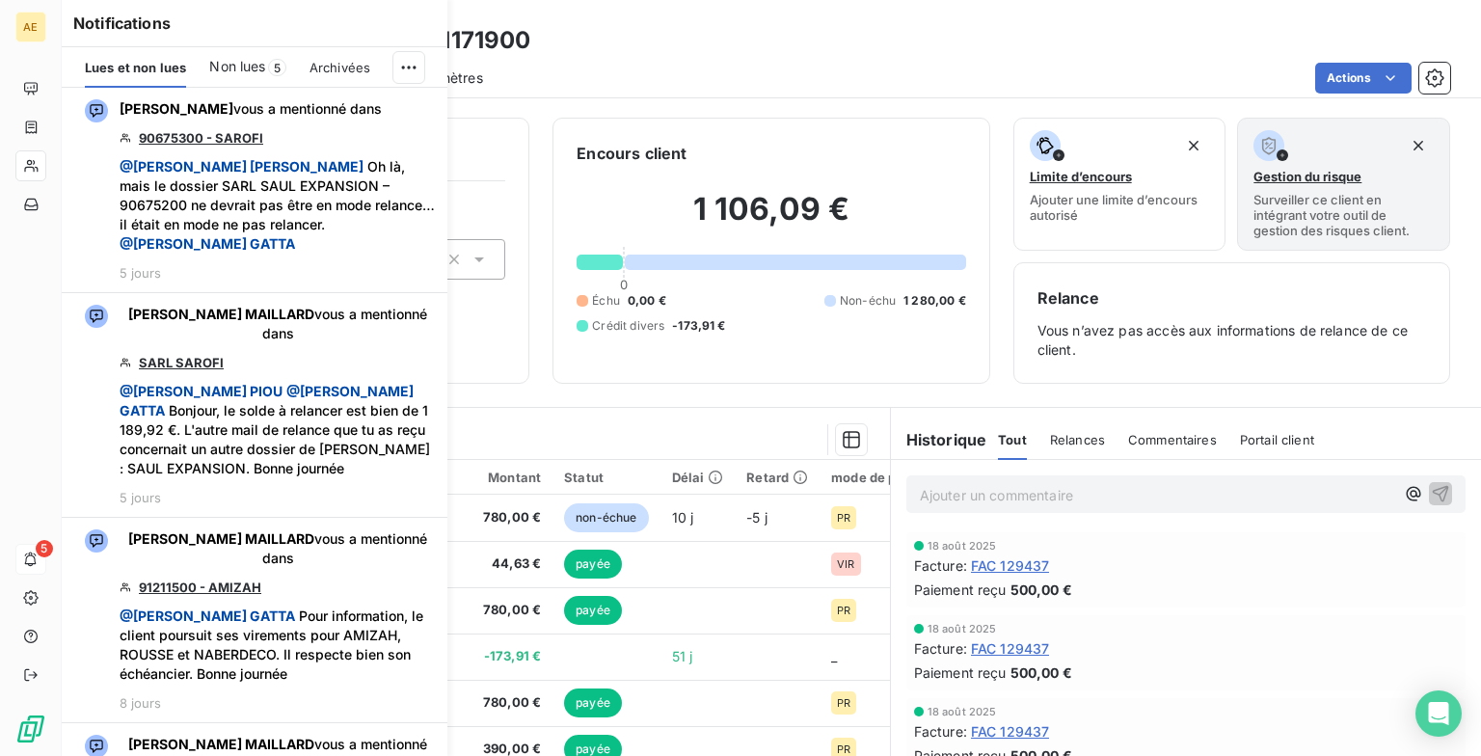
click at [248, 75] on span "Non lues" at bounding box center [237, 66] width 56 height 19
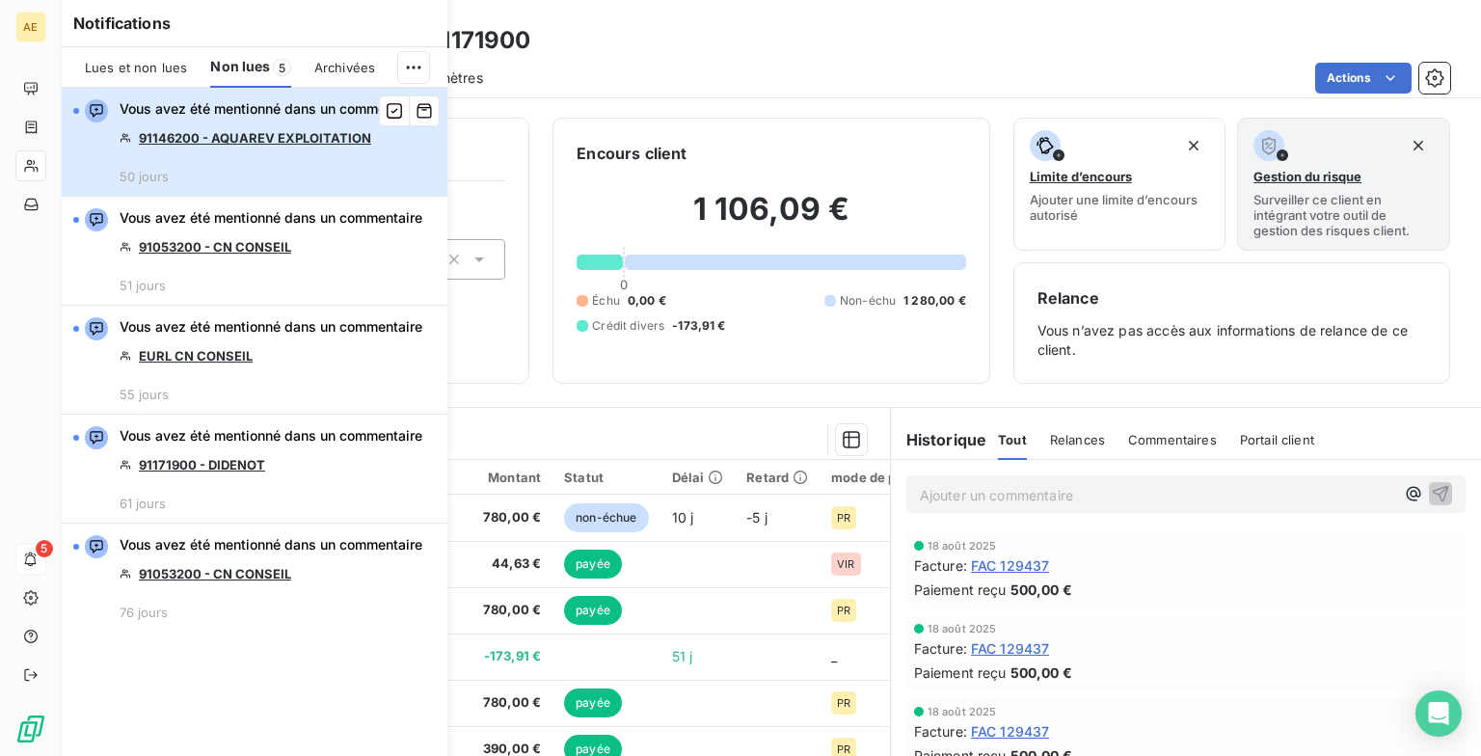
click at [247, 165] on div "Vous avez été mentionné dans un commentaire 91146200 - AQUAREV EXPLOITATION 50 …" at bounding box center [271, 141] width 303 height 85
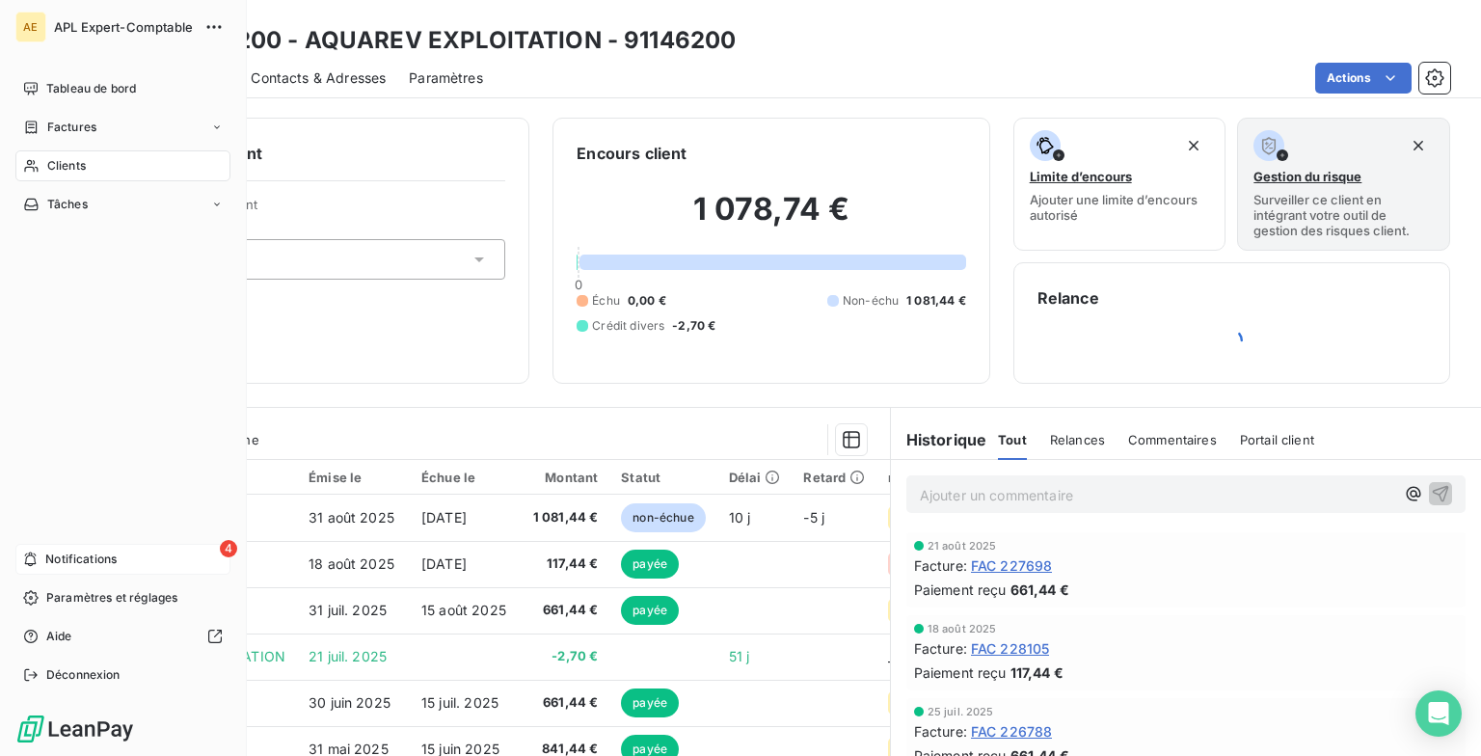
click at [82, 456] on span "Notifications" at bounding box center [80, 559] width 71 height 17
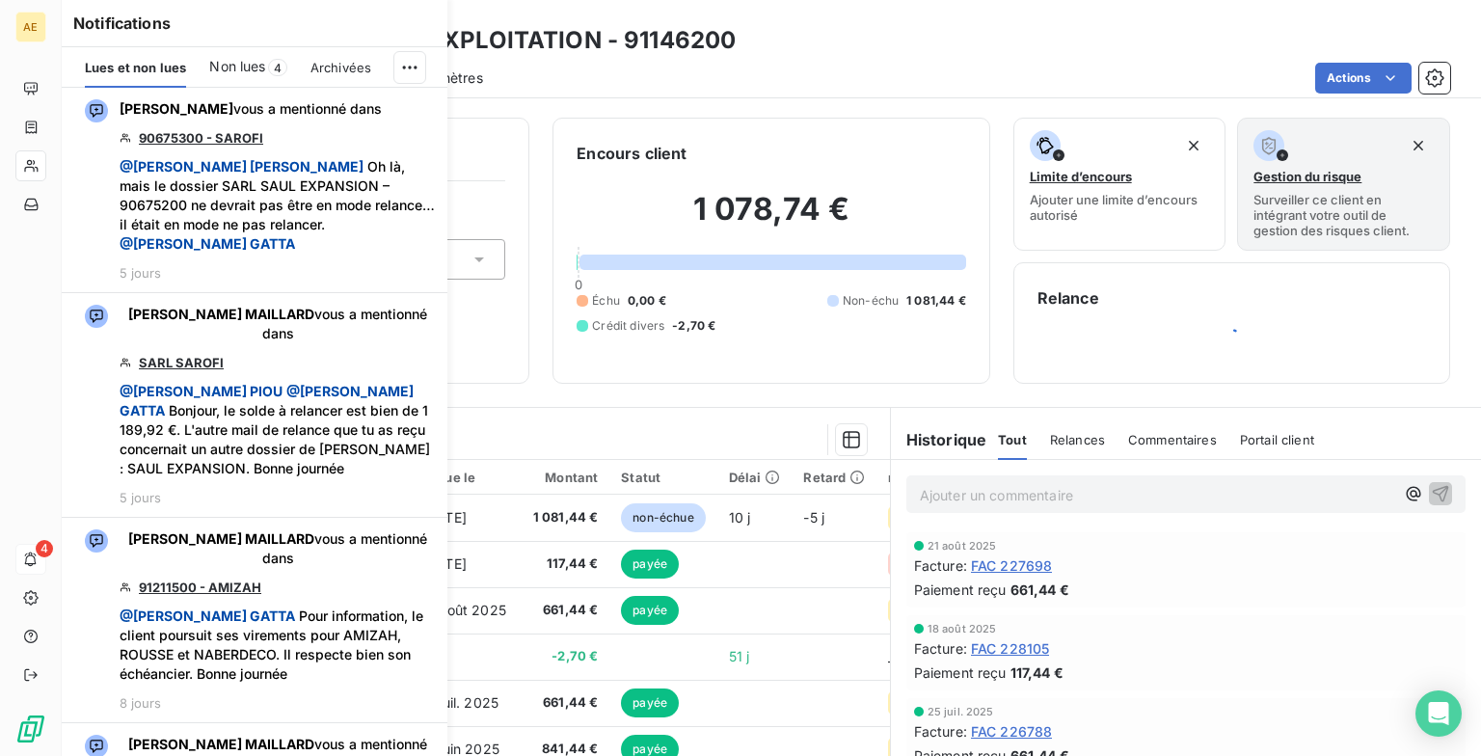
click at [231, 64] on span "Non lues" at bounding box center [237, 66] width 56 height 19
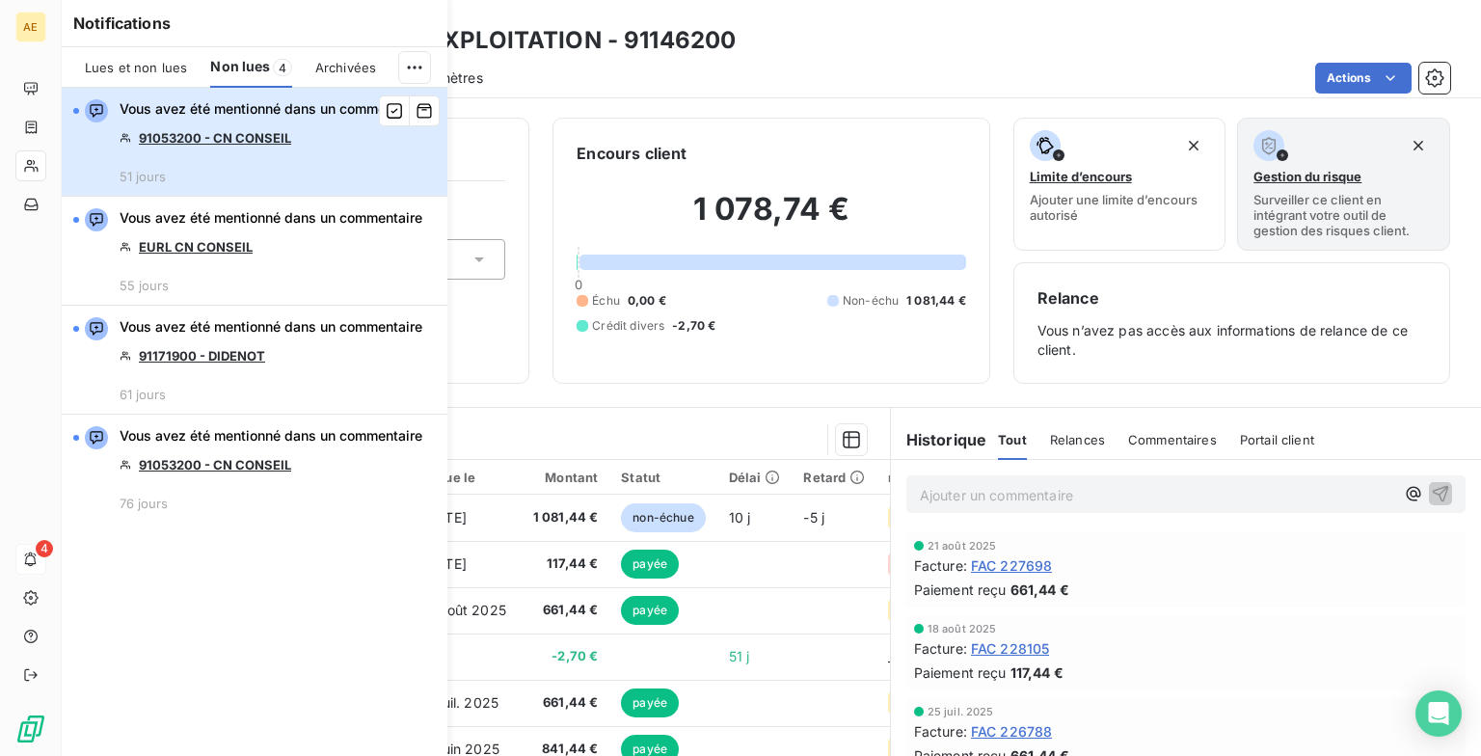
click at [232, 159] on div "Vous avez été mentionné dans un commentaire 91053200 - CN CONSEIL 51 jours" at bounding box center [271, 141] width 303 height 85
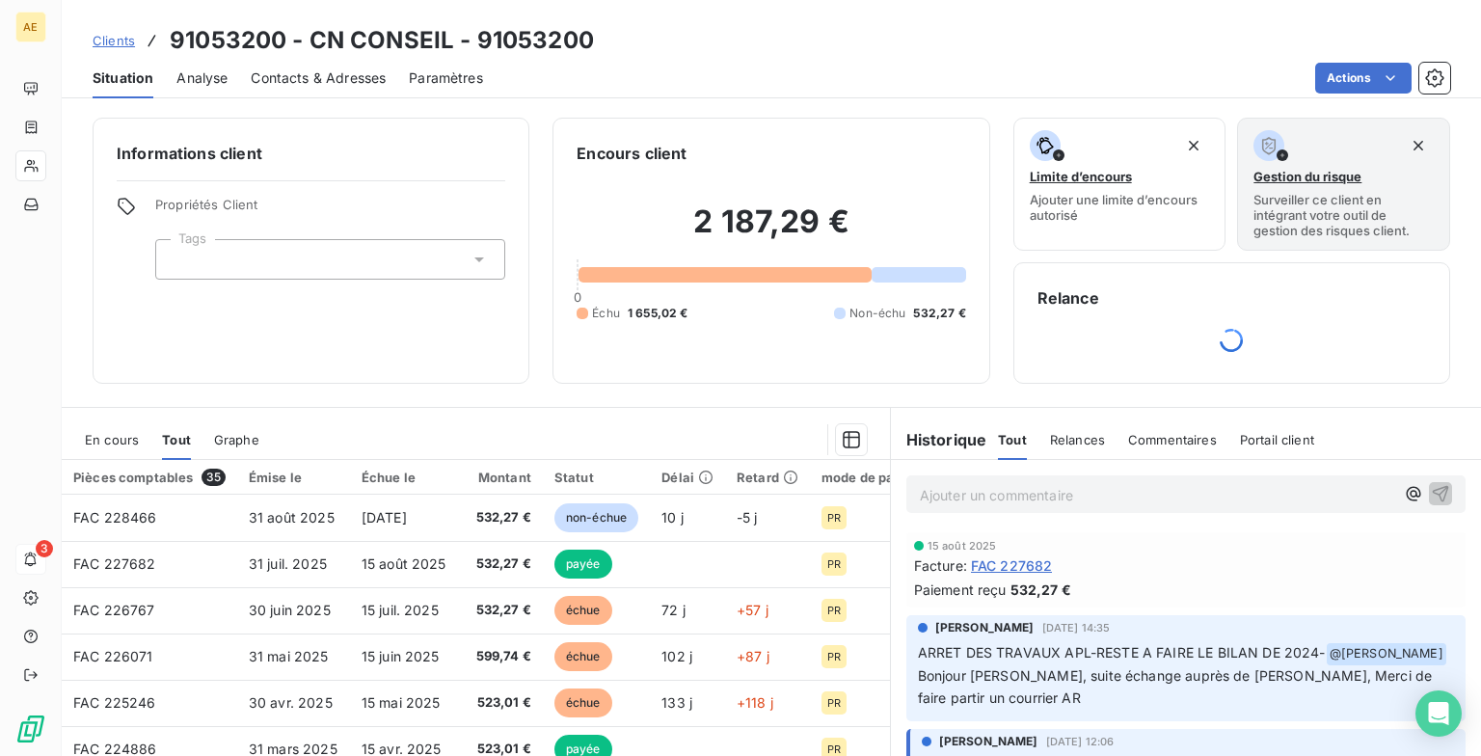
click at [636, 456] on p "Ajouter un commentaire ﻿" at bounding box center [1157, 495] width 475 height 24
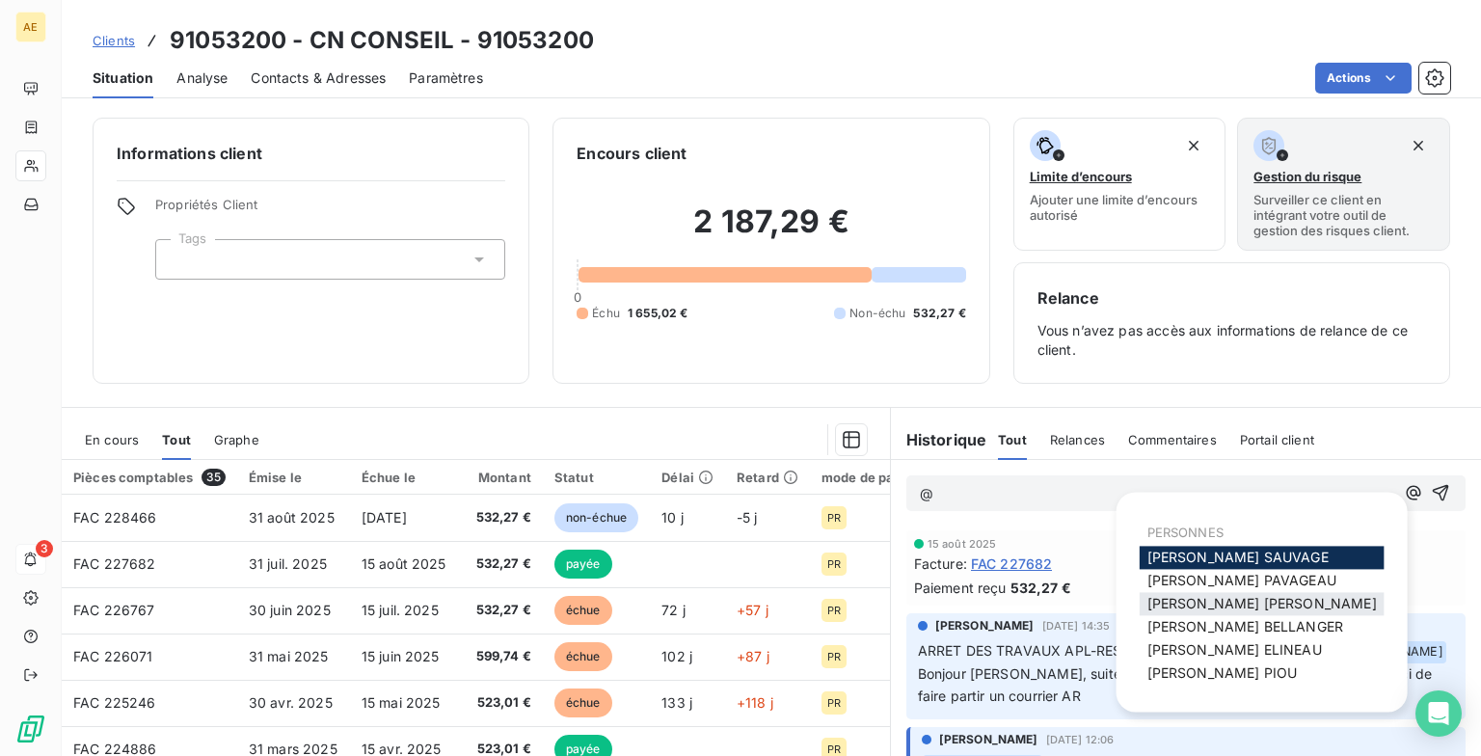
click at [636, 456] on span "[PERSON_NAME] MAILLARD" at bounding box center [1263, 603] width 230 height 16
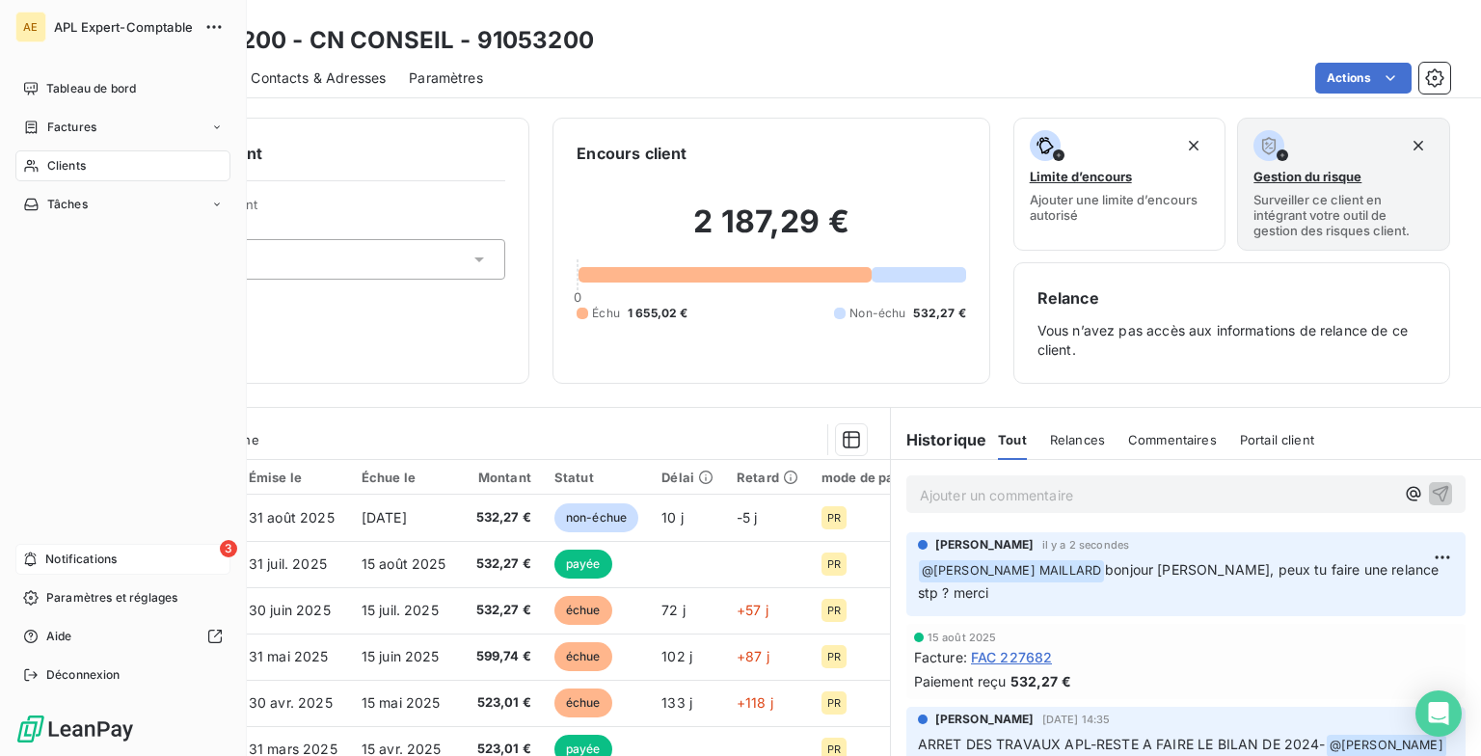
click at [105, 456] on span "Notifications" at bounding box center [80, 559] width 71 height 17
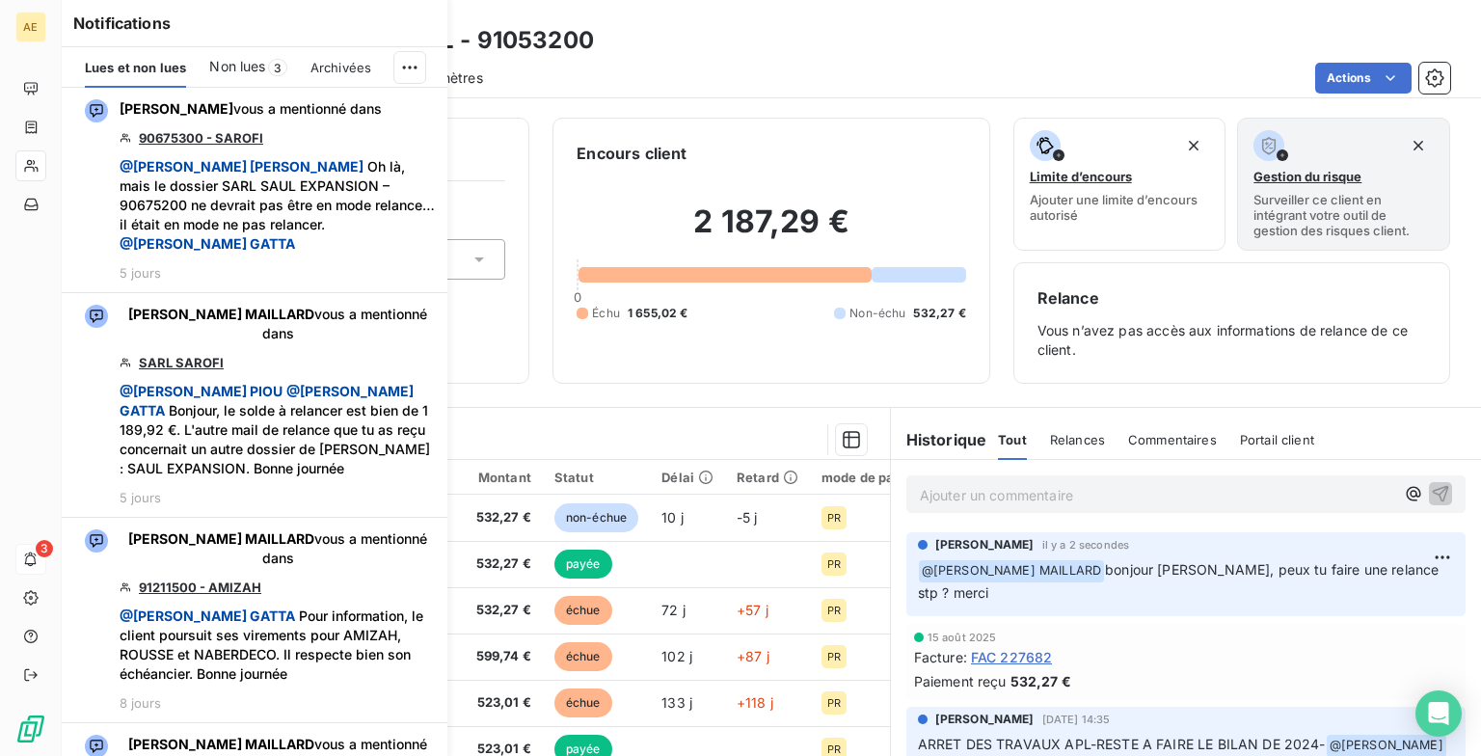
click at [256, 69] on span "Non lues" at bounding box center [237, 66] width 56 height 19
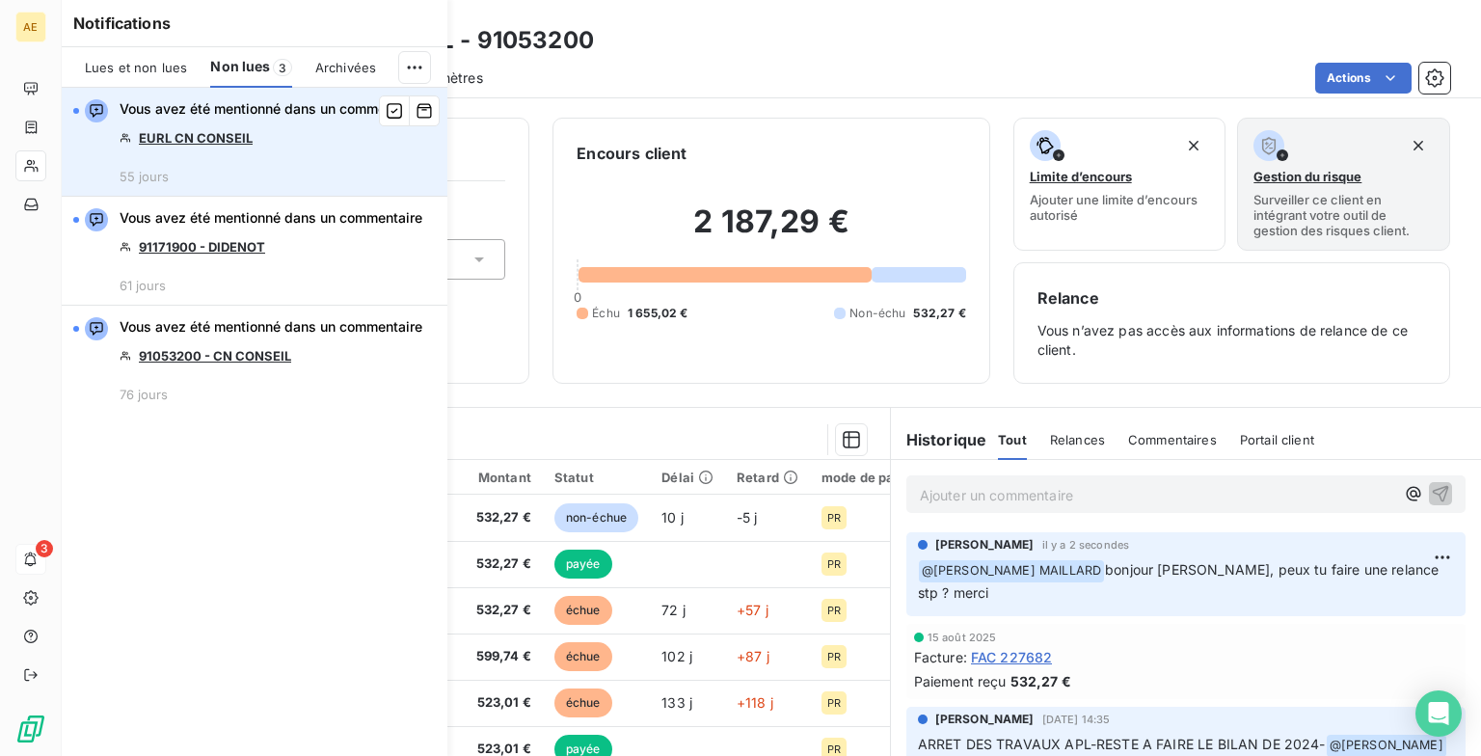
click at [224, 144] on link "EURL CN CONSEIL" at bounding box center [196, 137] width 114 height 15
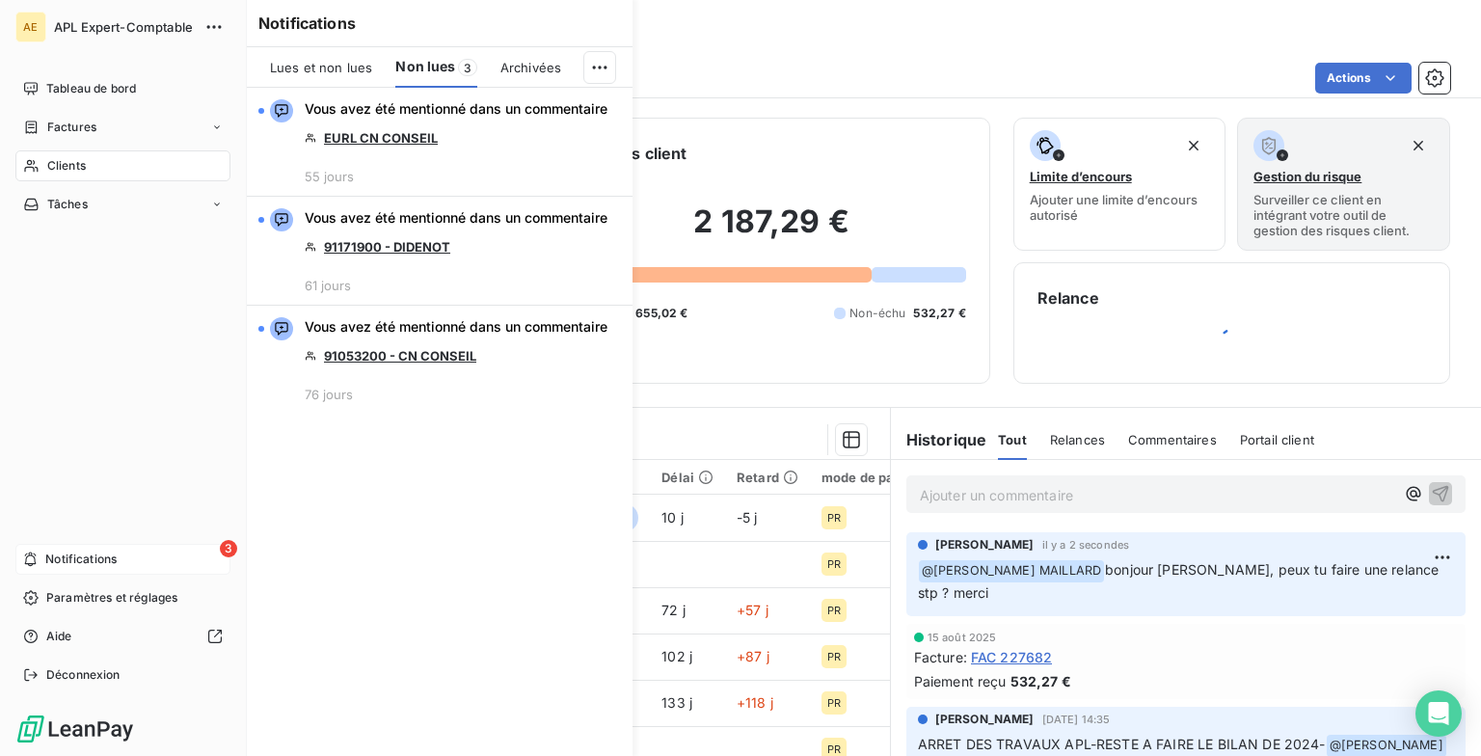
click at [121, 456] on div "3 Notifications" at bounding box center [122, 559] width 215 height 31
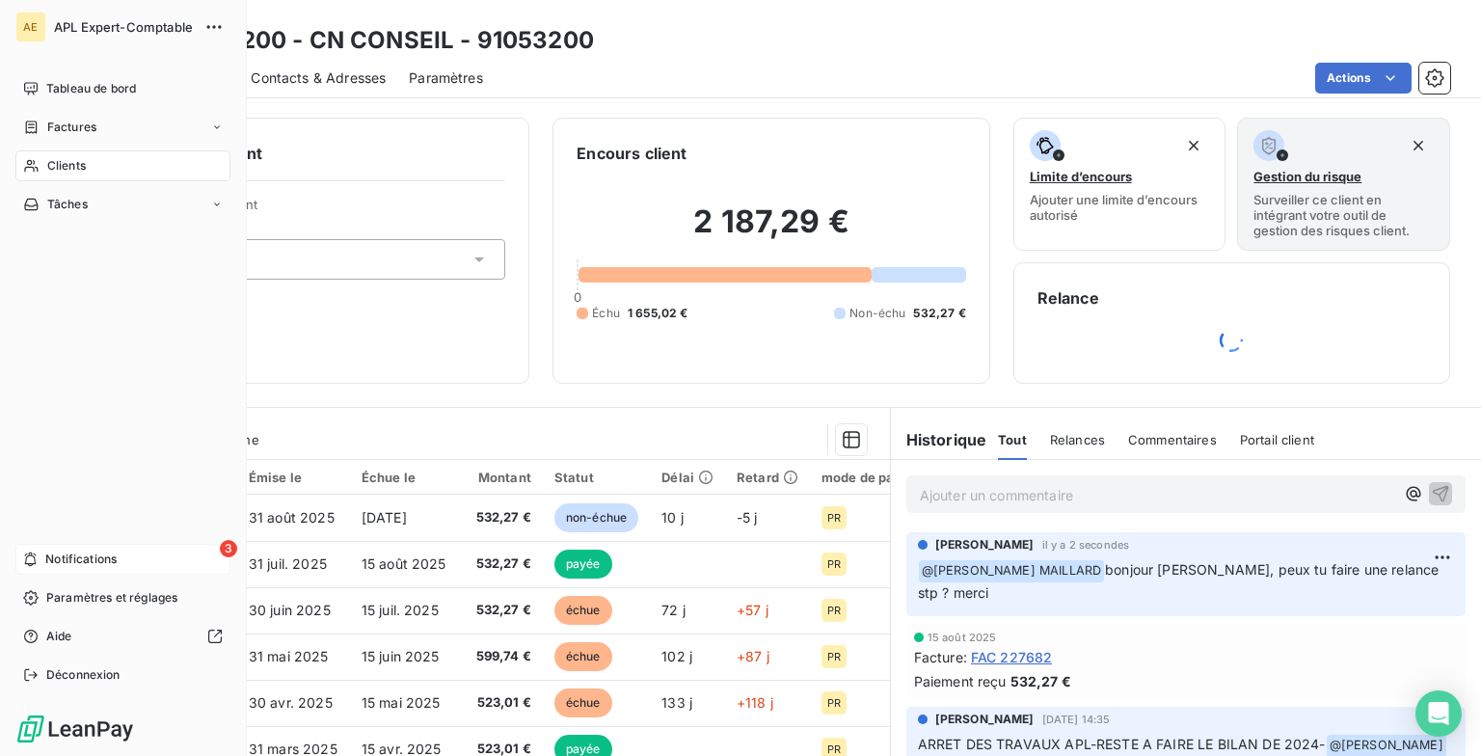
click at [96, 456] on span "Notifications" at bounding box center [80, 559] width 71 height 17
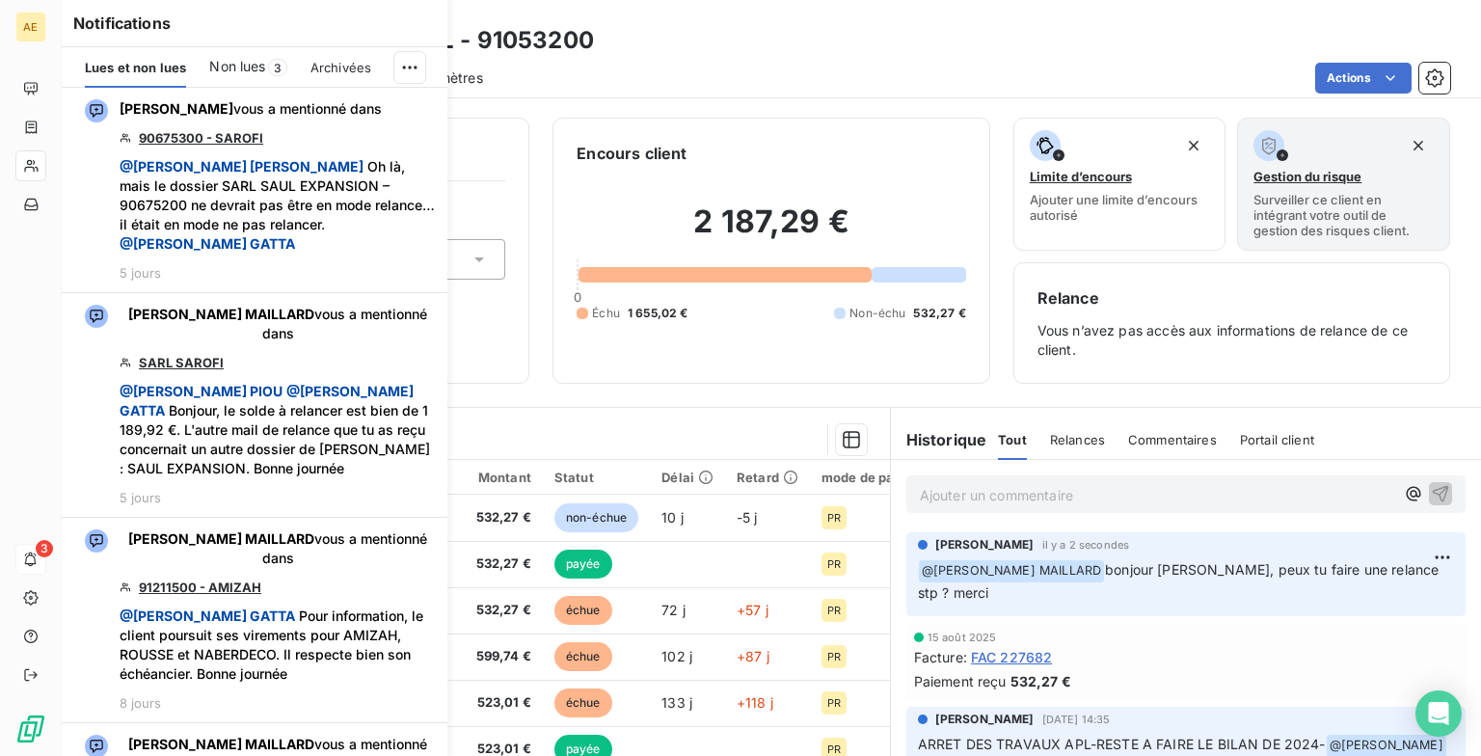
click at [243, 67] on span "Non lues" at bounding box center [237, 66] width 56 height 19
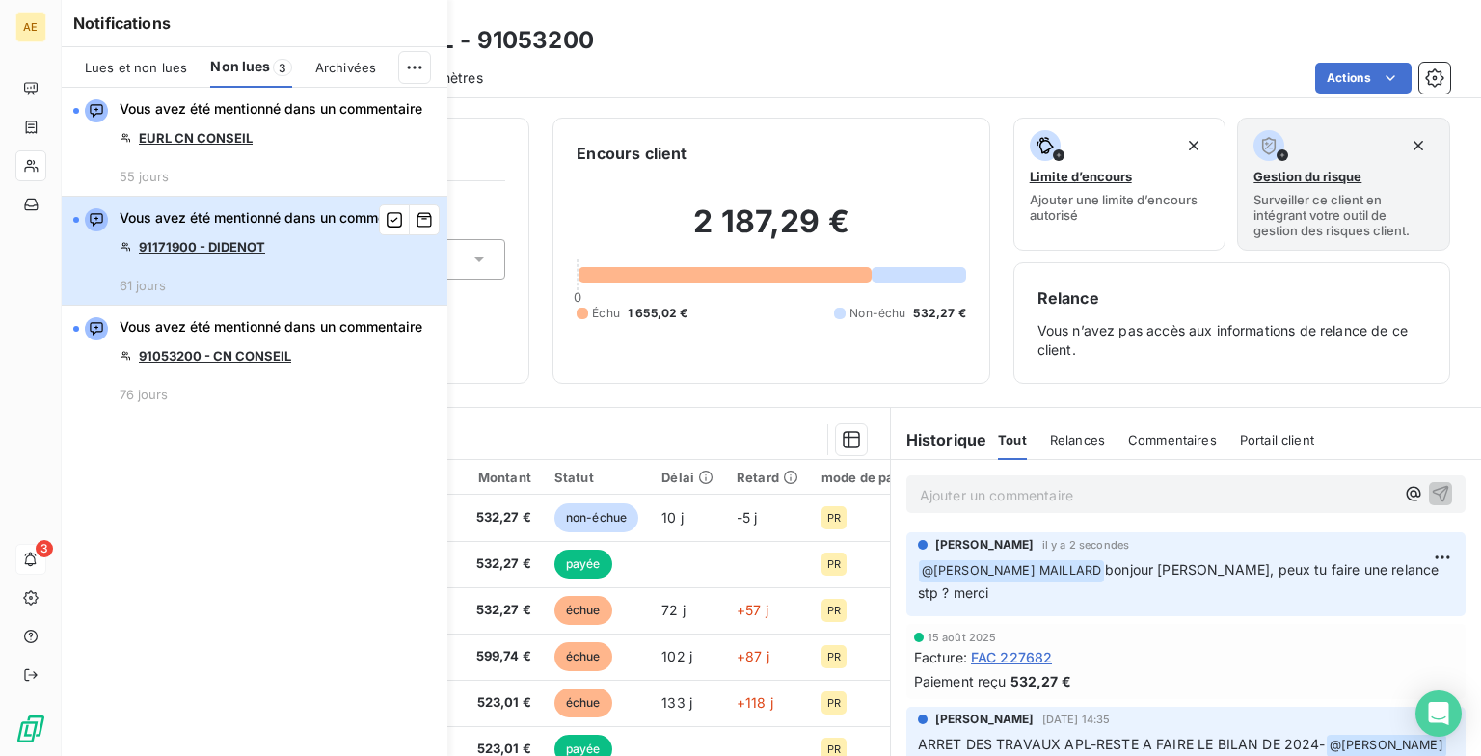
click at [224, 226] on span "Vous avez été mentionné dans un commentaire" at bounding box center [271, 217] width 303 height 19
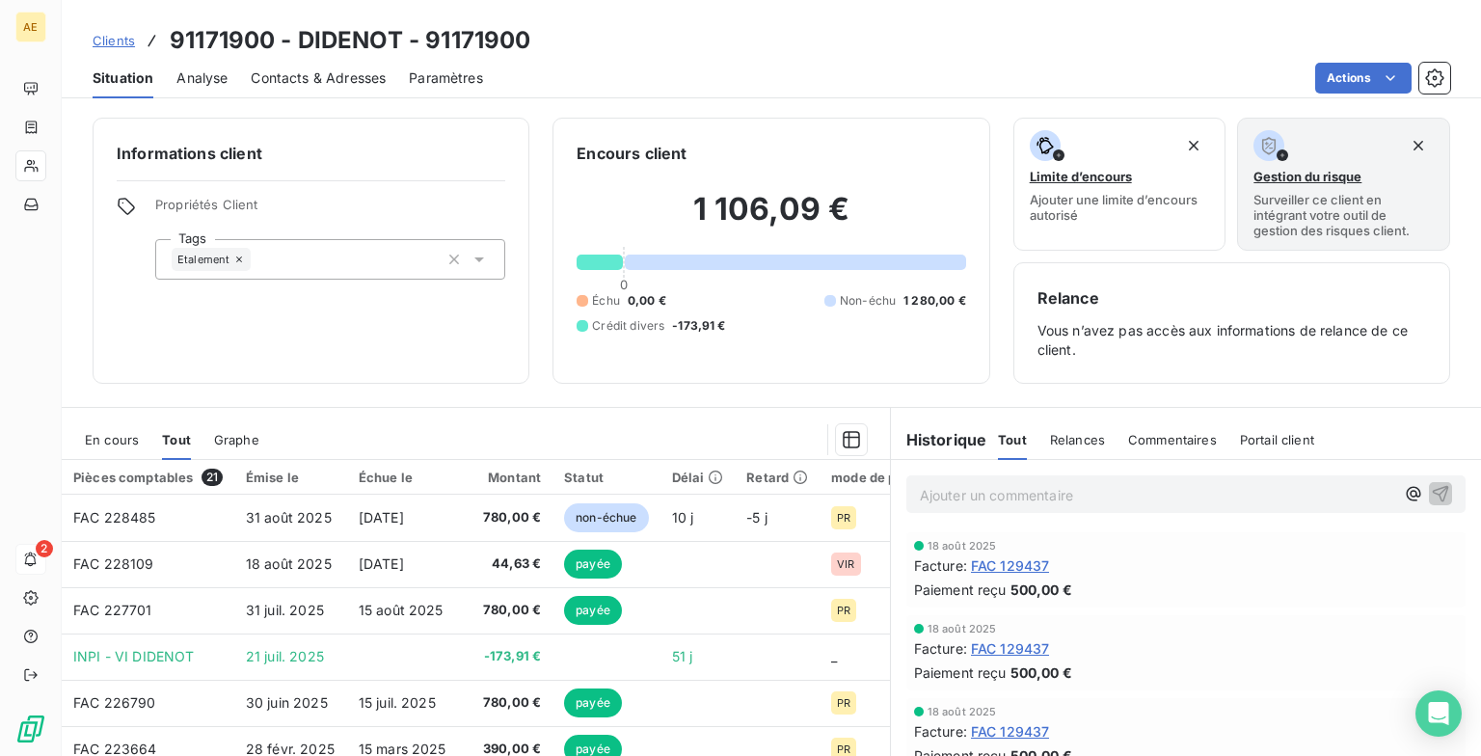
click at [112, 43] on span "Clients" at bounding box center [114, 40] width 42 height 15
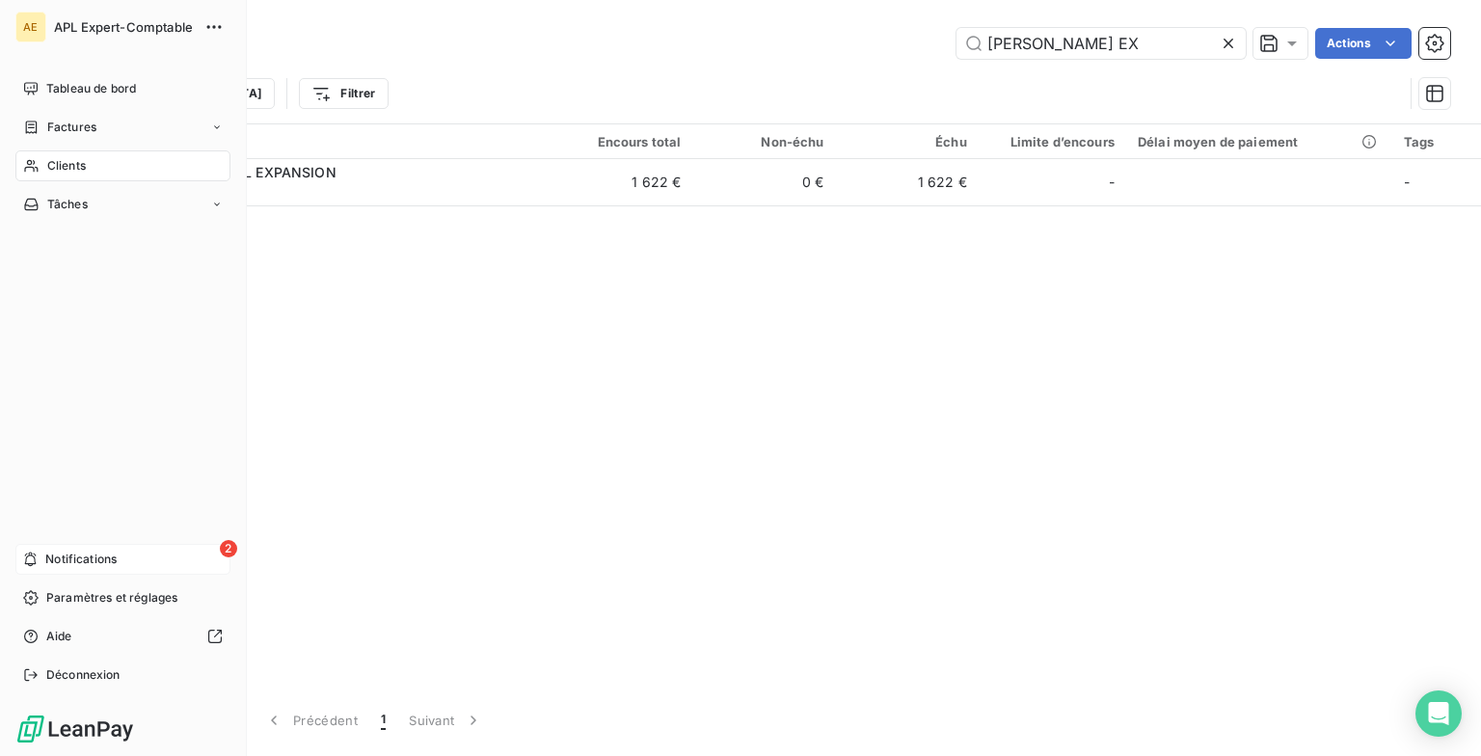
click at [124, 456] on div "2 Notifications" at bounding box center [122, 559] width 215 height 31
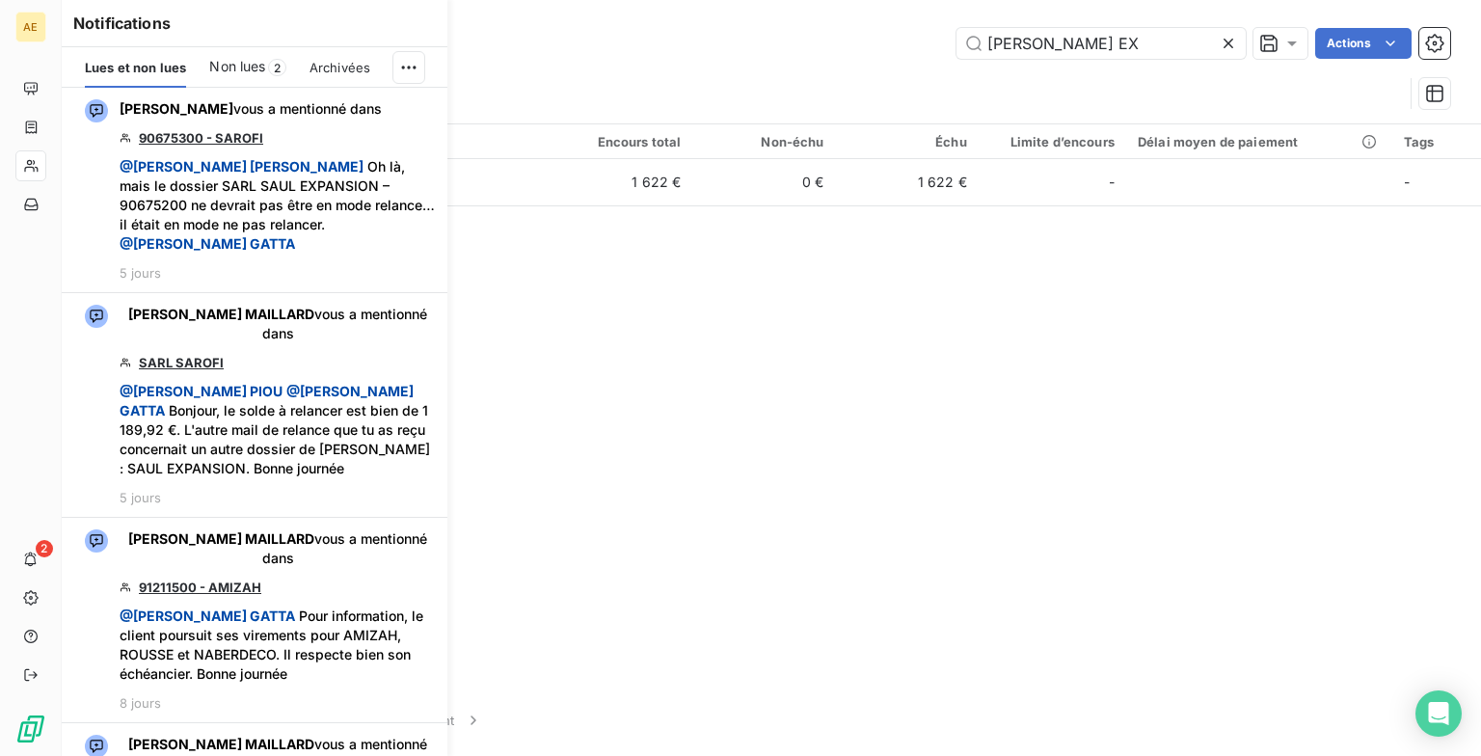
click at [235, 64] on span "Non lues" at bounding box center [237, 66] width 56 height 19
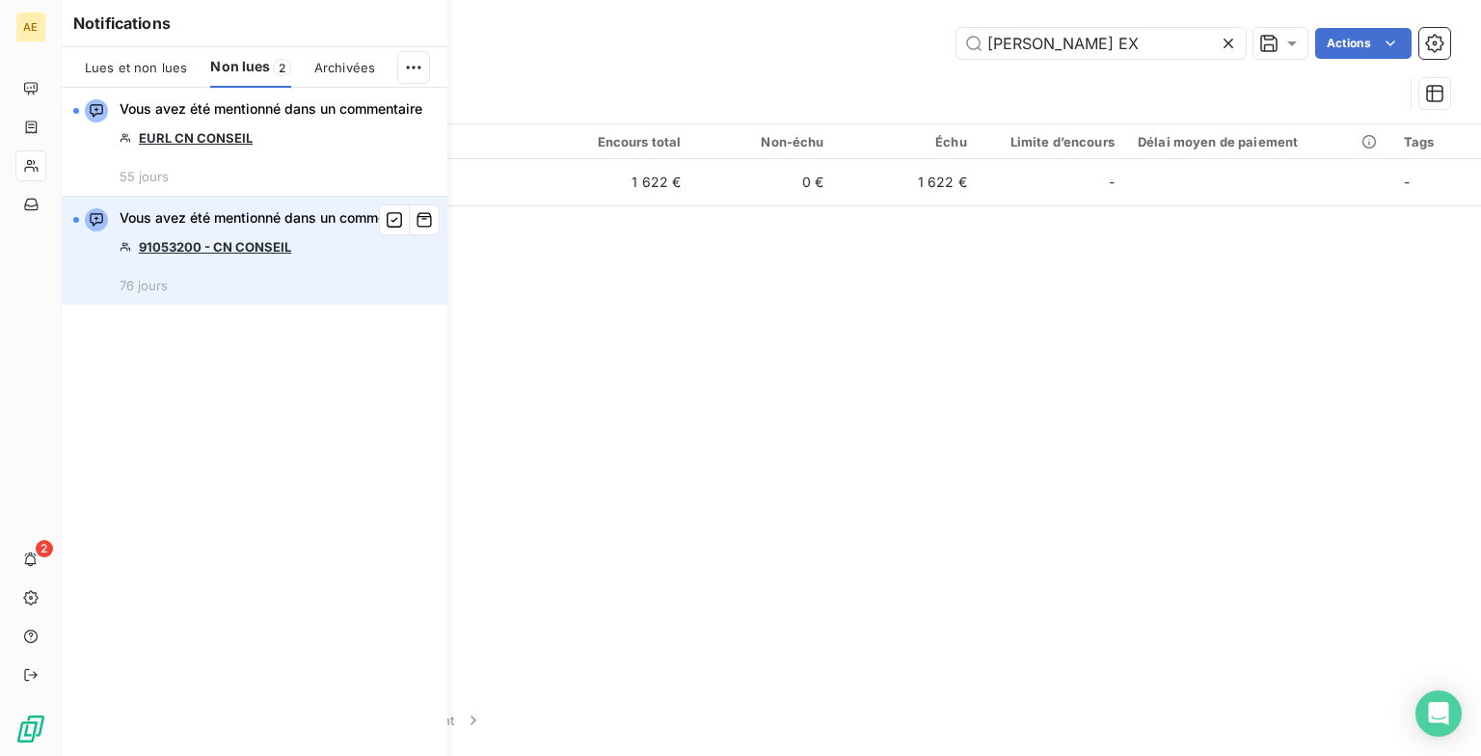
click at [224, 247] on link "91053200 - CN CONSEIL" at bounding box center [215, 246] width 152 height 15
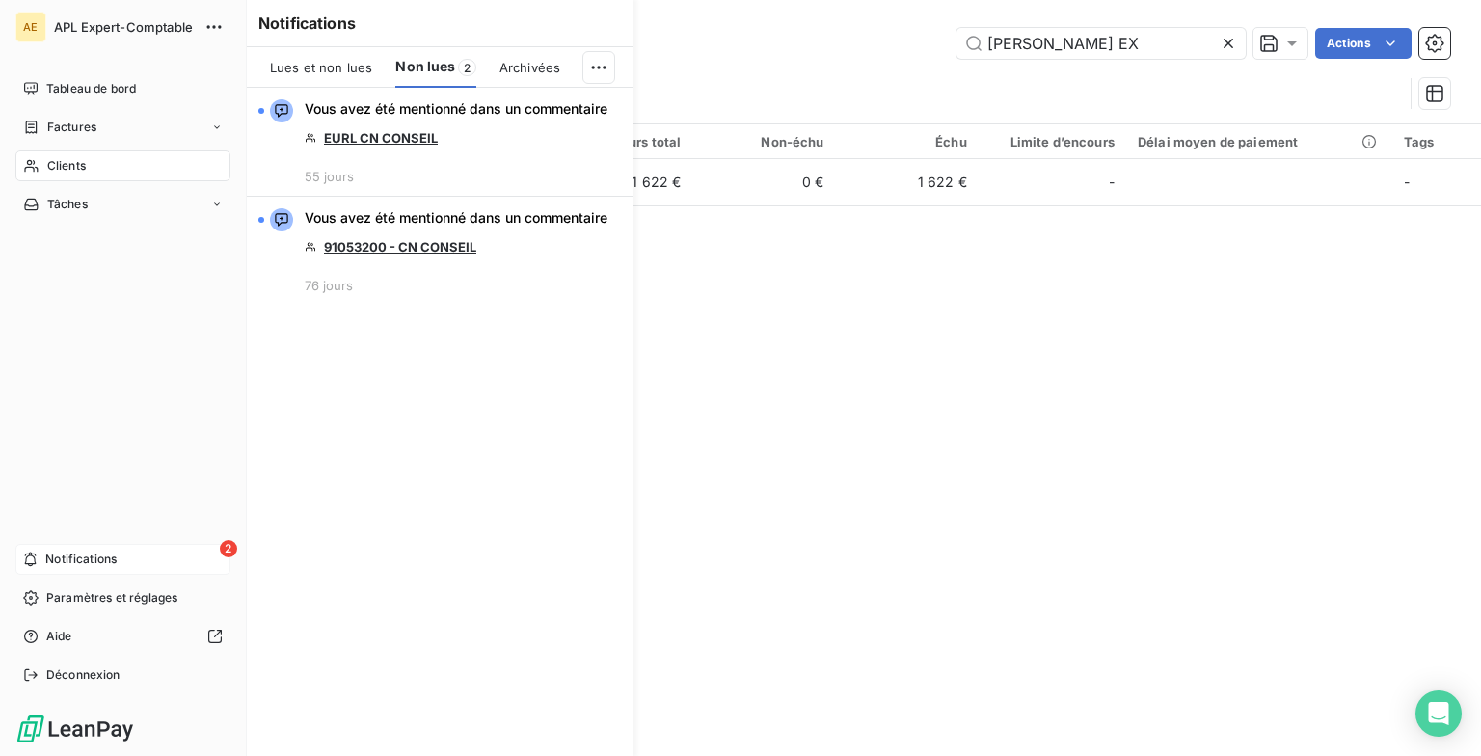
click at [120, 456] on div "2 Notifications" at bounding box center [122, 559] width 215 height 31
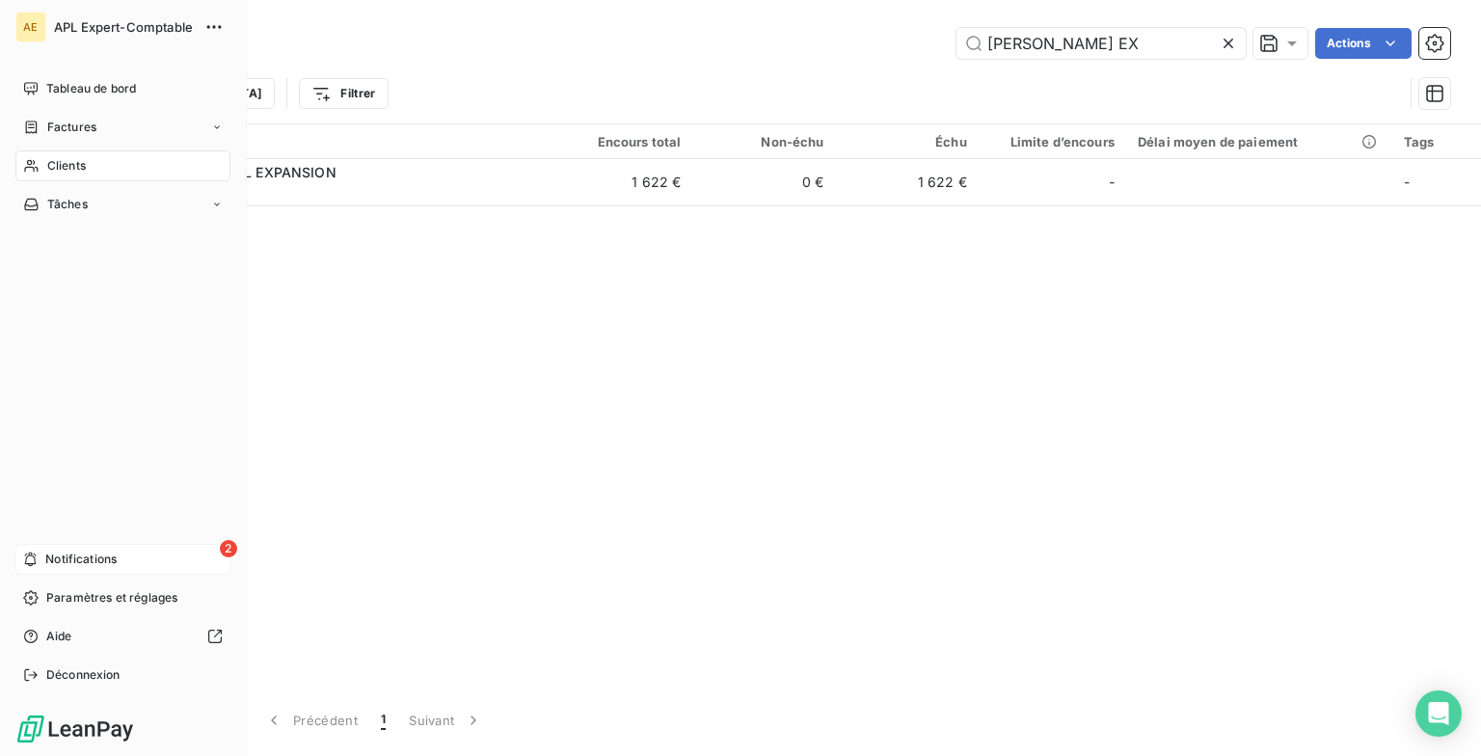
click at [116, 456] on div "2 Notifications" at bounding box center [122, 559] width 215 height 31
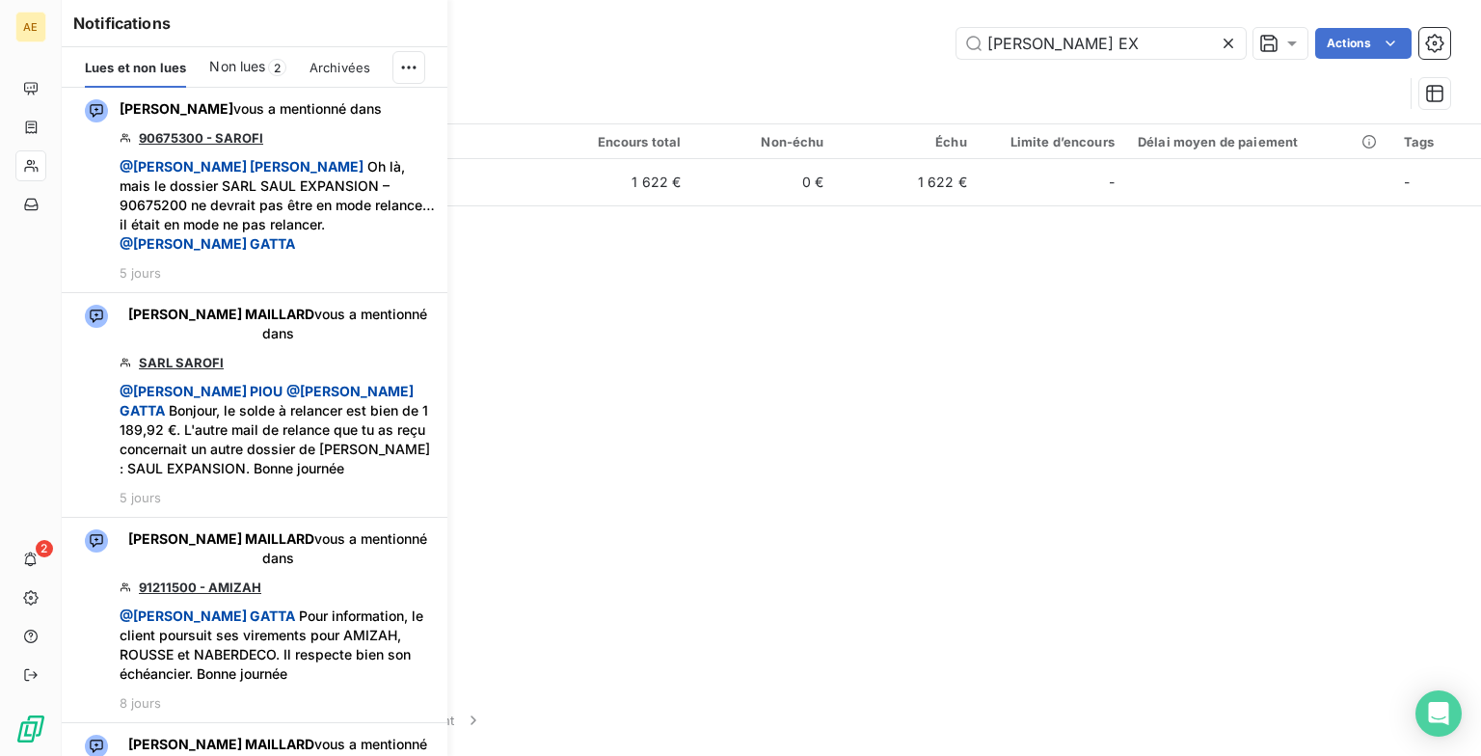
click at [248, 64] on span "Non lues" at bounding box center [237, 66] width 56 height 19
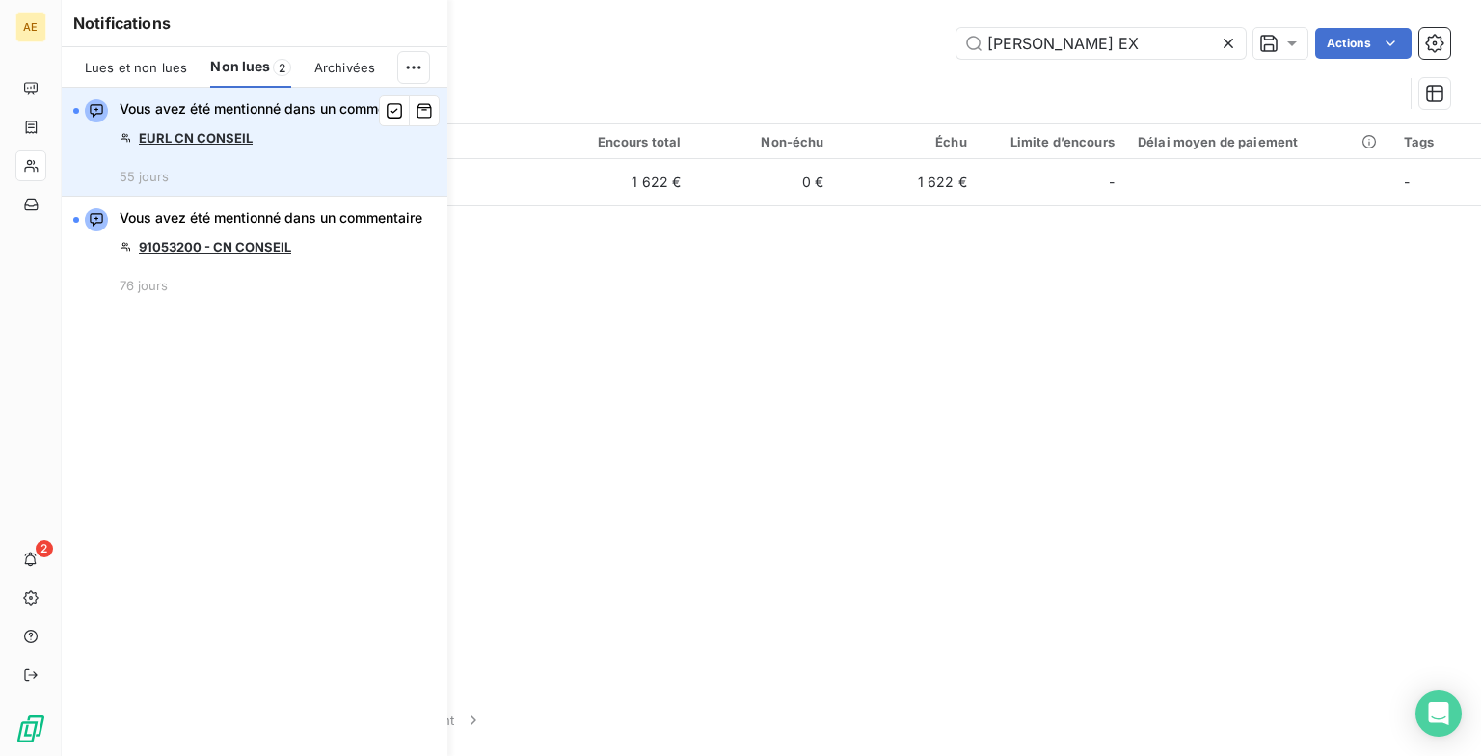
click at [194, 140] on link "EURL CN CONSEIL" at bounding box center [196, 137] width 114 height 15
